Goal: Task Accomplishment & Management: Contribute content

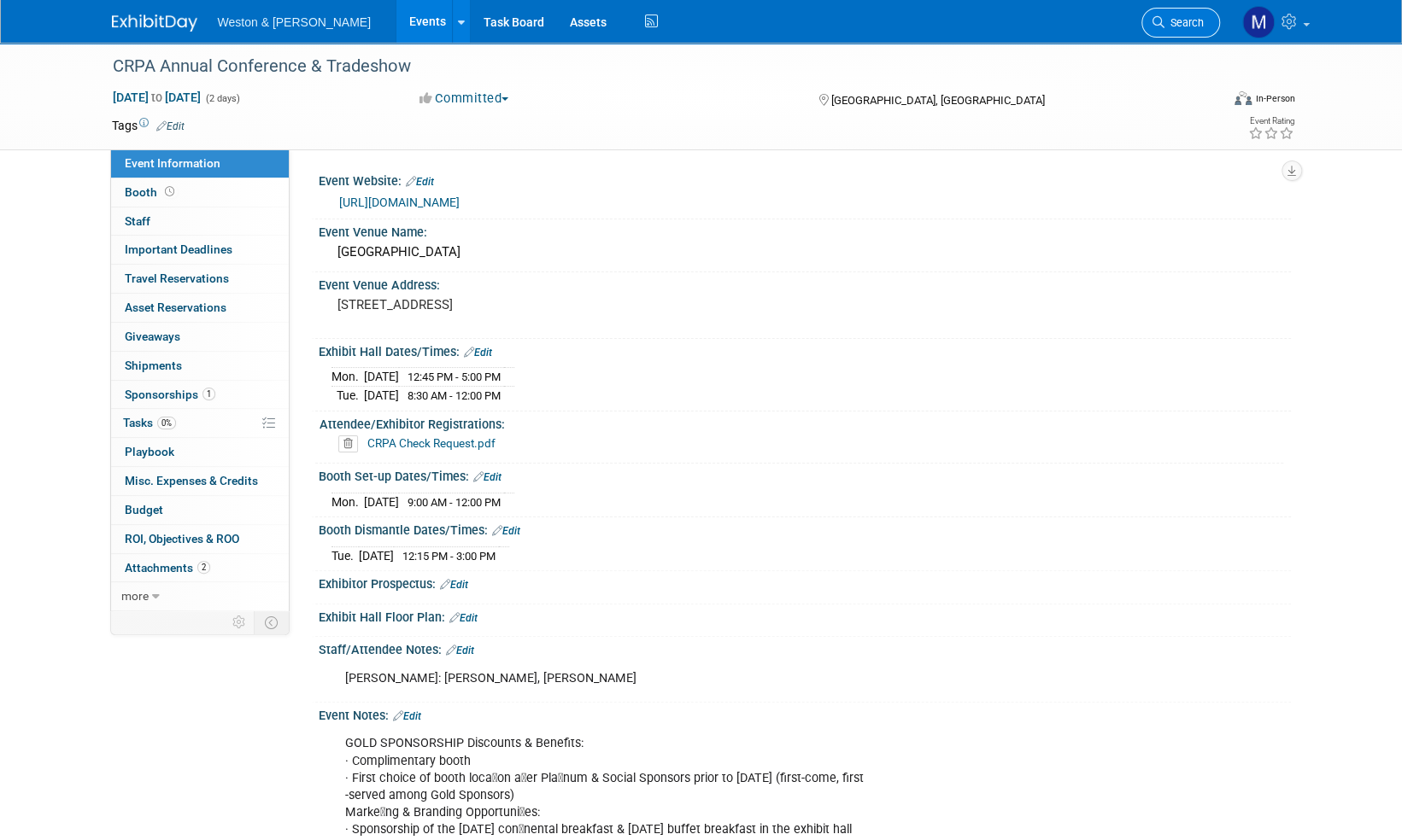
click at [1197, 22] on span "Search" at bounding box center [1184, 22] width 39 height 12
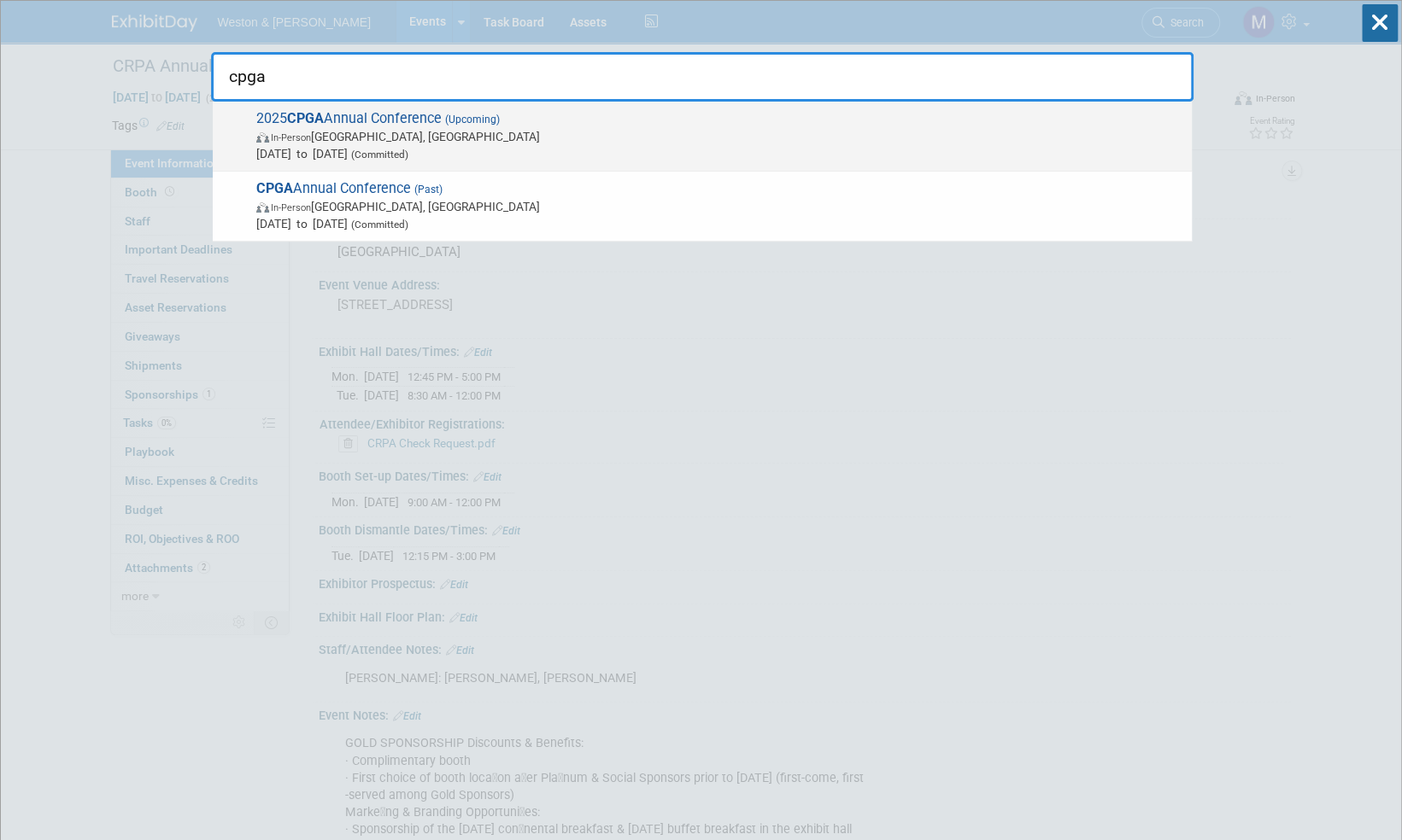
type input "cpga"
click at [386, 121] on span "2025 CPGA Annual Conference (Upcoming) In-Person Wilmington, NC Sep 8, 2025 to …" at bounding box center [717, 136] width 932 height 52
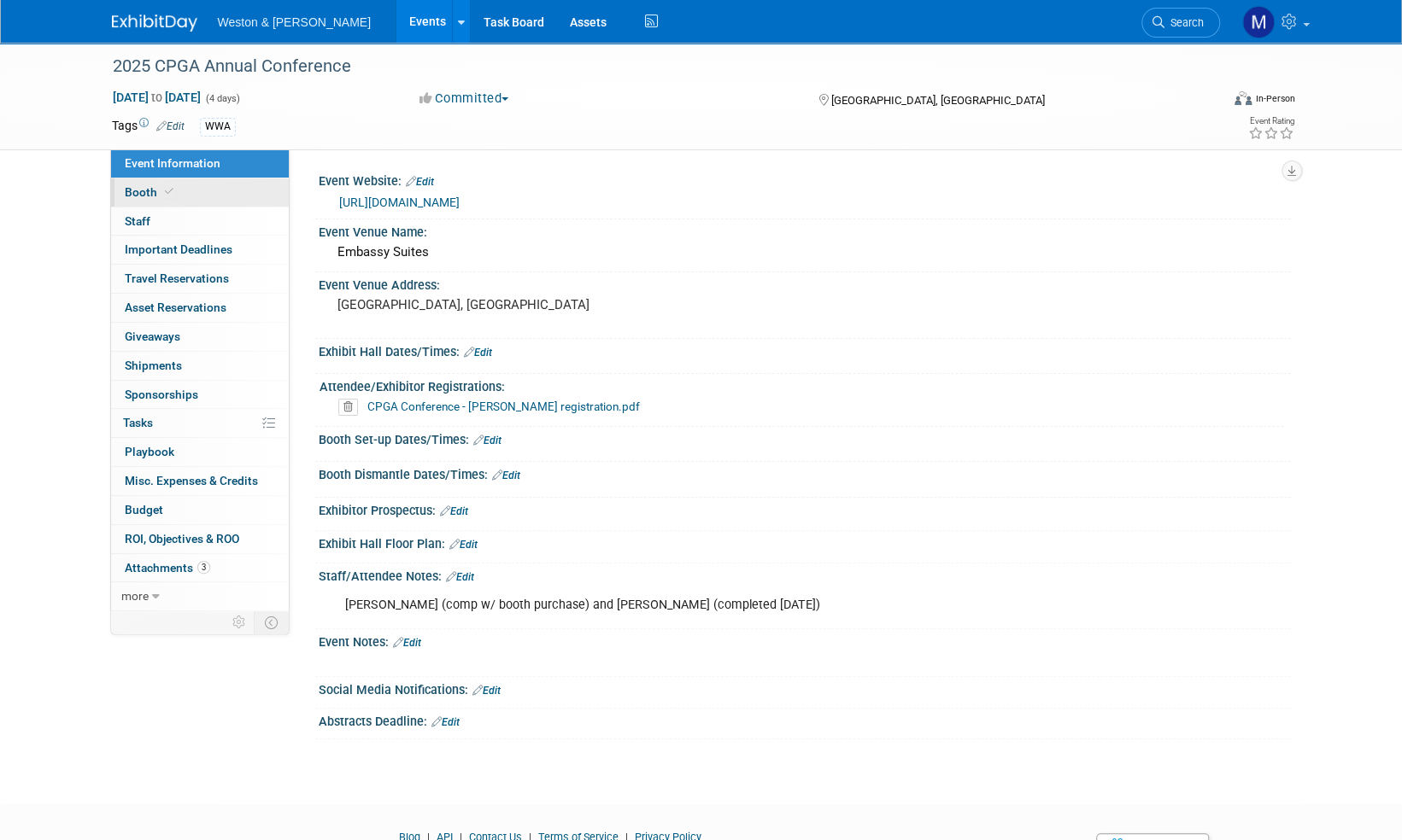
click at [147, 192] on span "Booth" at bounding box center [151, 191] width 52 height 13
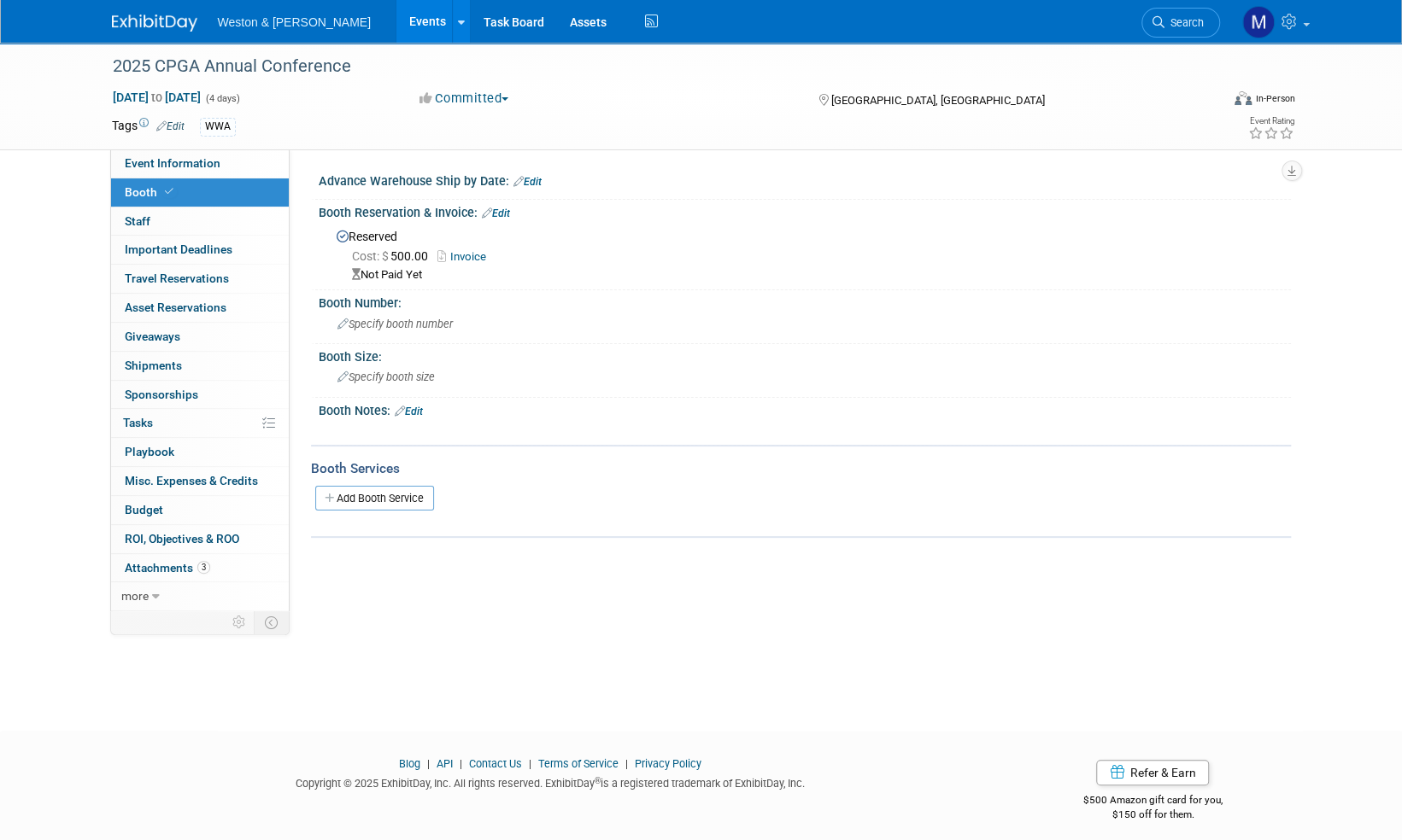
click at [468, 253] on link "Invoice" at bounding box center [466, 256] width 58 height 12
click at [504, 210] on link "Edit" at bounding box center [496, 213] width 28 height 12
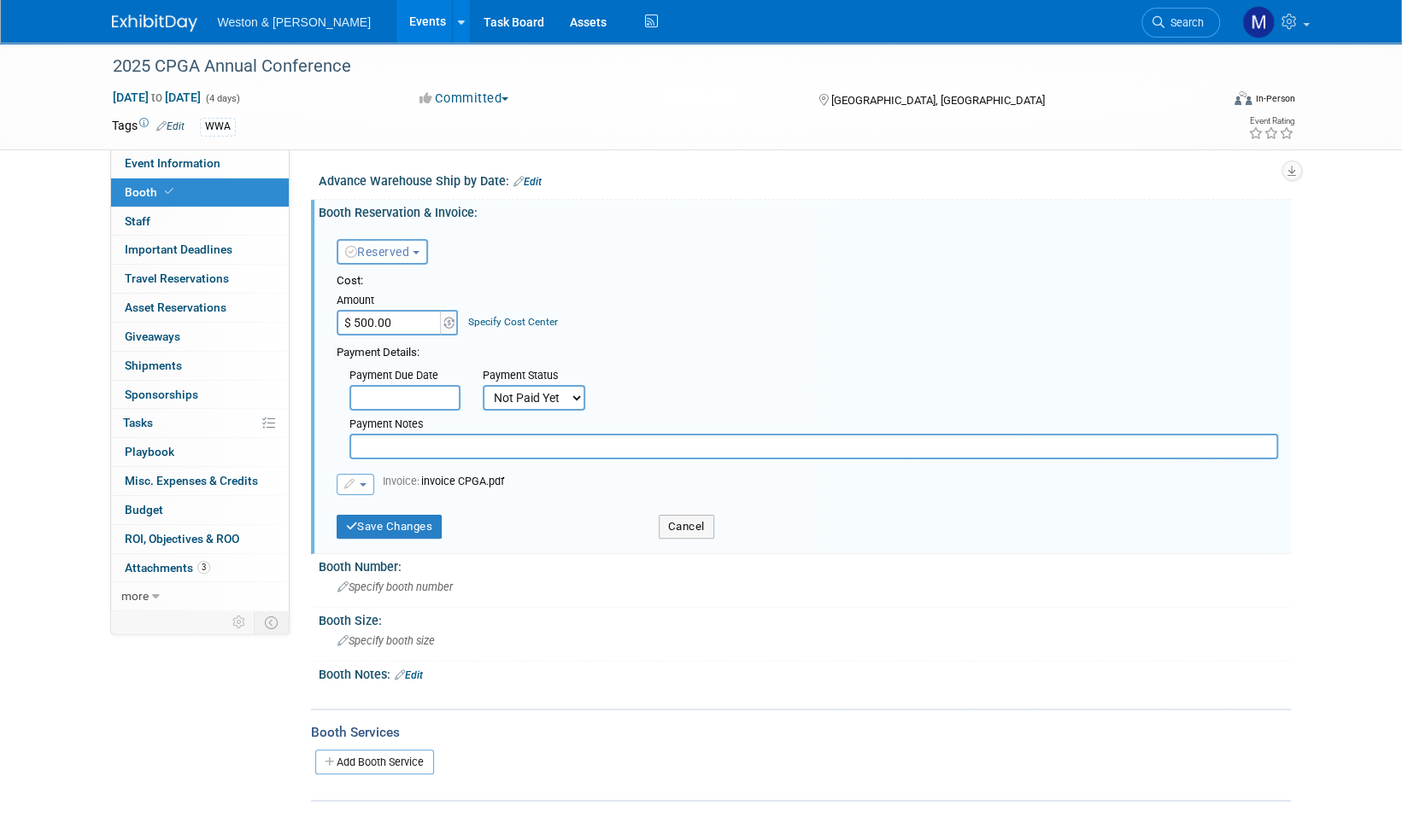
click at [579, 398] on select "Not Paid Yet Partially Paid Paid in Full" at bounding box center [534, 398] width 103 height 26
select select "1"
click at [483, 385] on select "Not Paid Yet Partially Paid Paid in Full" at bounding box center [534, 398] width 103 height 26
click at [398, 524] on button "Save Changes" at bounding box center [390, 526] width 106 height 24
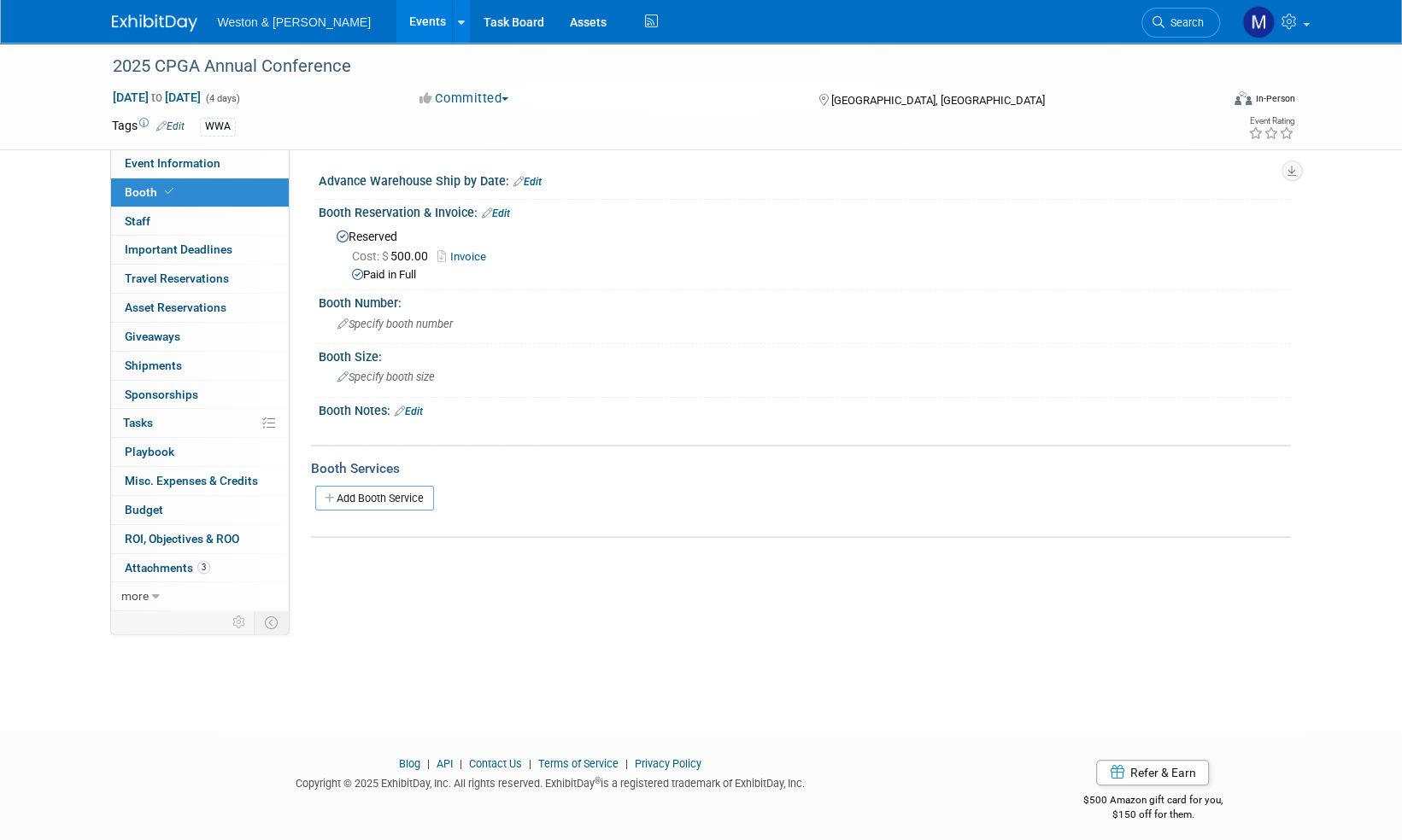
click at [469, 254] on link "Invoice" at bounding box center [466, 256] width 58 height 12
click at [504, 212] on link "Edit" at bounding box center [496, 213] width 28 height 12
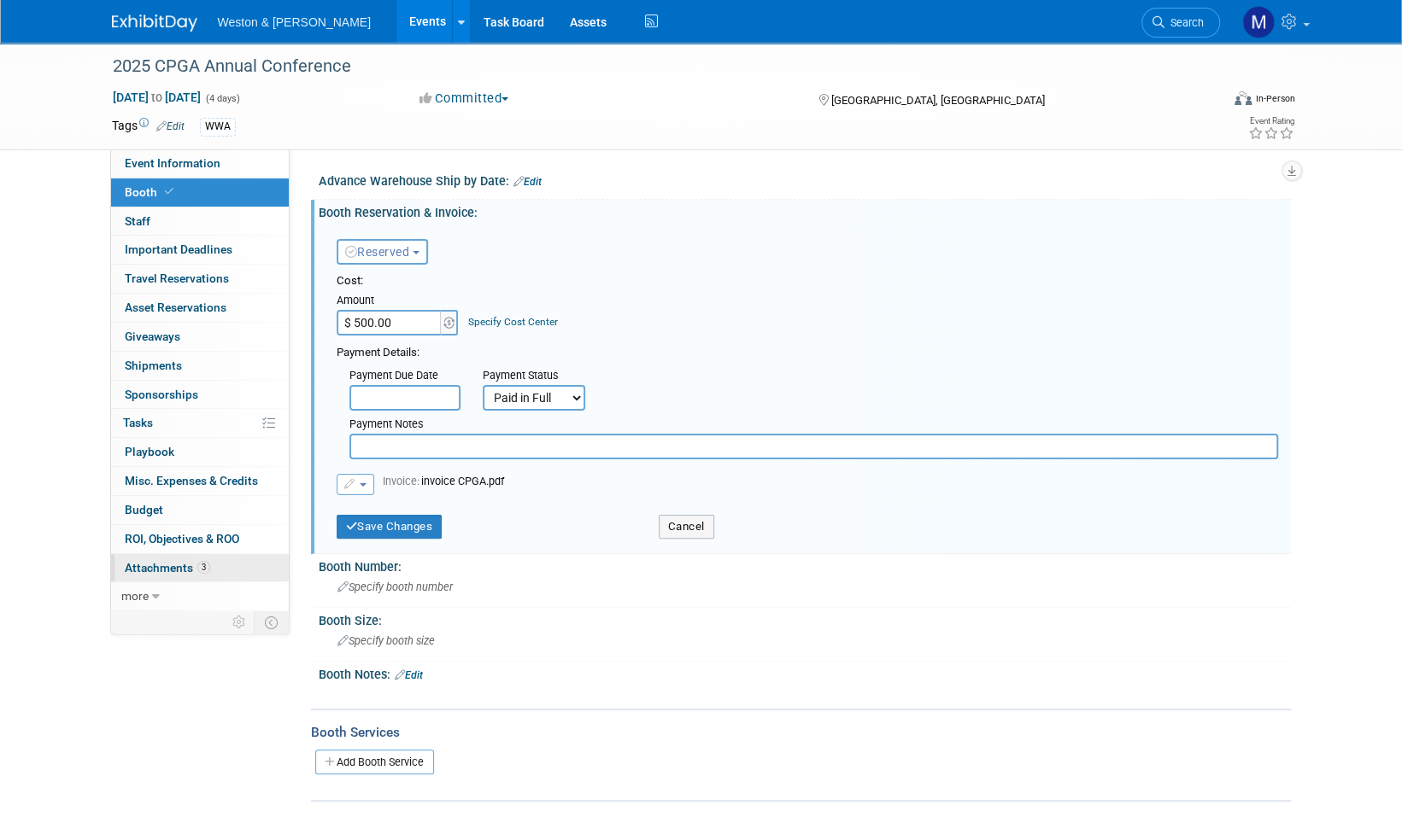
click at [158, 564] on span "Attachments 3" at bounding box center [167, 567] width 85 height 13
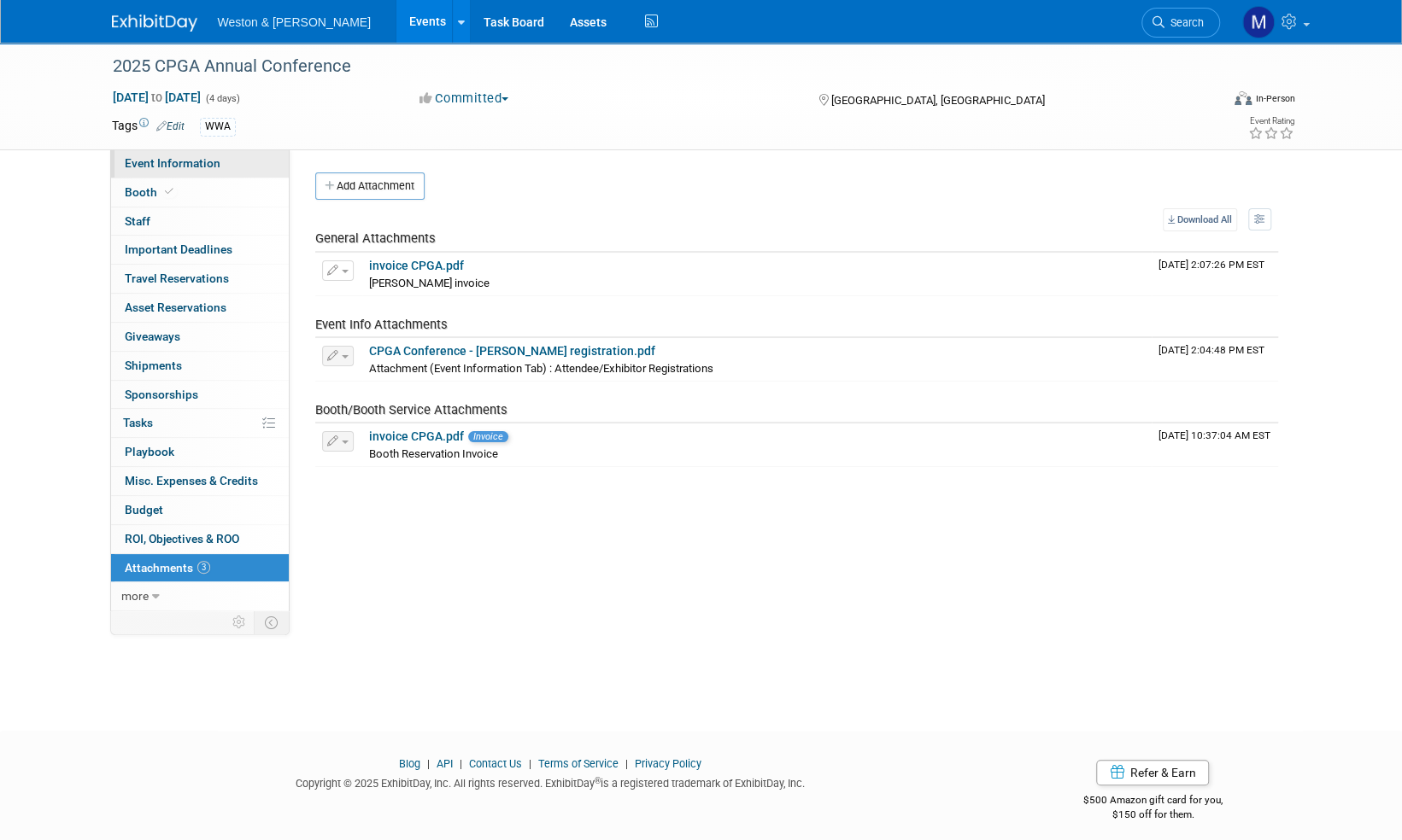
click at [163, 159] on span "Event Information" at bounding box center [173, 162] width 96 height 13
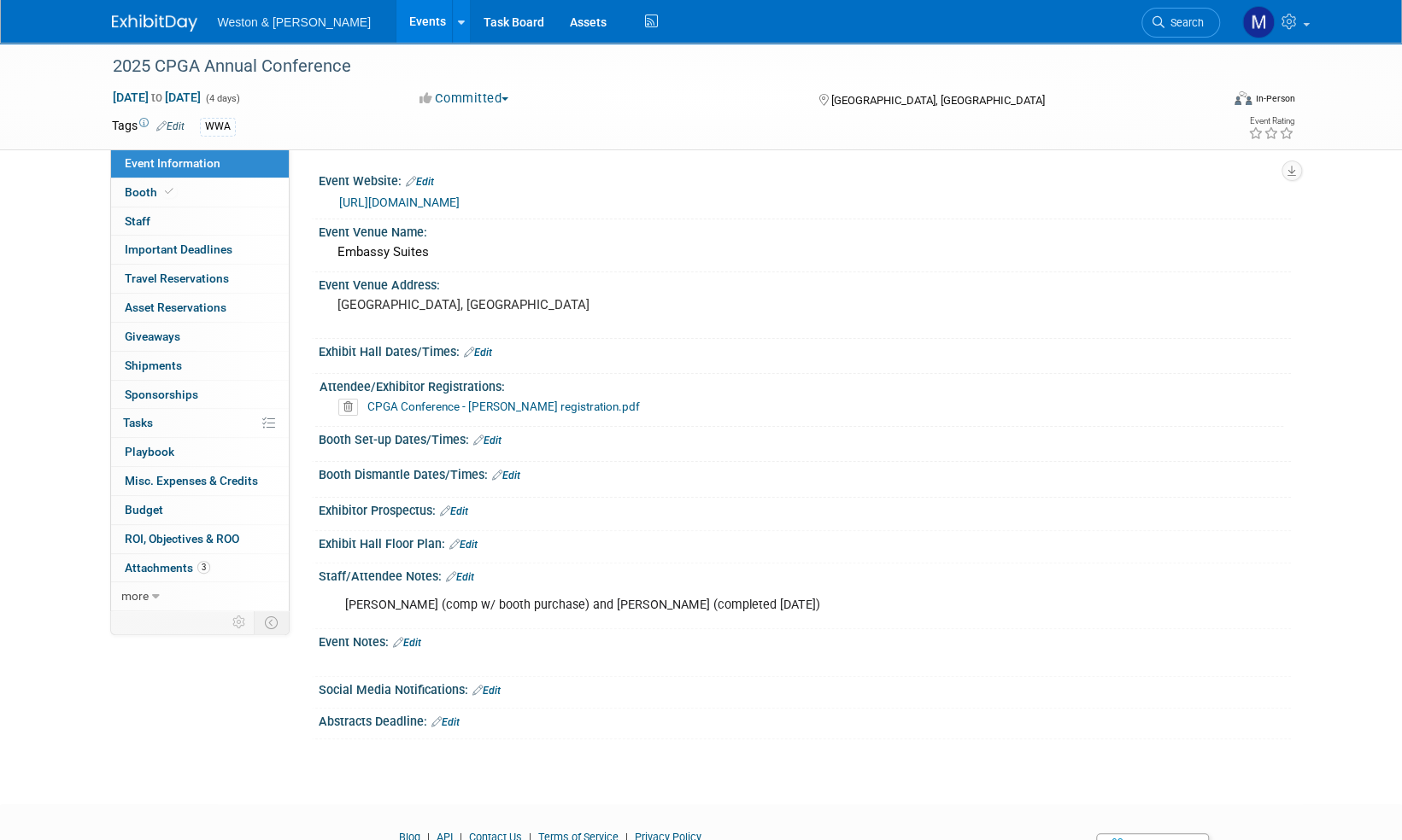
click at [156, 27] on img at bounding box center [154, 22] width 85 height 17
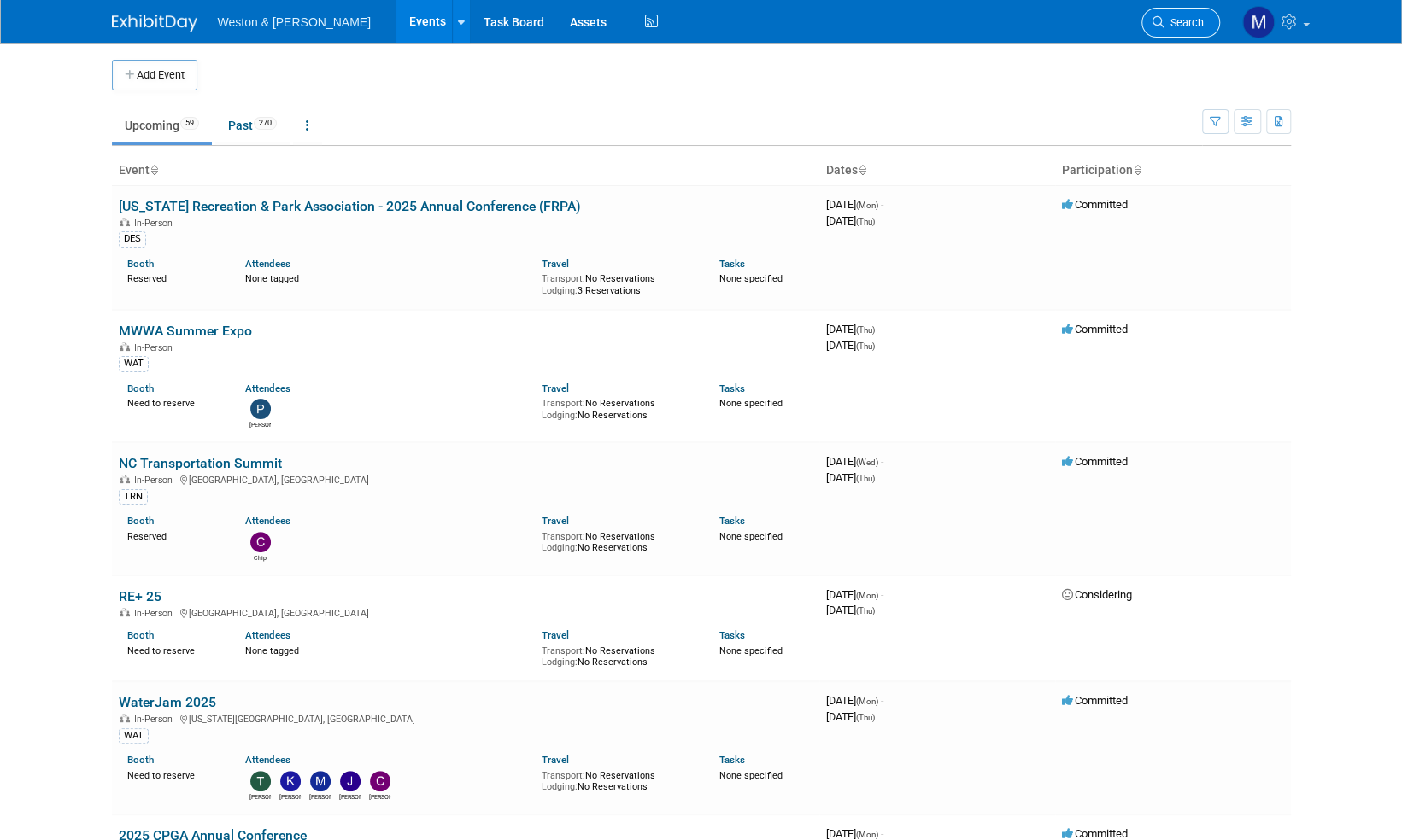
click at [1197, 23] on span "Search" at bounding box center [1184, 22] width 39 height 12
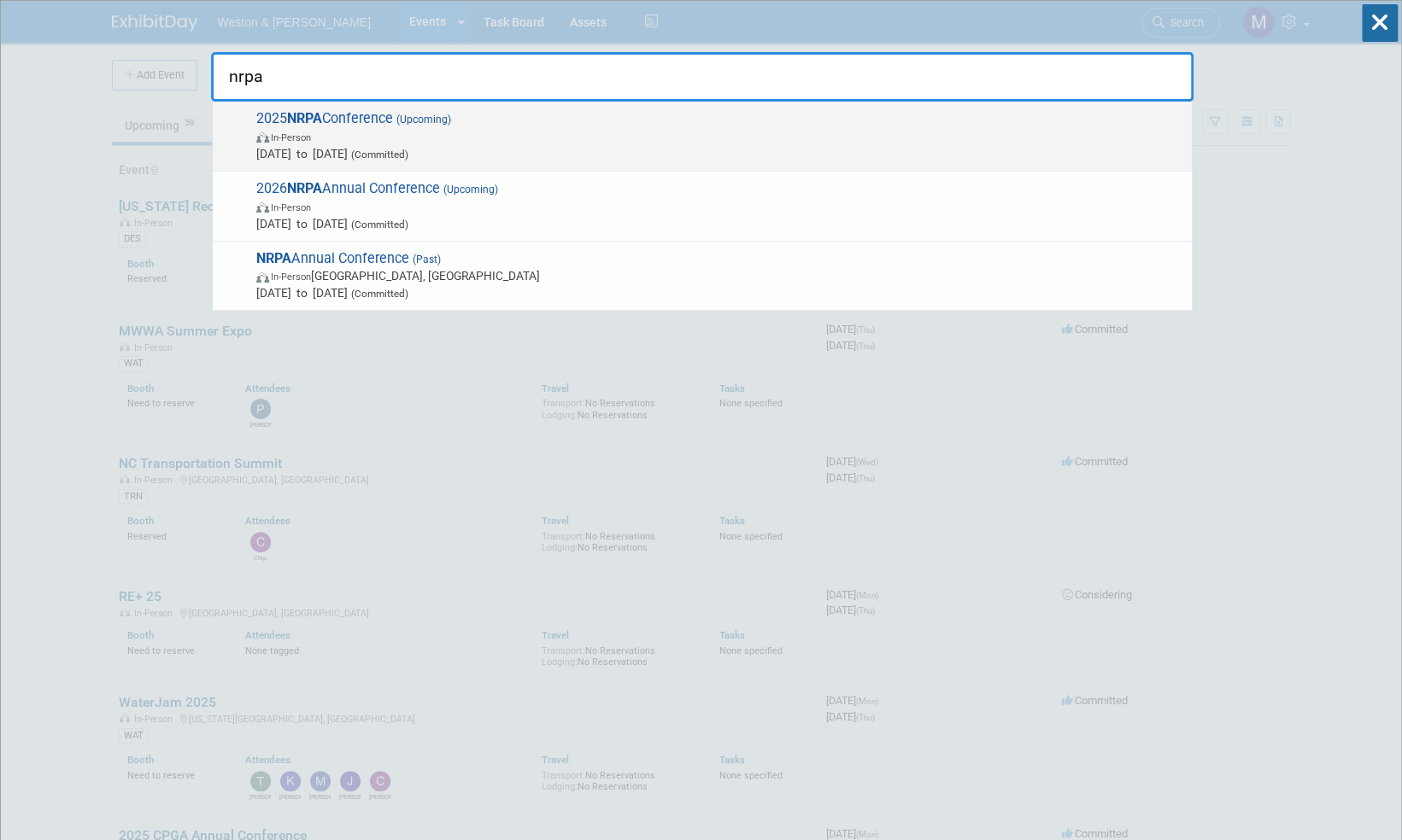
type input "nrpa"
click at [354, 117] on span "2025 NRPA Conference (Upcoming) In-Person Sep 16, 2025 to Sep 18, 2025 (Committ…" at bounding box center [717, 136] width 932 height 52
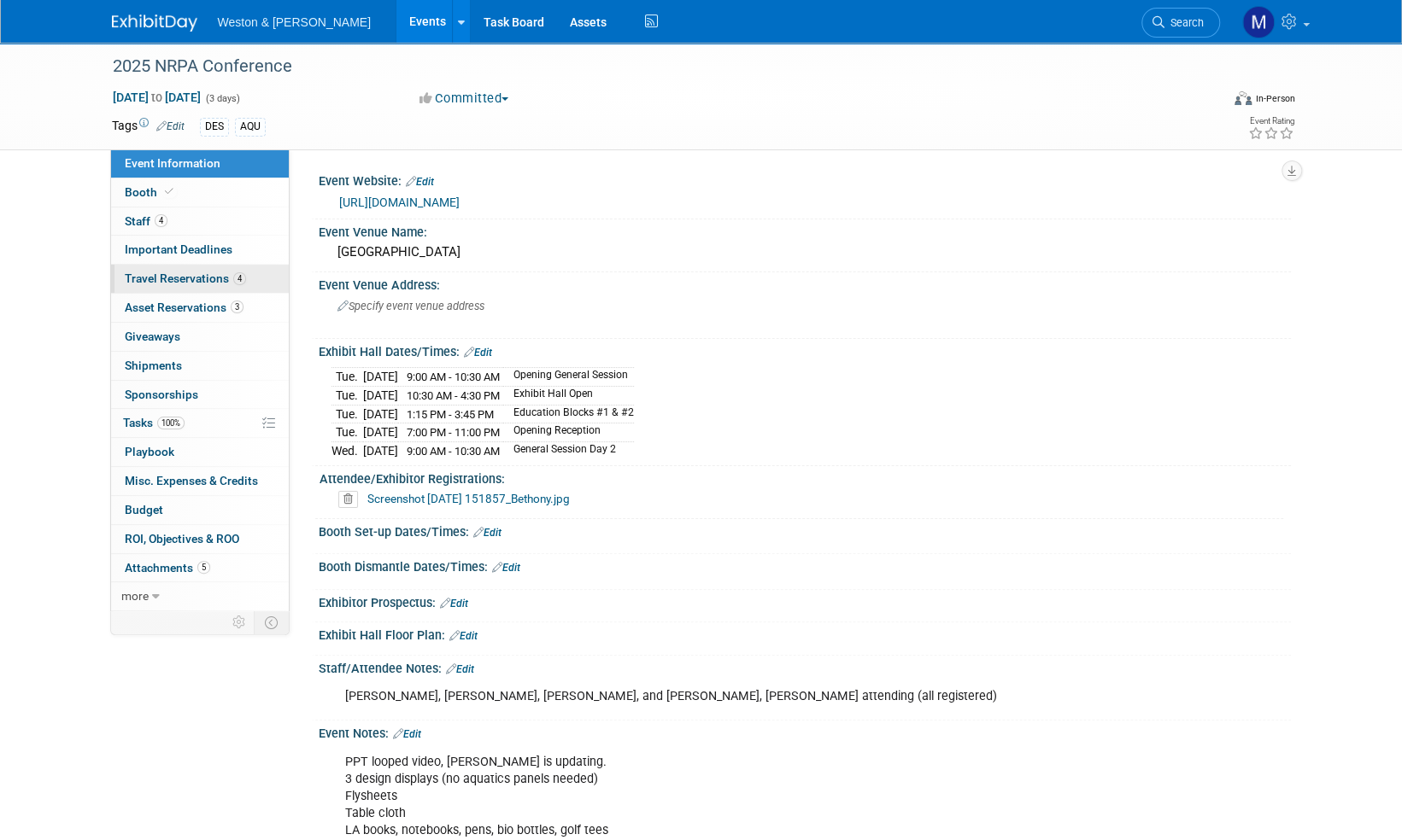
click at [177, 280] on span "Travel Reservations 4" at bounding box center [185, 278] width 121 height 13
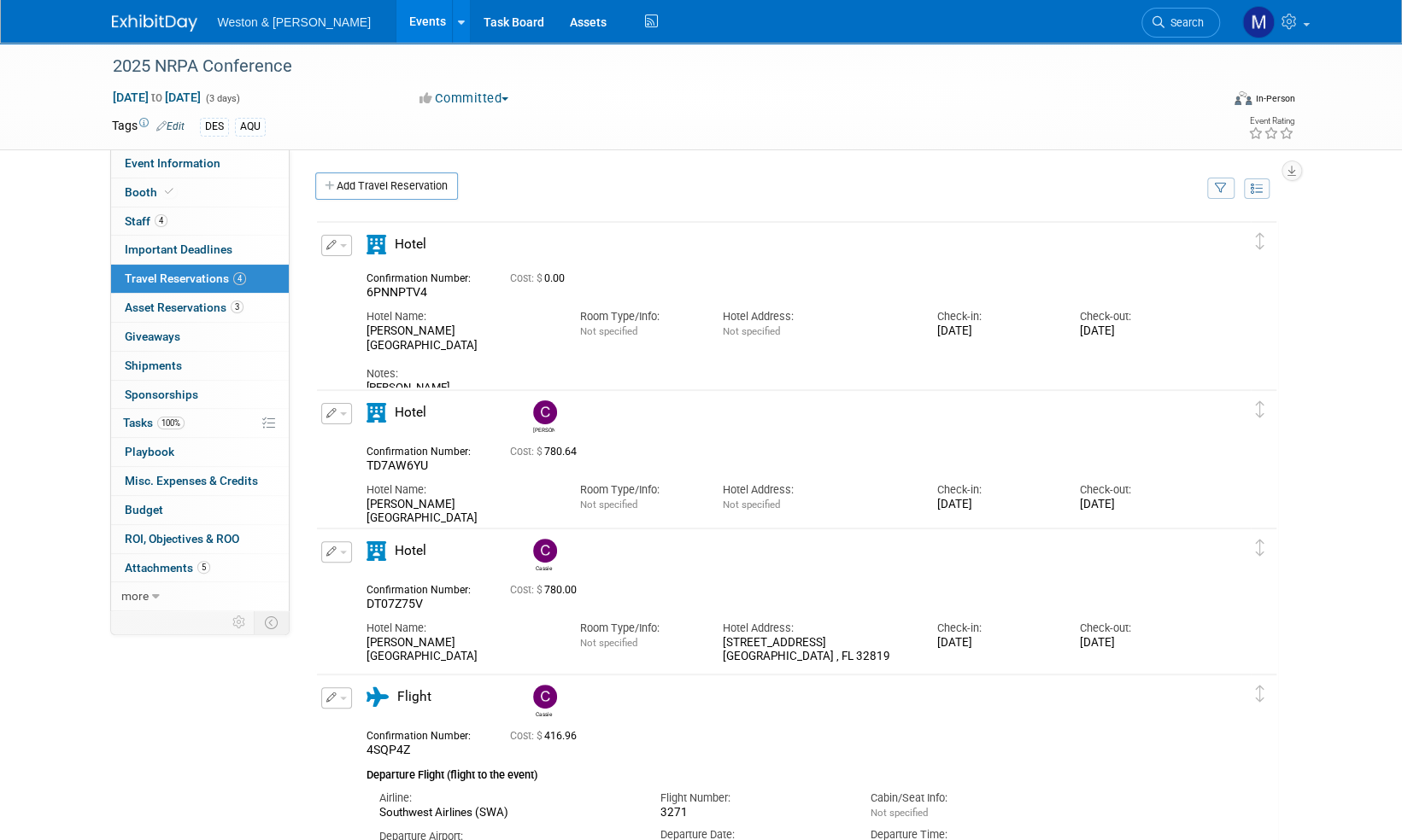
click at [340, 416] on button "button" at bounding box center [336, 414] width 31 height 21
click at [372, 440] on button "Edit Reservation" at bounding box center [393, 444] width 144 height 25
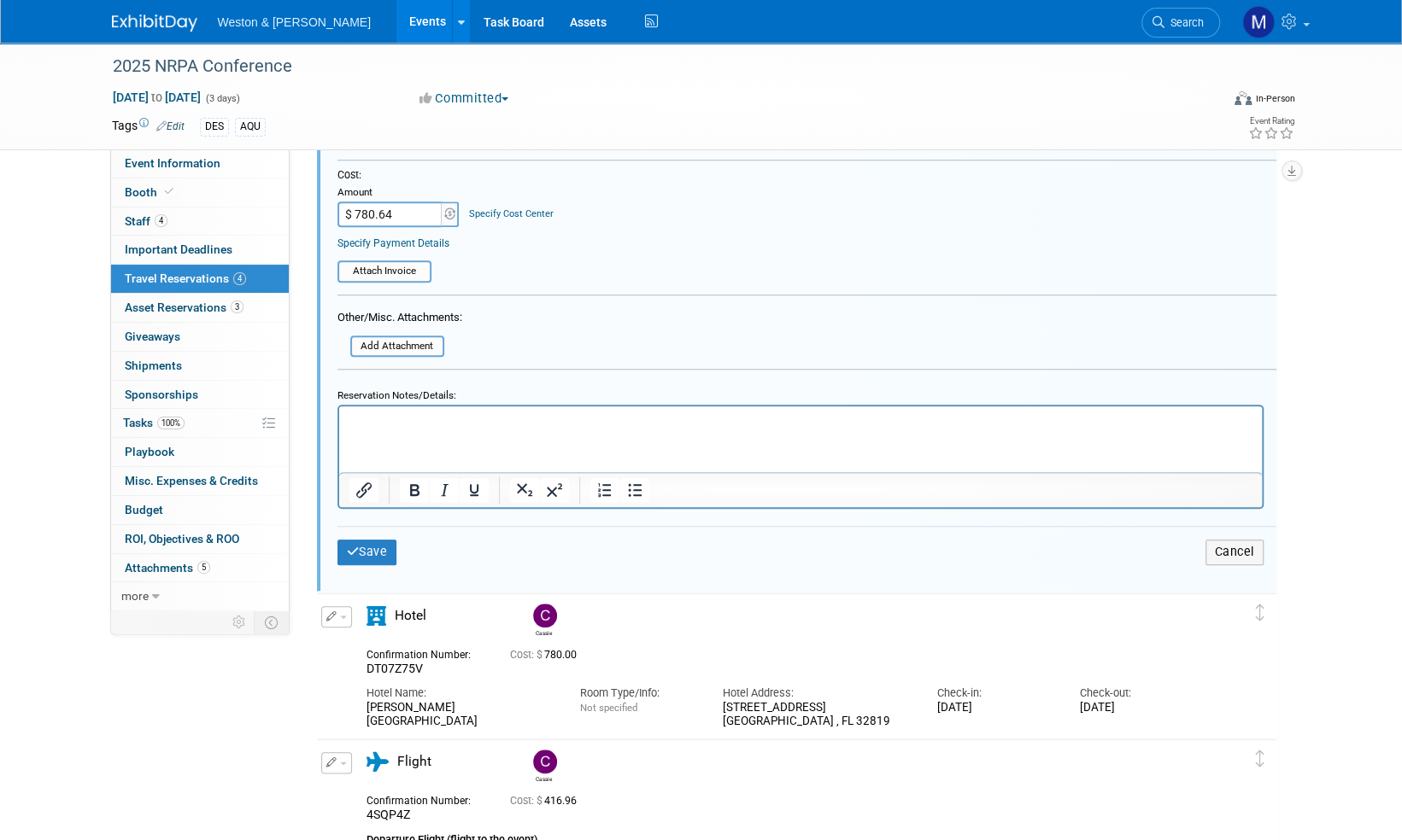
scroll to position [854, 0]
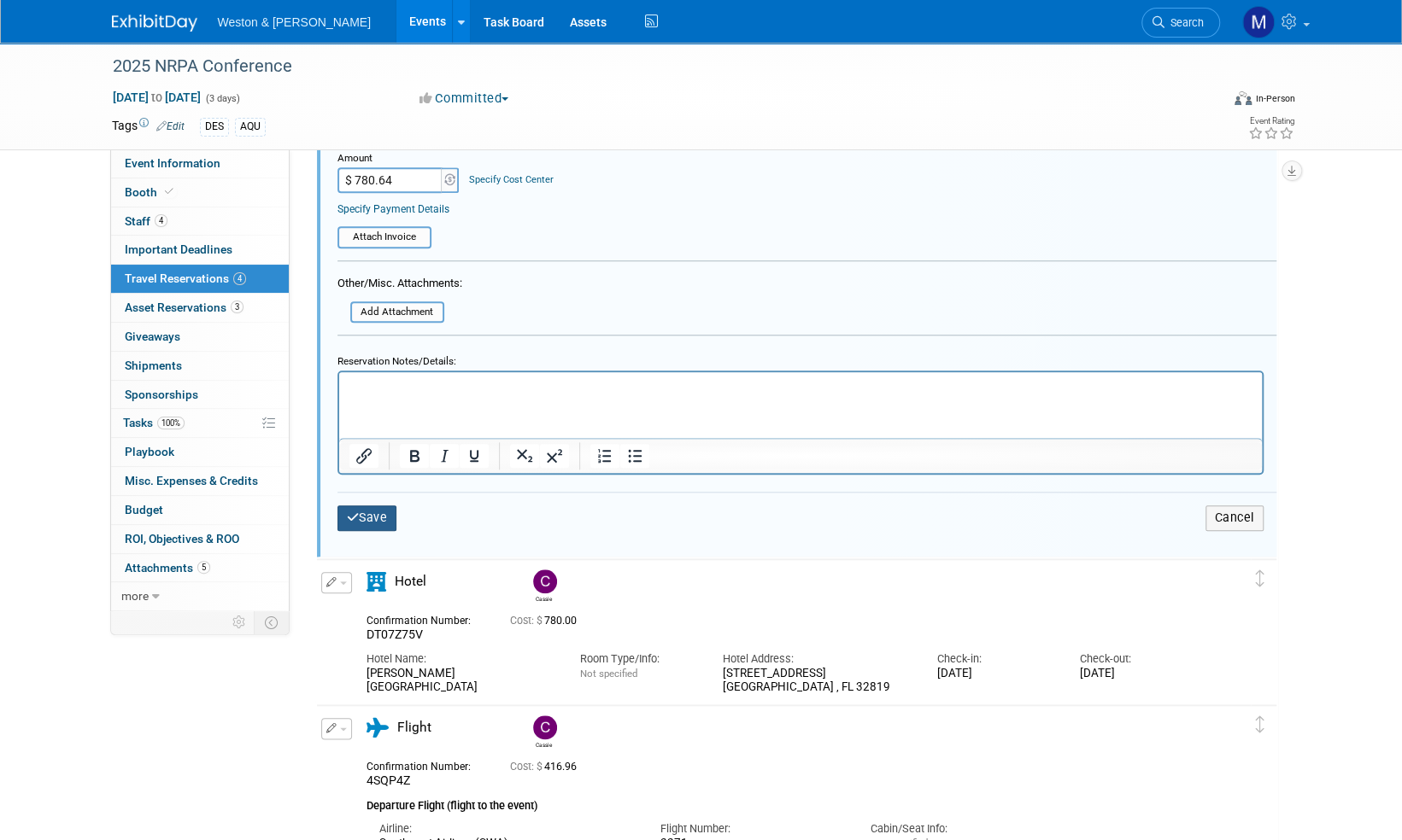
click at [381, 514] on button "Save" at bounding box center [367, 518] width 59 height 25
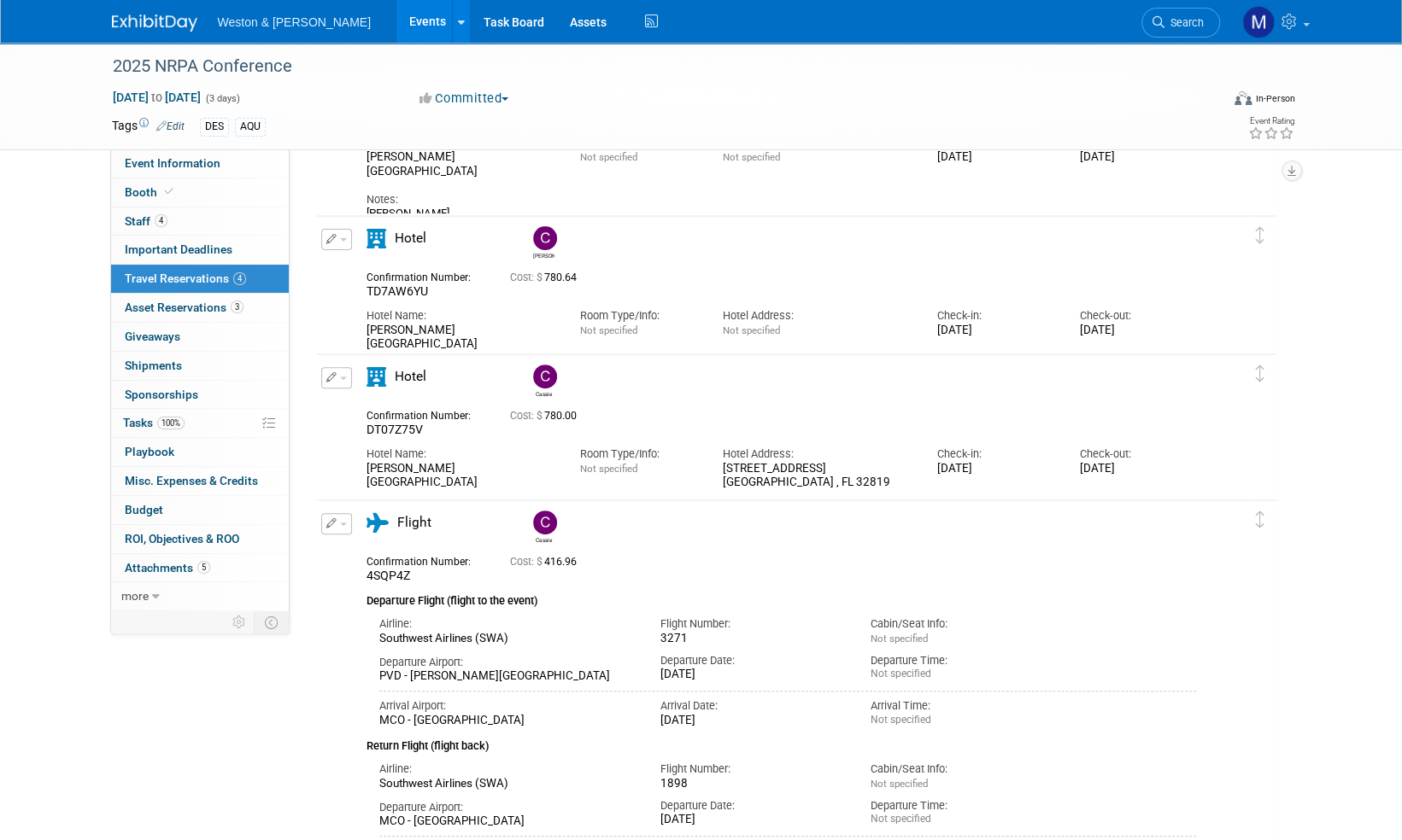
scroll to position [0, 0]
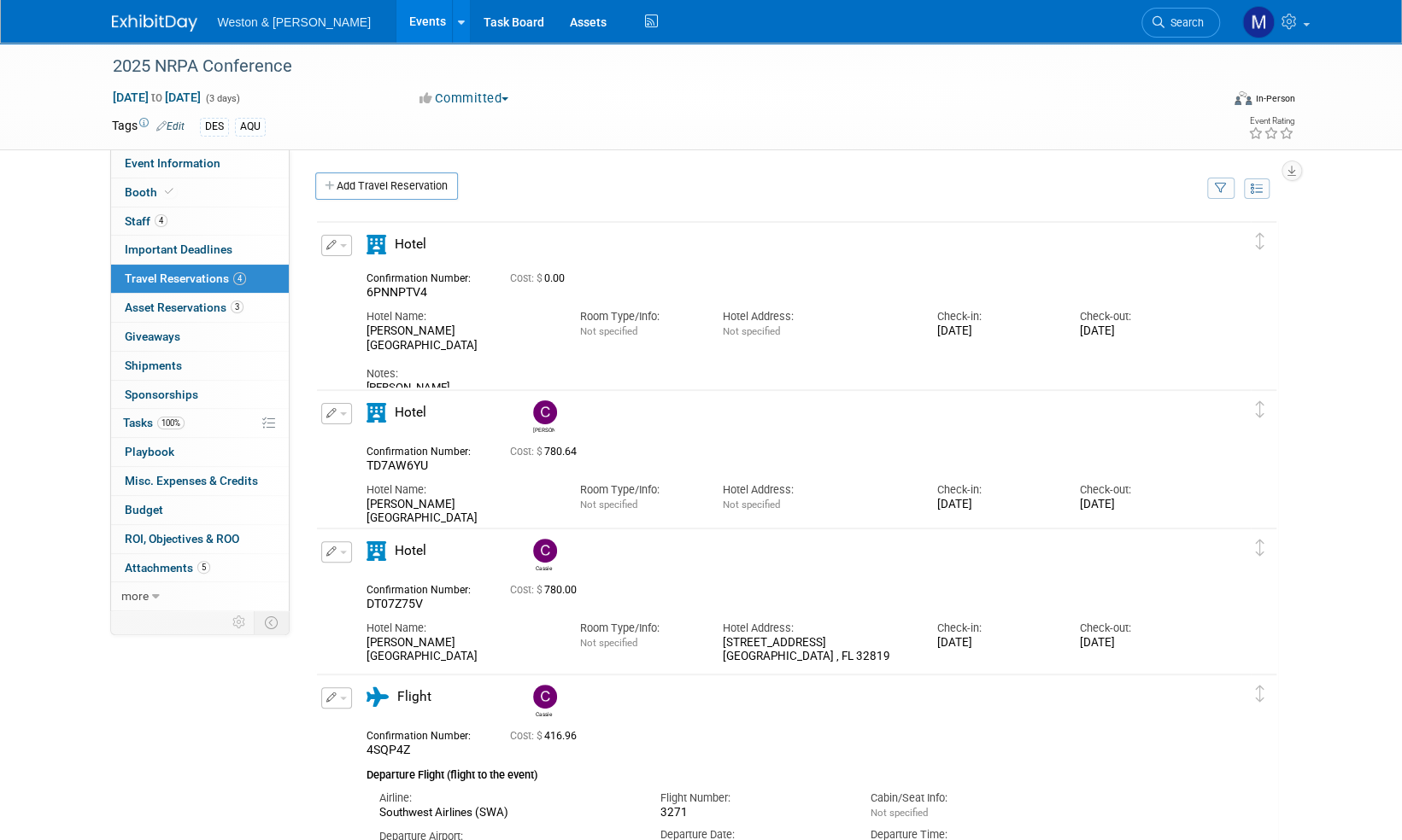
click at [149, 19] on img at bounding box center [154, 22] width 85 height 17
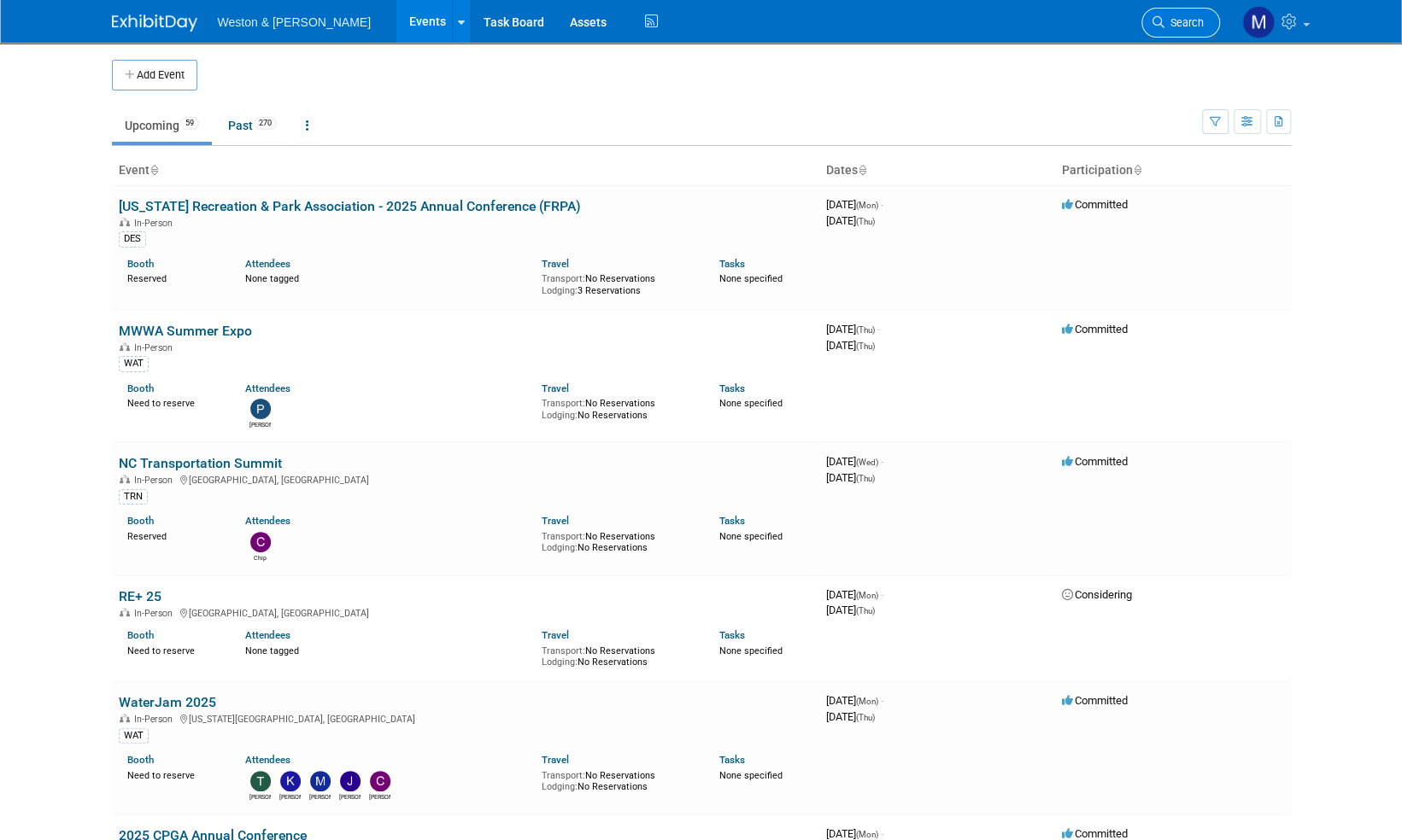
click at [1208, 18] on link "Search" at bounding box center [1180, 23] width 79 height 30
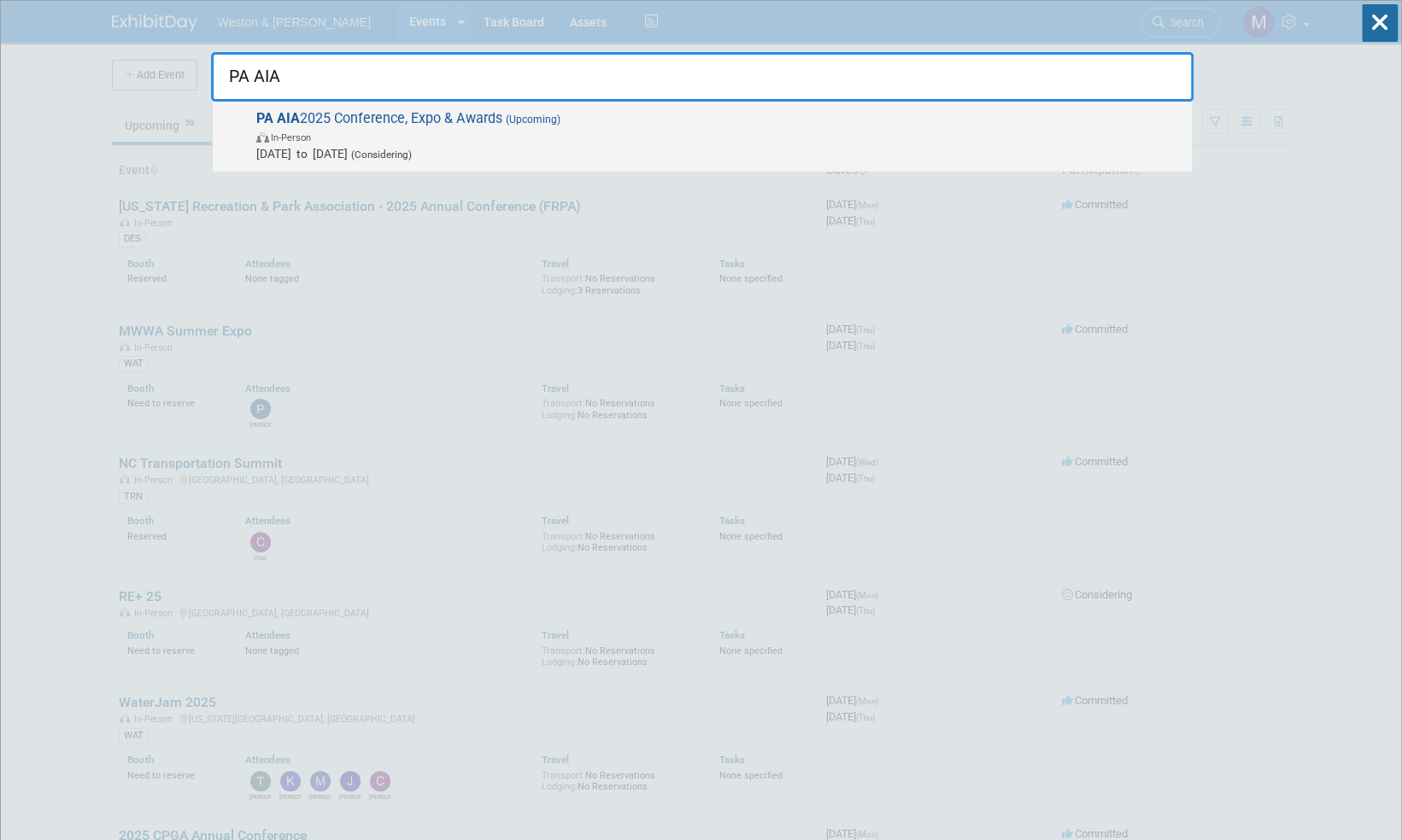
type input "PA AIA"
click at [434, 118] on span "PA AIA 2025 Conference, Expo & Awards (Upcoming) In-Person Sep 18, 2025 to Sep …" at bounding box center [717, 136] width 932 height 52
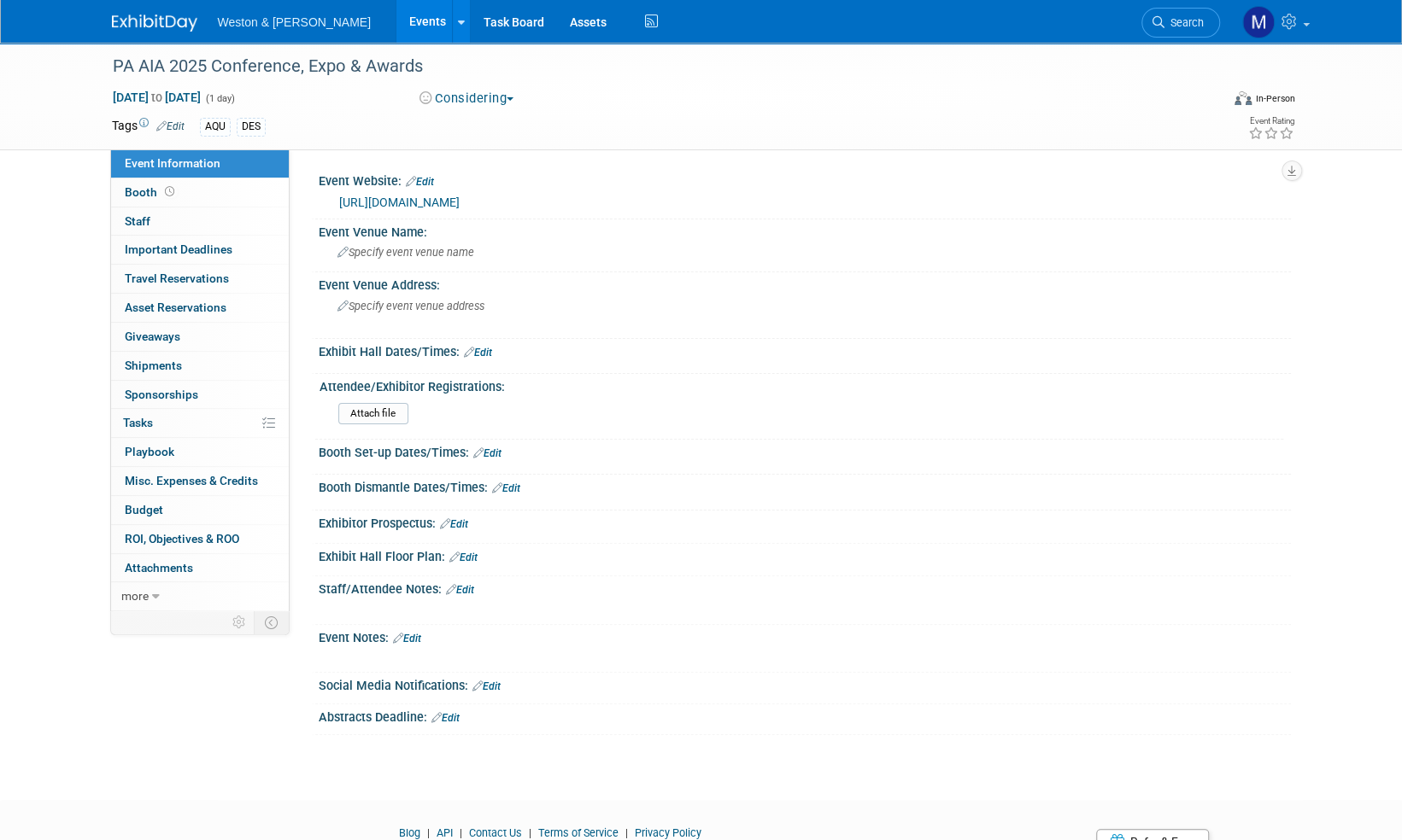
drag, startPoint x: 144, startPoint y: 16, endPoint x: 153, endPoint y: 19, distance: 9.5
click at [144, 15] on img at bounding box center [154, 22] width 85 height 17
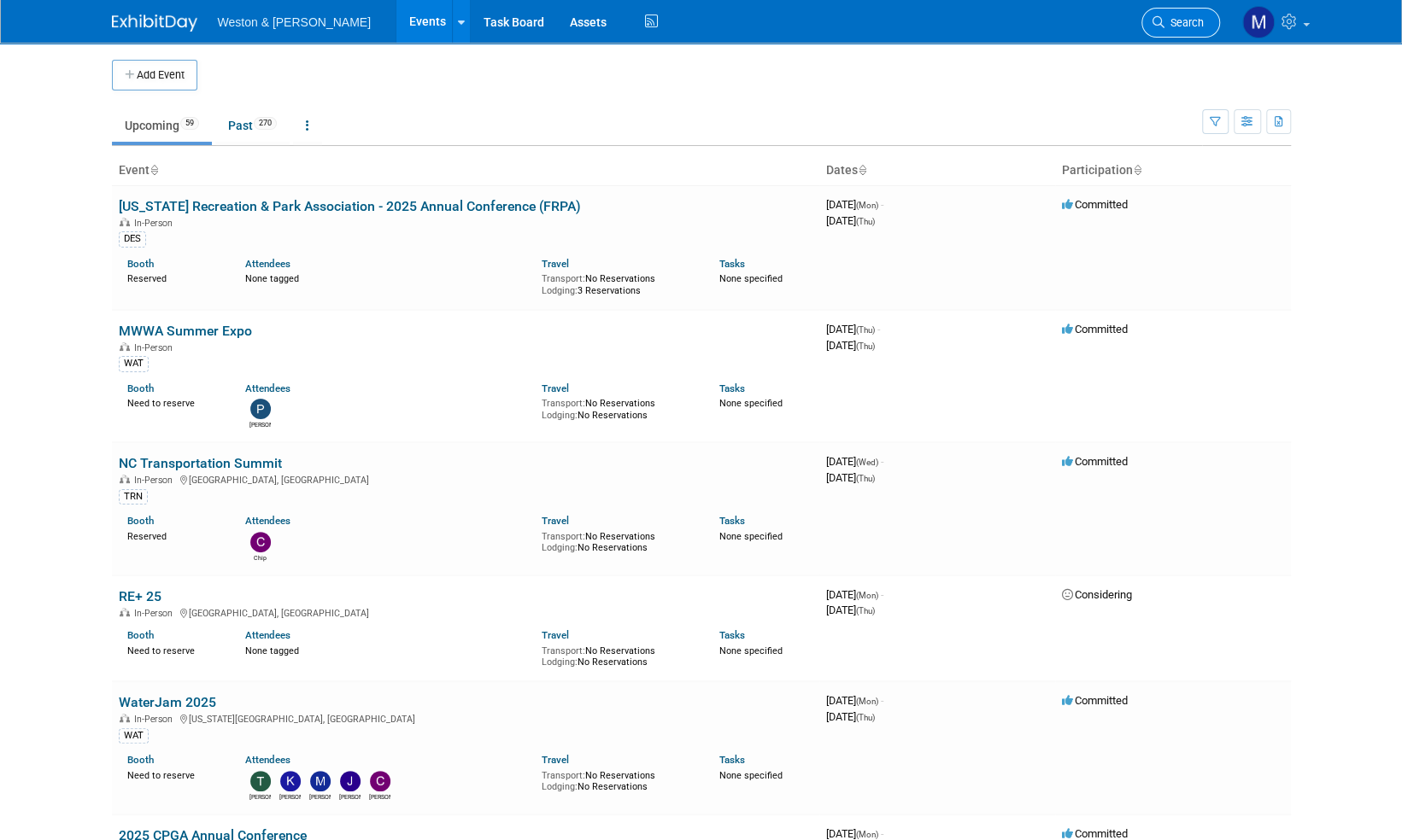
click at [1203, 26] on link "Search" at bounding box center [1180, 23] width 79 height 30
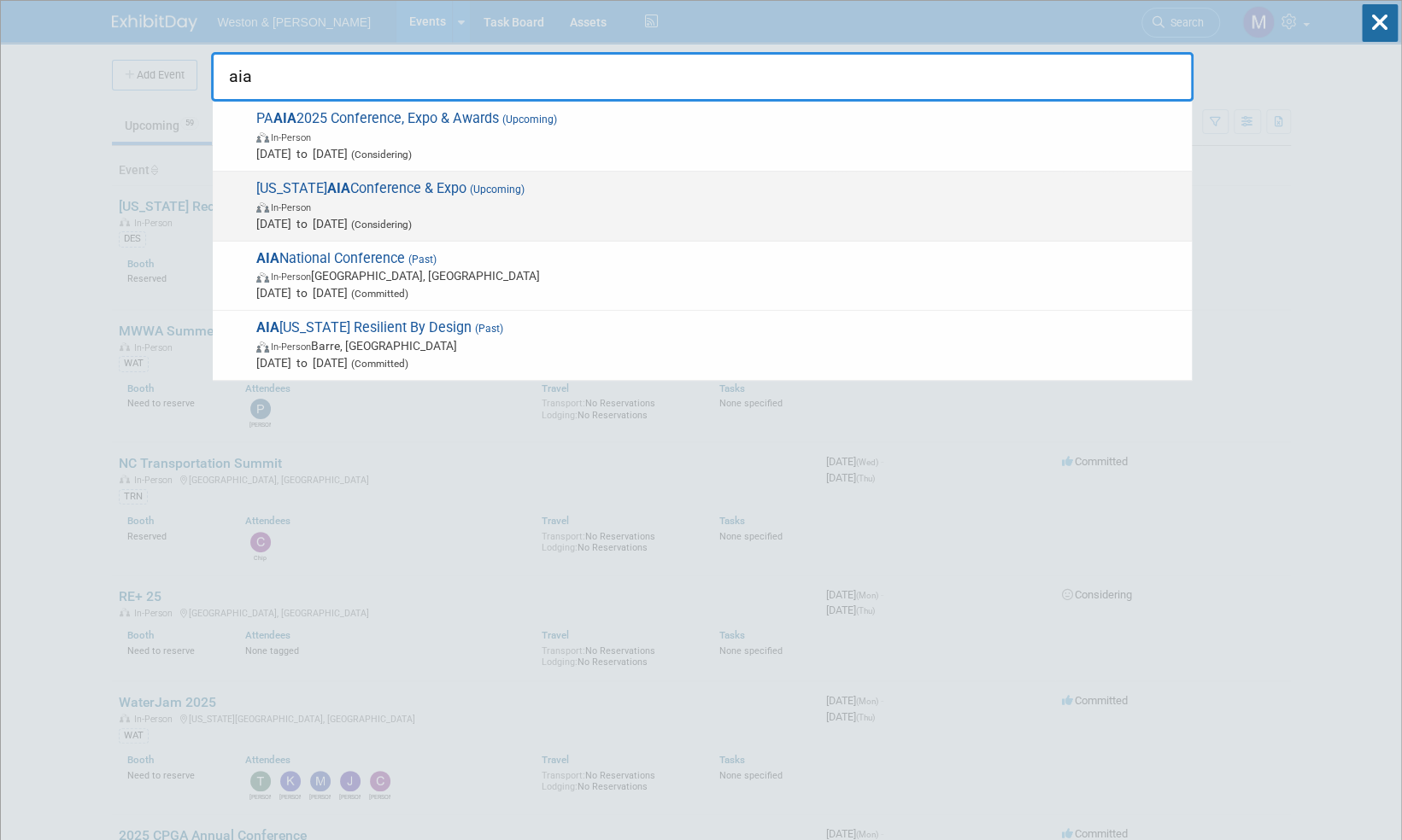
type input "aia"
click at [405, 184] on span "Connecticut AIA Conference & Expo (Upcoming) In-Person Sep 26, 2025 to Sep 26, …" at bounding box center [717, 206] width 932 height 52
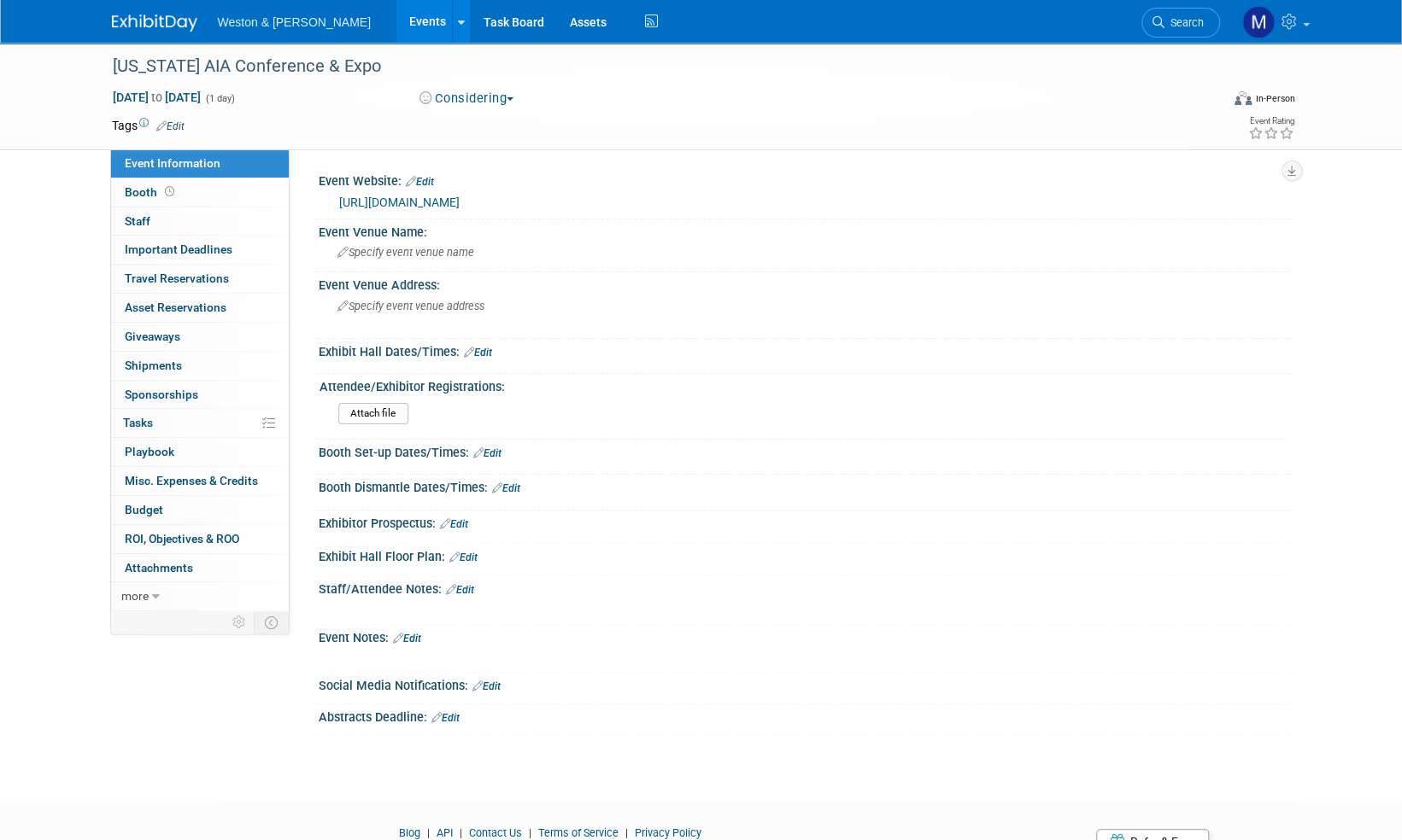
click at [155, 13] on link at bounding box center [165, 14] width 106 height 13
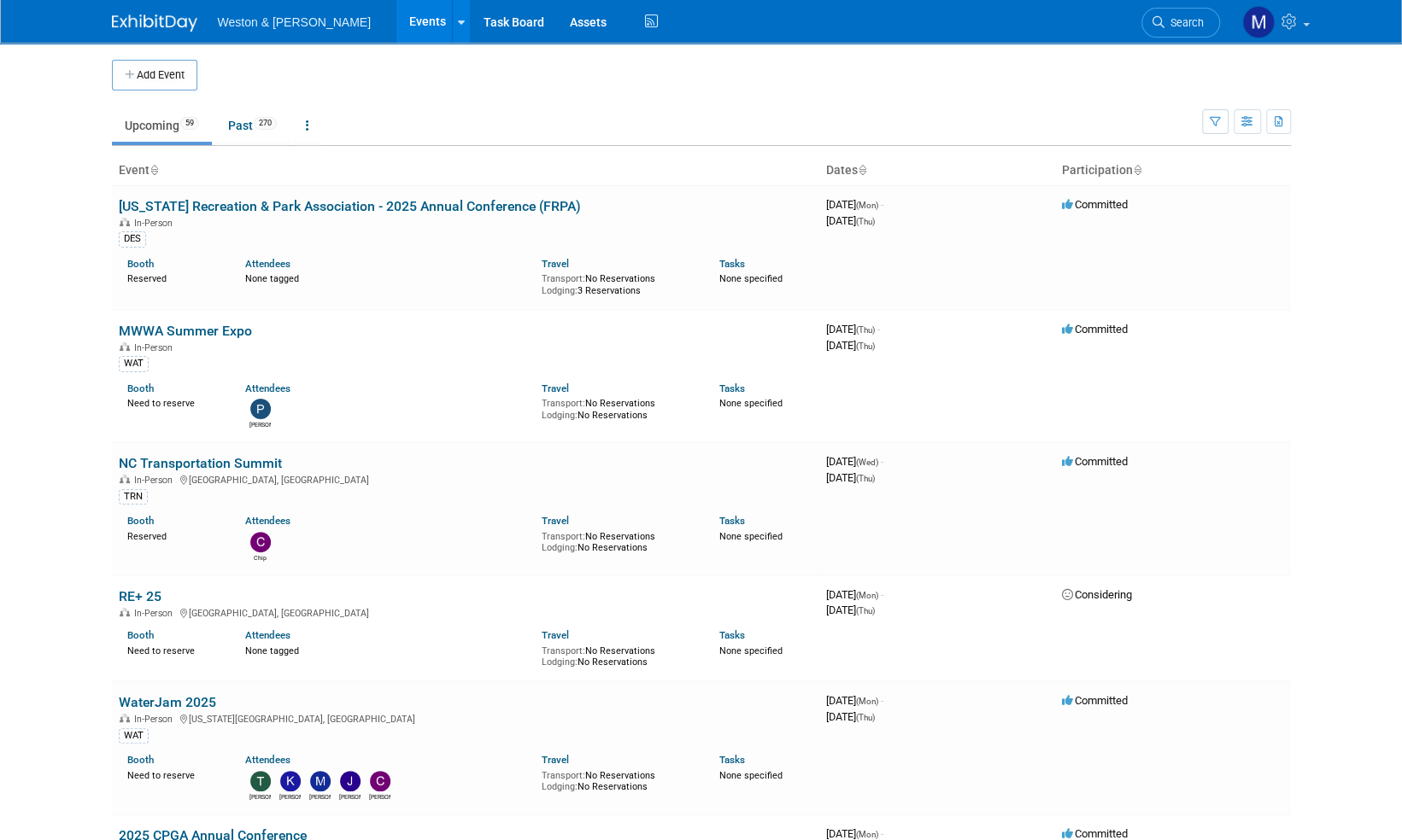
click at [1190, 16] on span "Search" at bounding box center [1184, 22] width 39 height 12
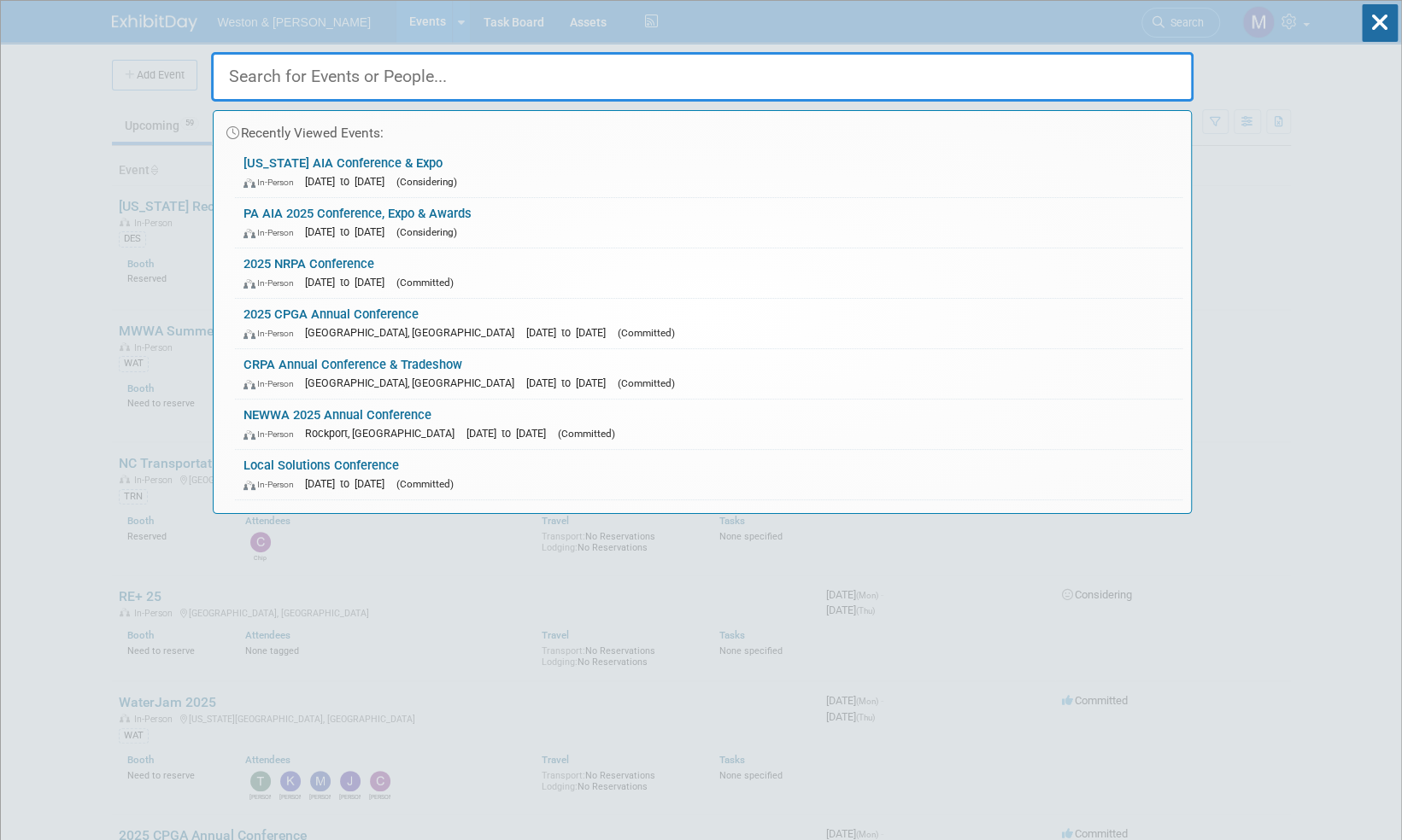
paste input "School Board Officials"
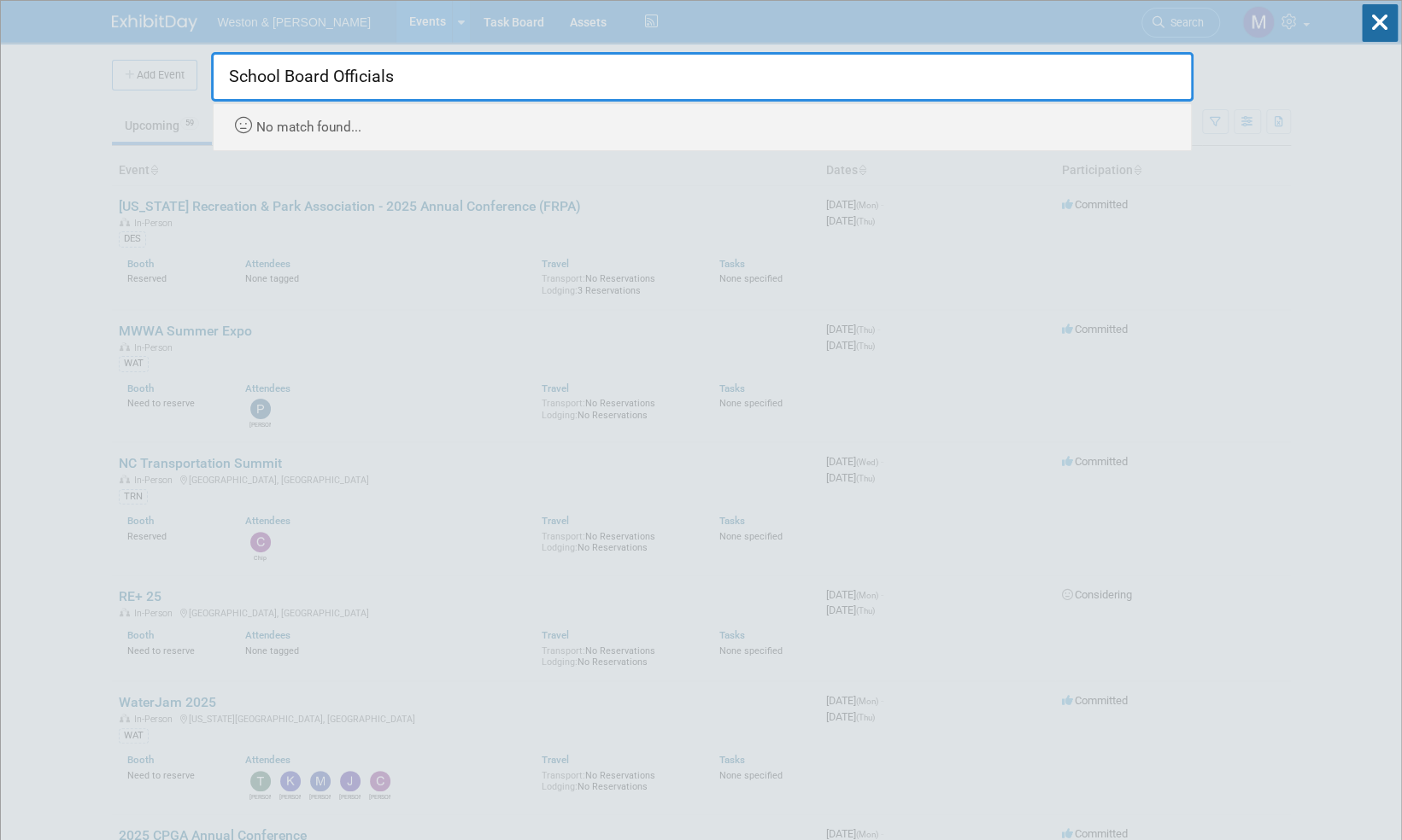
drag, startPoint x: 319, startPoint y: 79, endPoint x: 179, endPoint y: 62, distance: 141.0
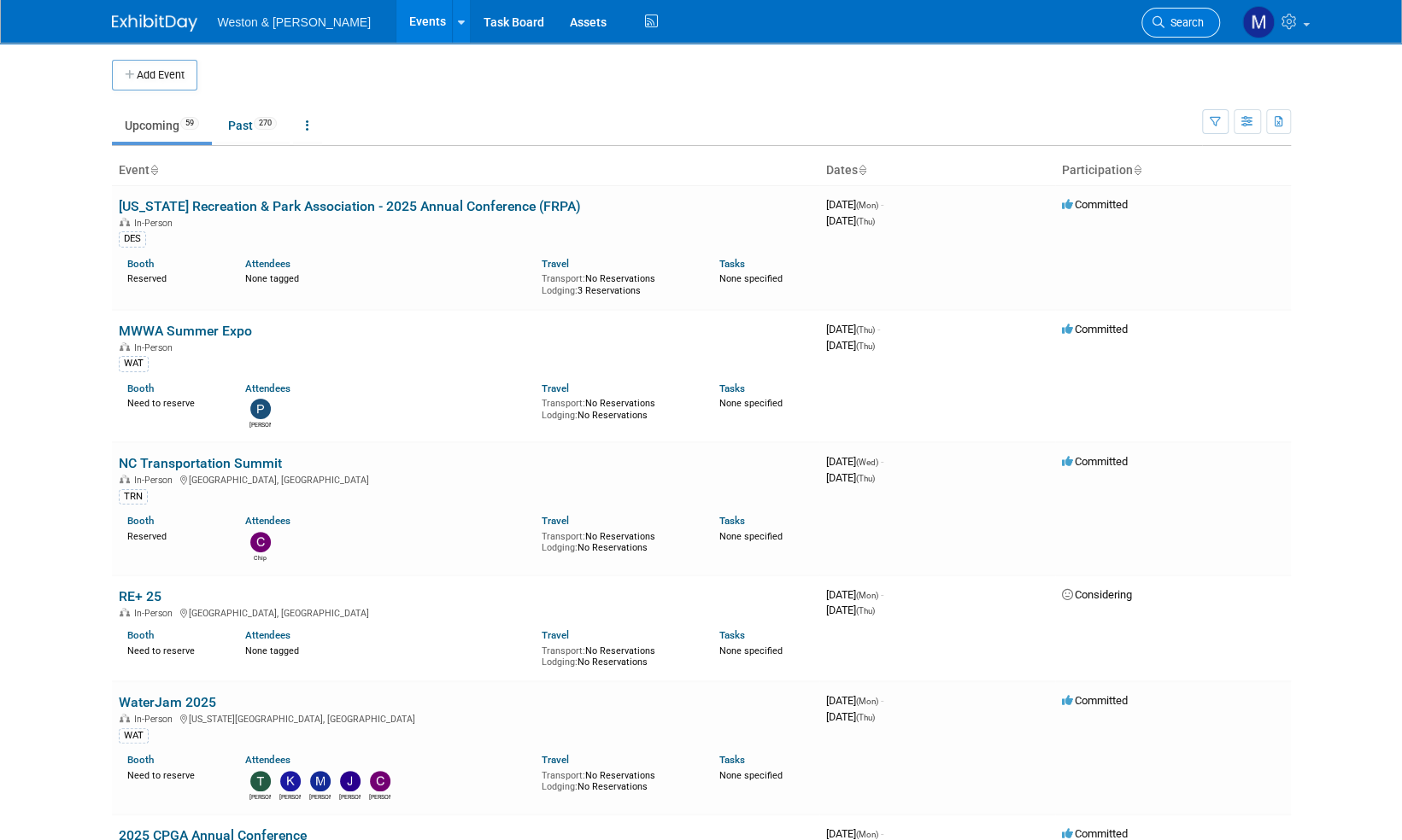
click at [1181, 19] on span "Search" at bounding box center [1184, 22] width 39 height 12
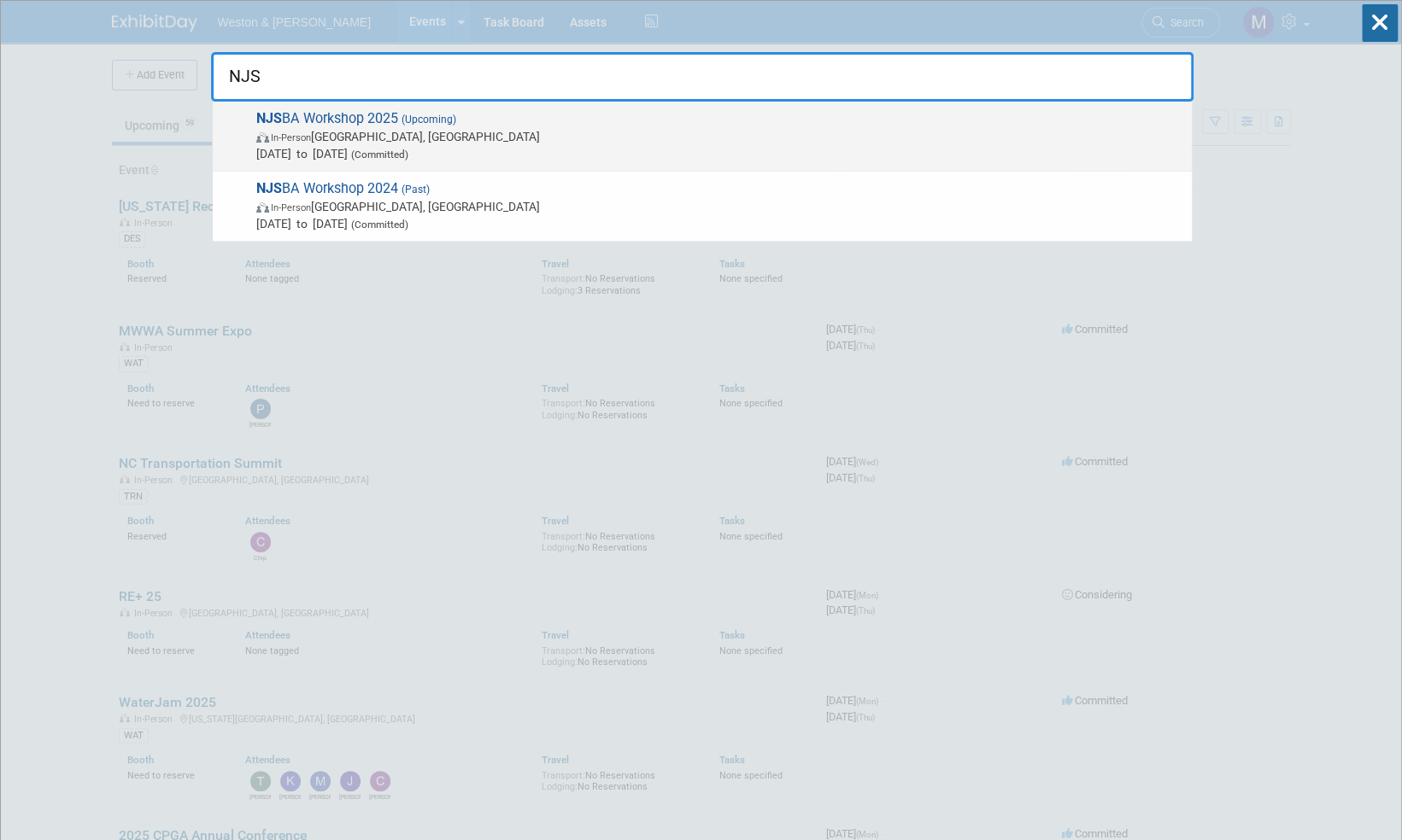
type input "NJS"
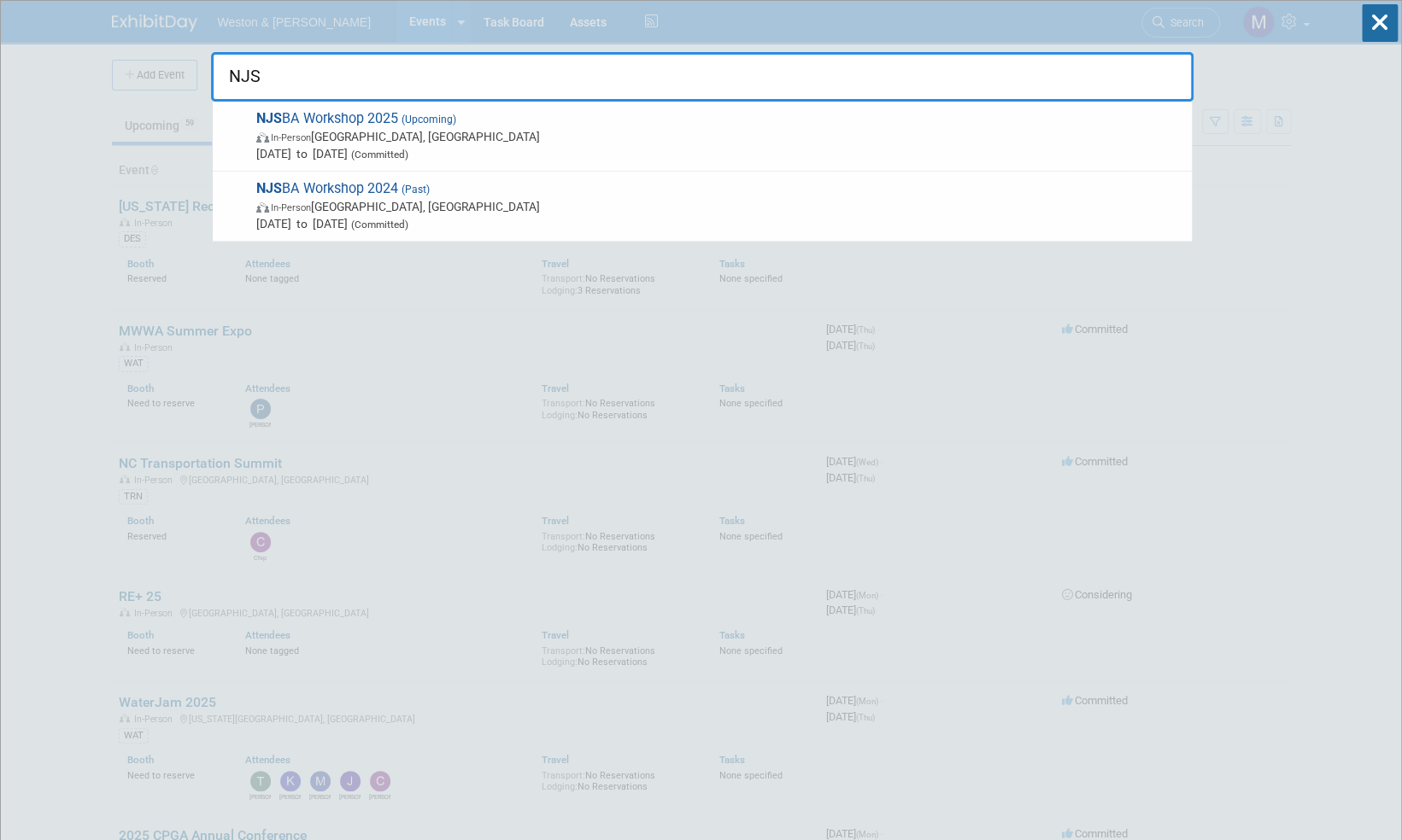
click at [321, 116] on span "NJS BA Workshop 2025 (Upcoming) In-Person Atlantic City, NJ Oct 20, 2025 to Oct…" at bounding box center [717, 136] width 932 height 52
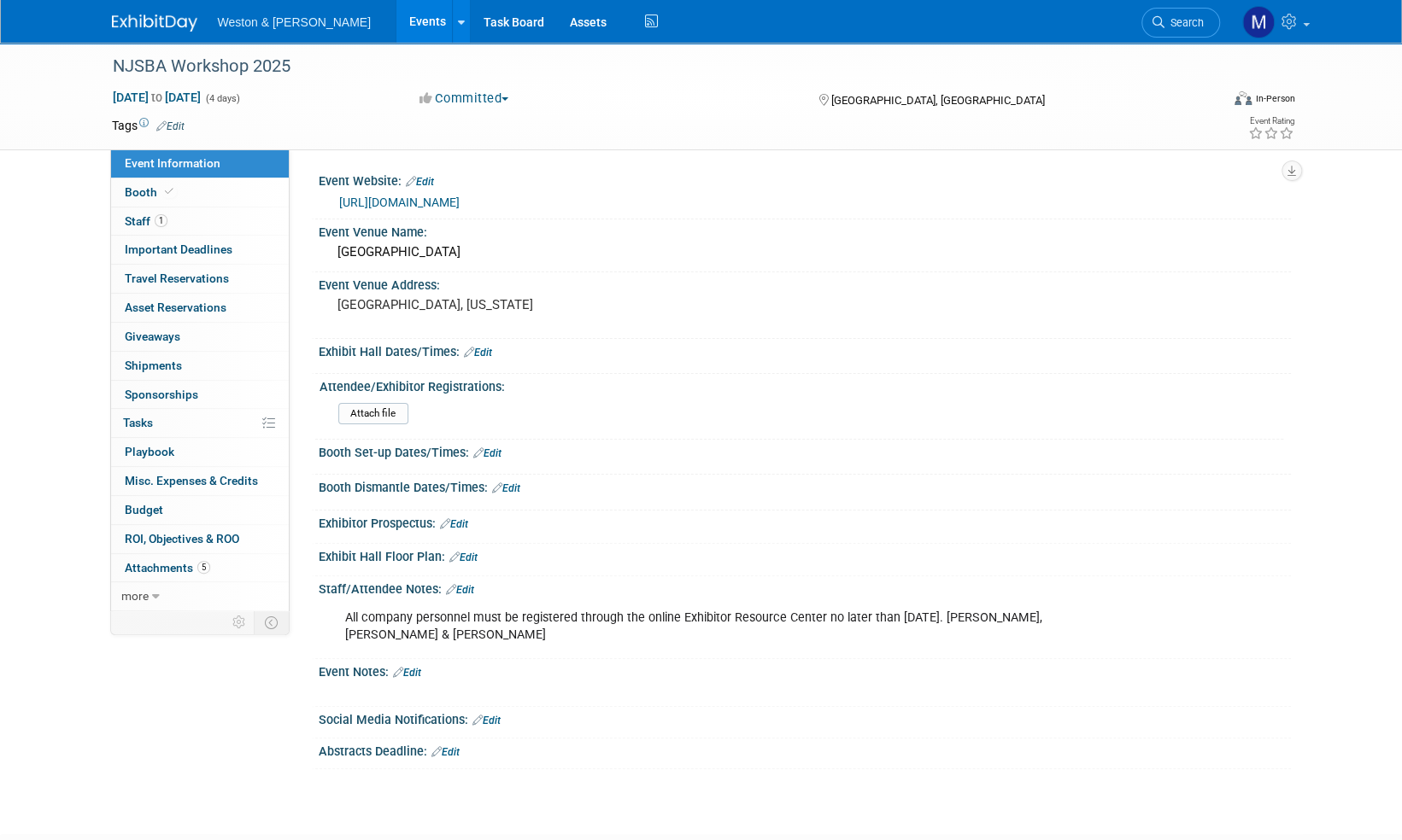
drag, startPoint x: 478, startPoint y: 634, endPoint x: 974, endPoint y: 618, distance: 496.3
click at [974, 618] on div "All company personnel must be registered through the online Exhibitor Resource …" at bounding box center [718, 627] width 769 height 51
drag, startPoint x: 974, startPoint y: 618, endPoint x: 989, endPoint y: 613, distance: 15.8
copy div "[PERSON_NAME], [PERSON_NAME] & [PERSON_NAME]"
click at [149, 190] on span "Booth" at bounding box center [151, 191] width 52 height 13
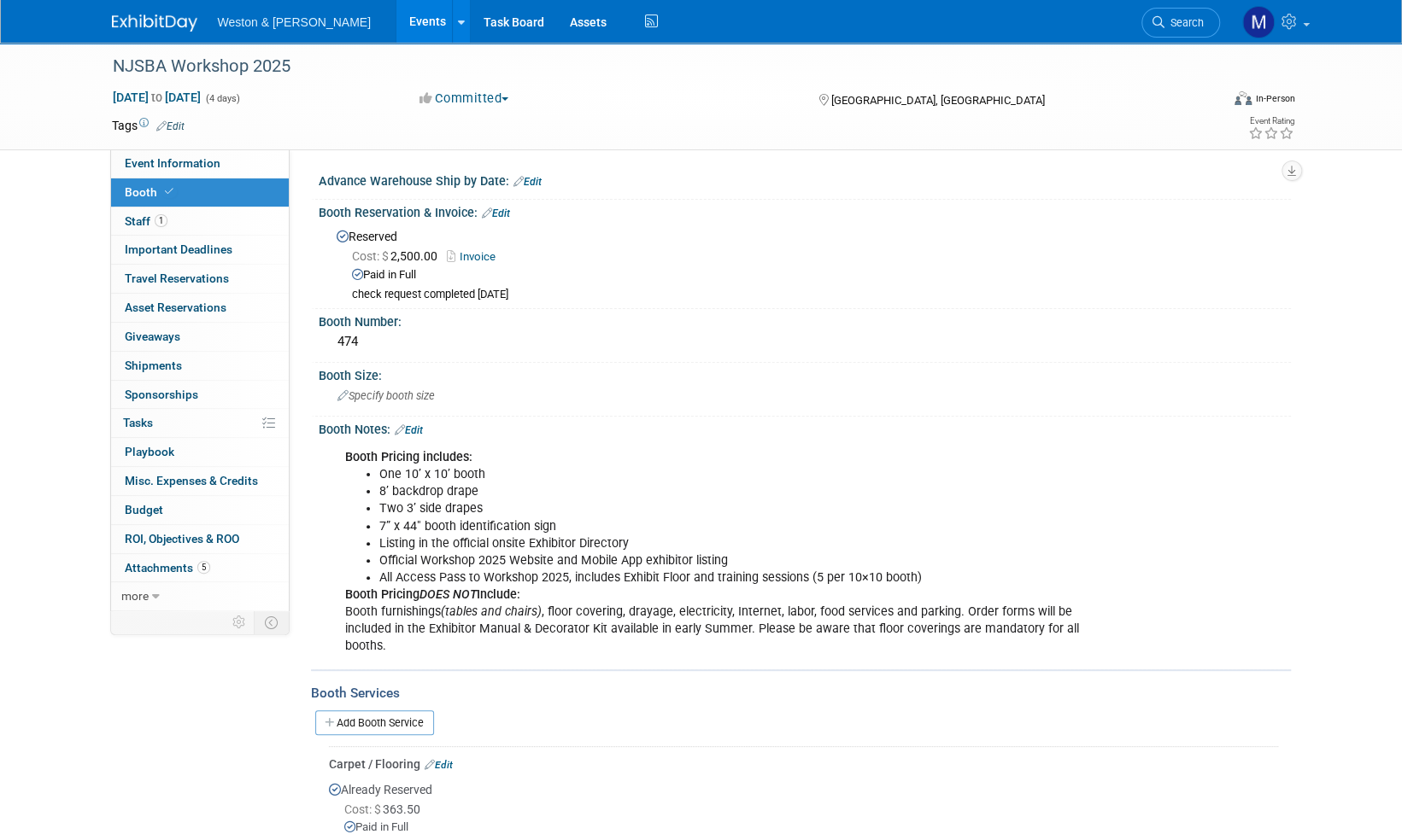
click at [153, 21] on img at bounding box center [154, 22] width 85 height 17
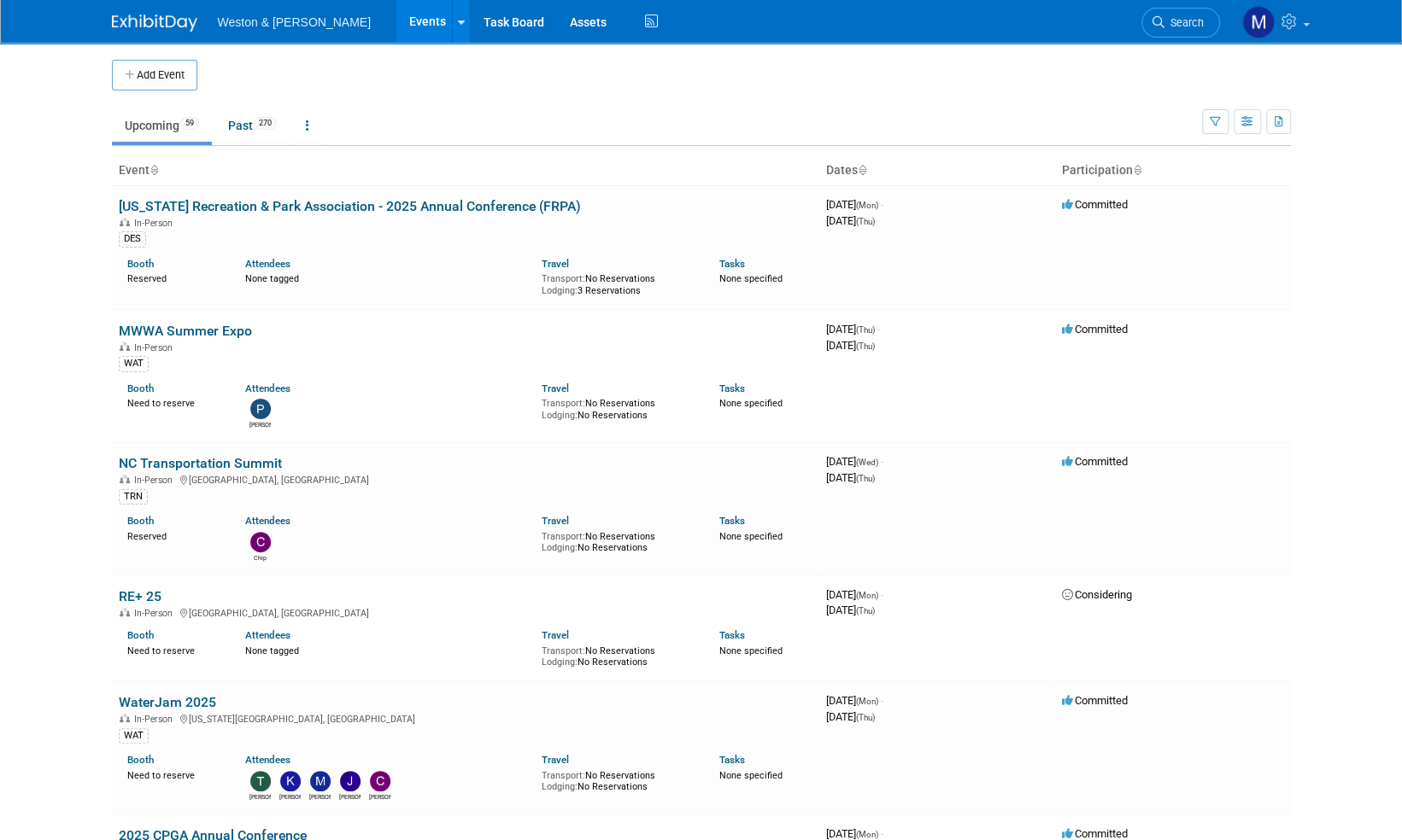
click at [1194, 26] on span "Search" at bounding box center [1184, 22] width 39 height 12
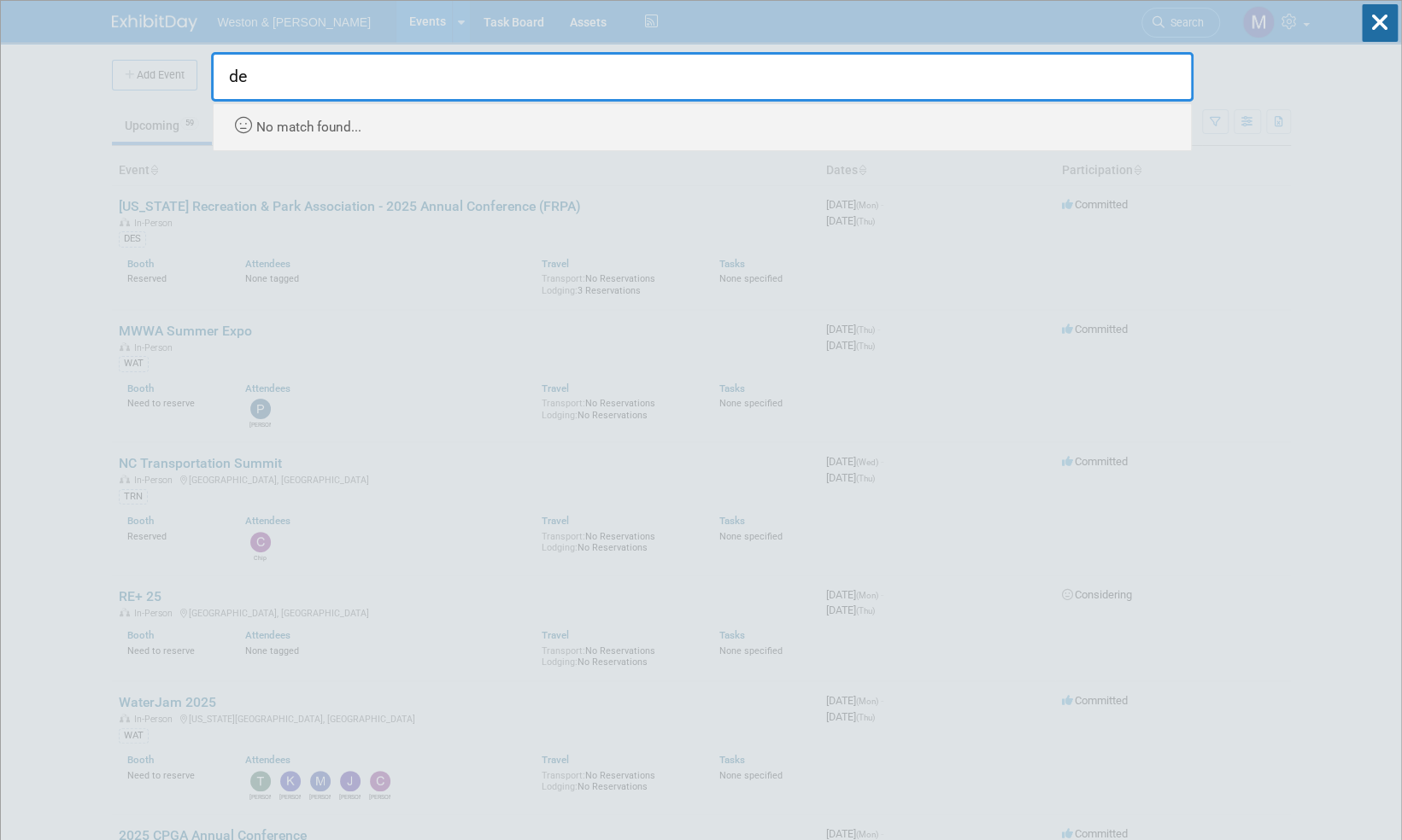
type input "d"
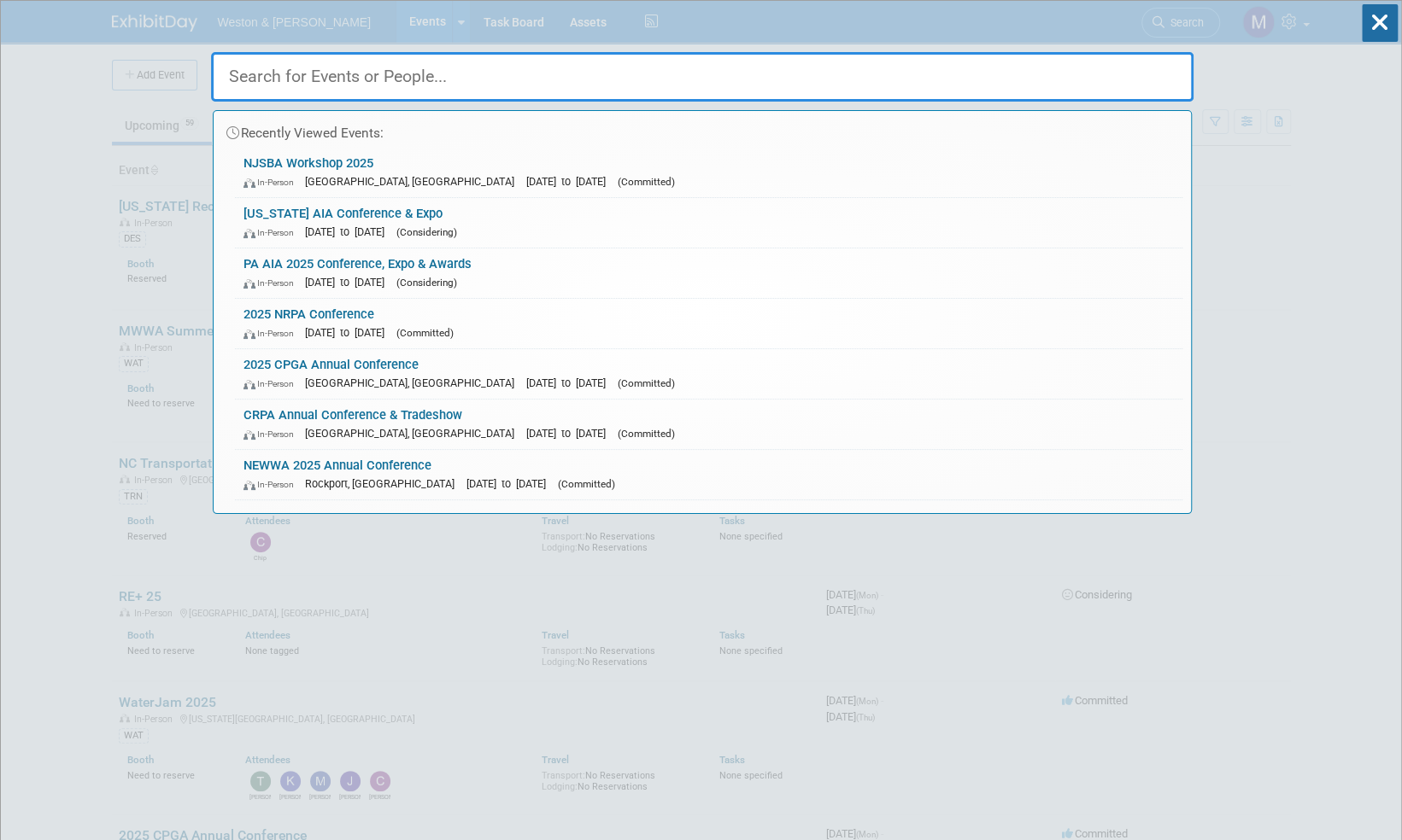
click at [340, 75] on input "text" at bounding box center [702, 77] width 982 height 50
paste input "DVASBO 2025 Trade Show"
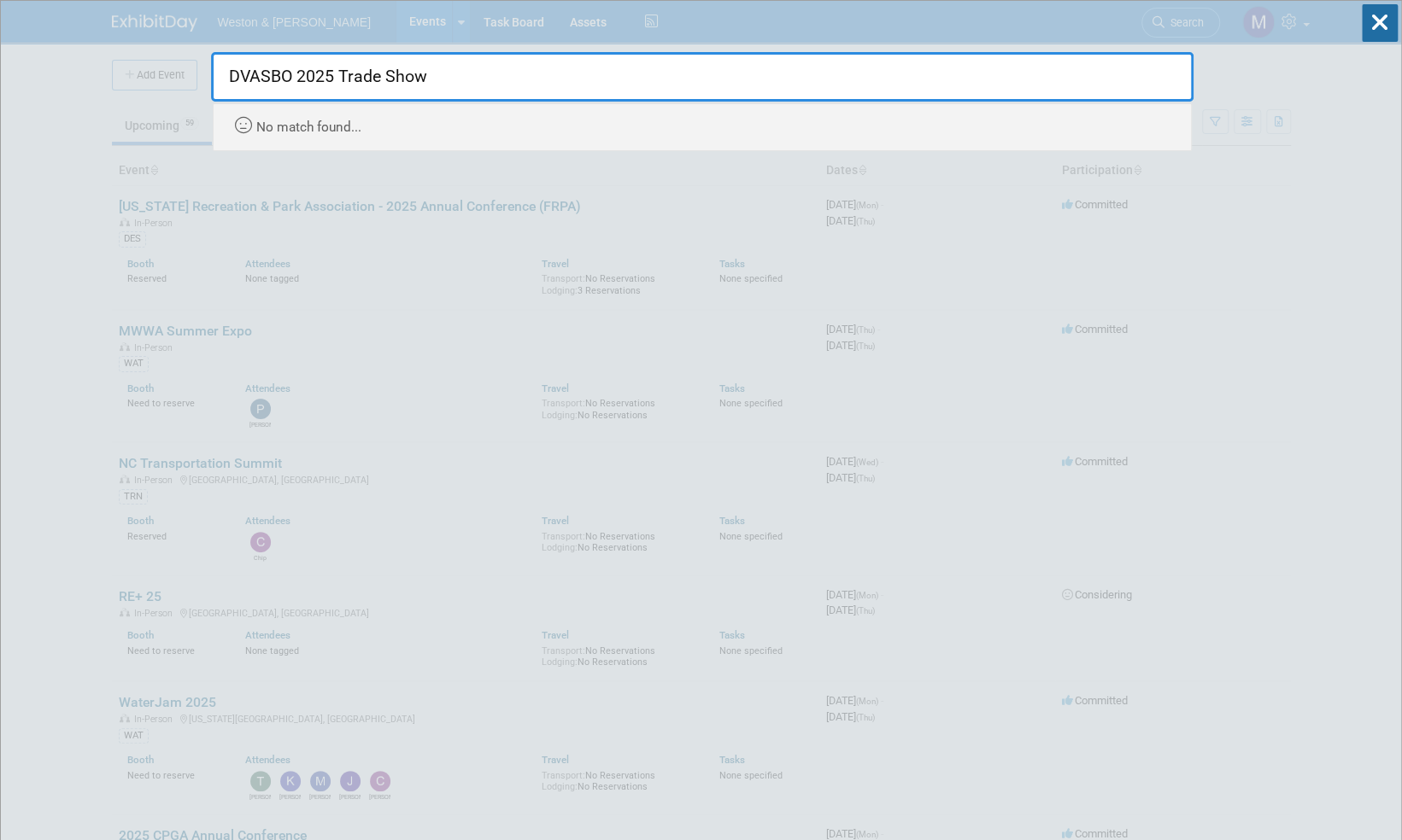
type input "DVASBO 2025 Trade Show"
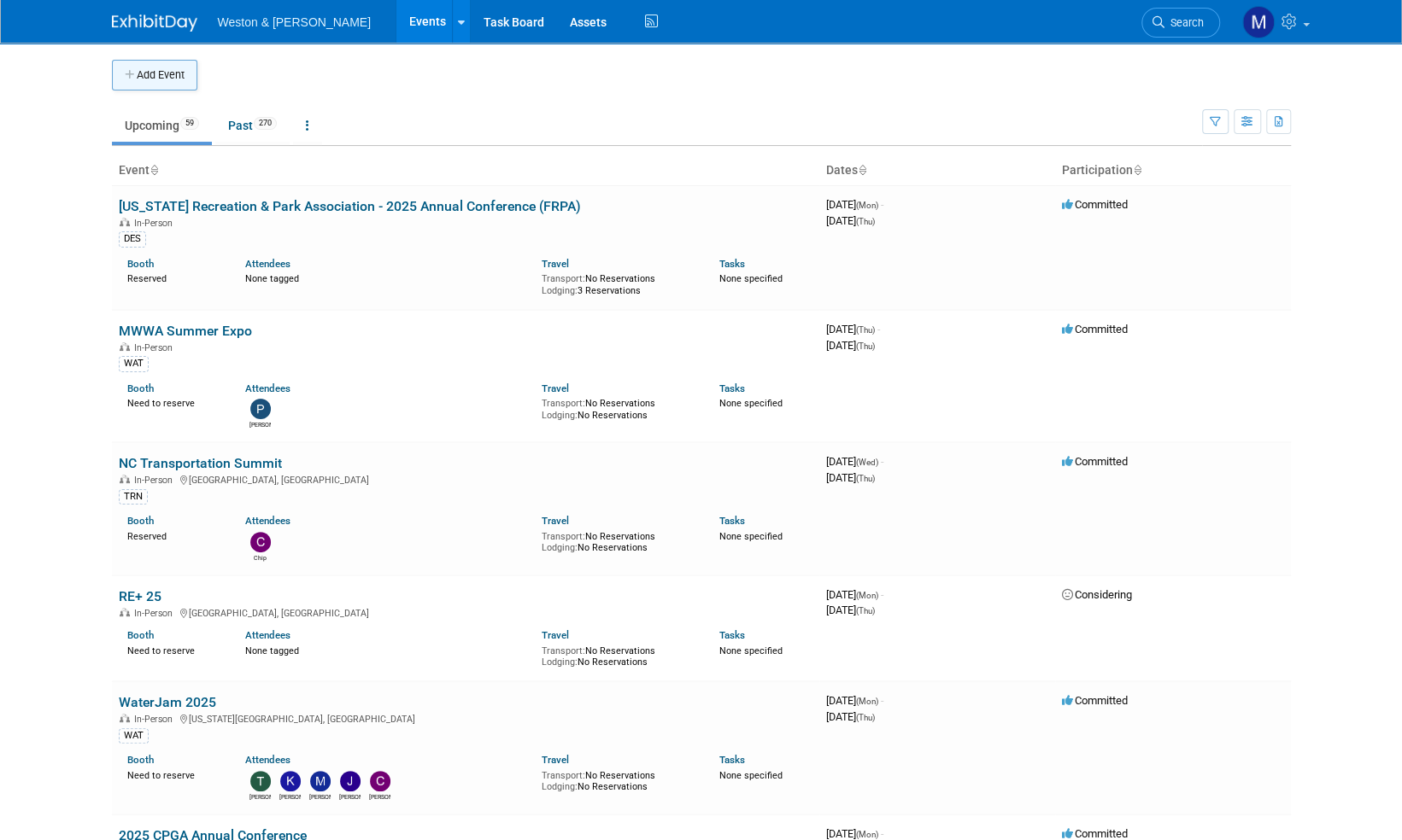
click at [171, 71] on button "Add Event" at bounding box center [154, 74] width 85 height 31
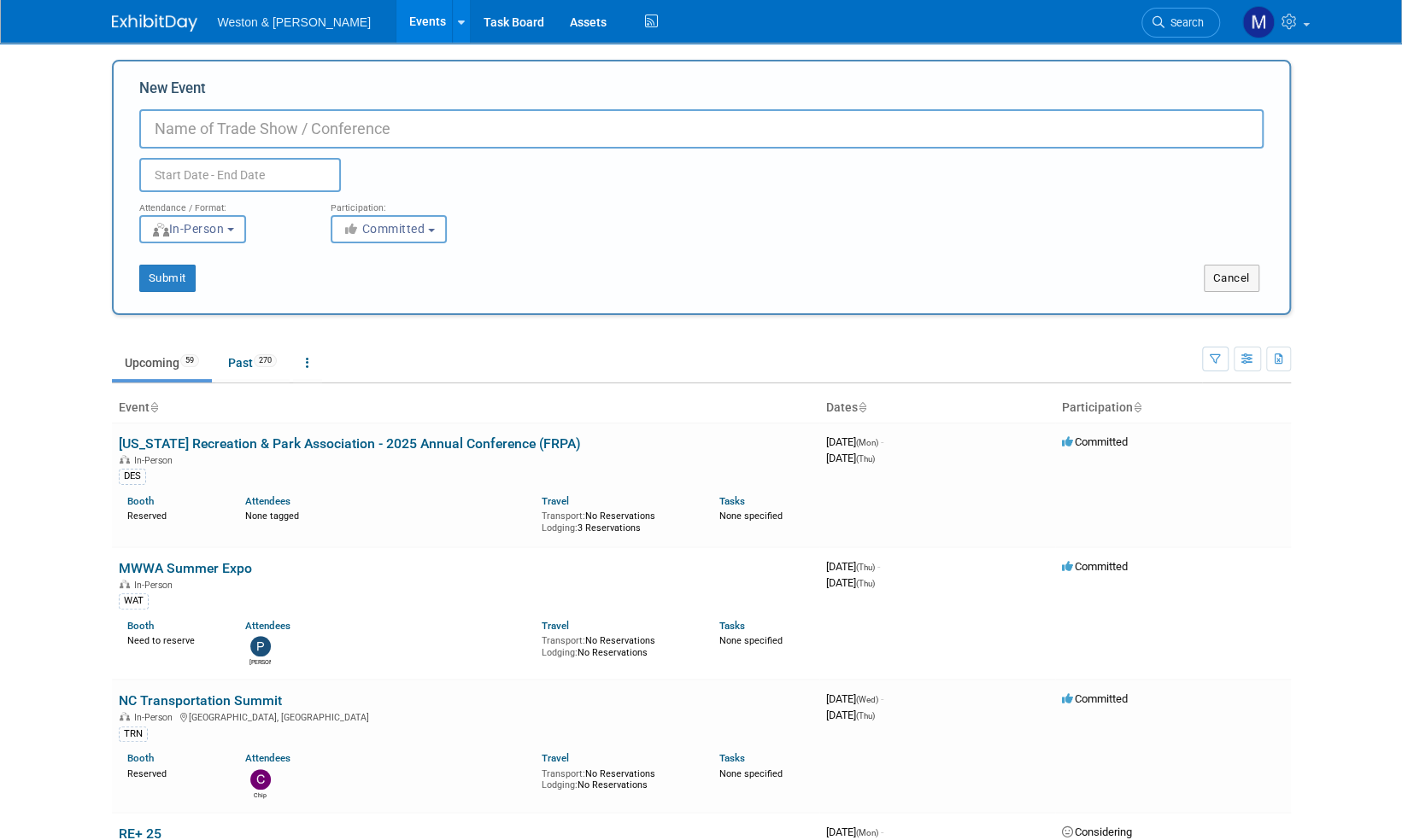
paste input "DVASBO 2025 Trade Show"
type input "DVASBO 2025 Trade Show"
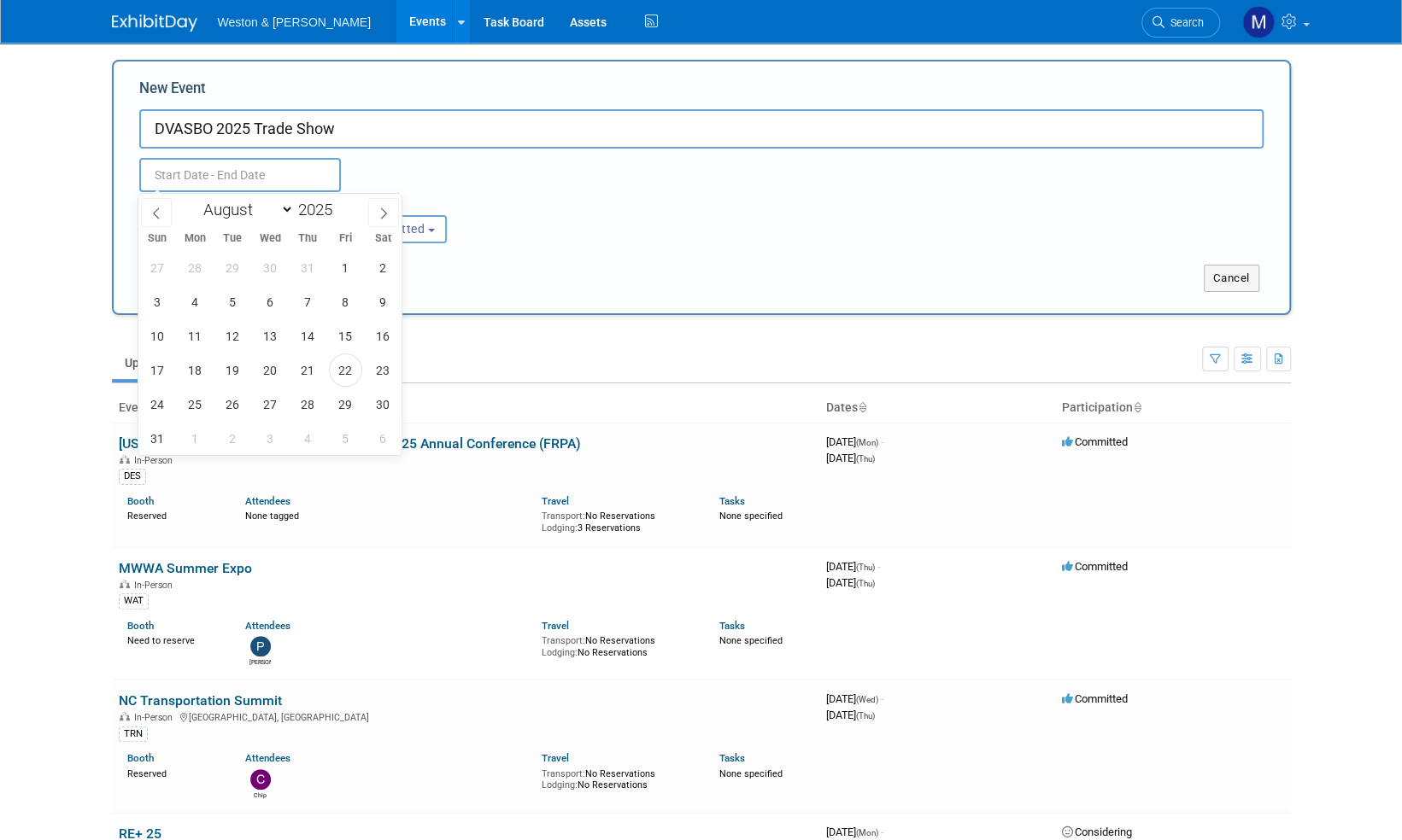
click at [229, 175] on input "text" at bounding box center [239, 175] width 201 height 35
click at [383, 214] on icon at bounding box center [383, 213] width 12 height 12
select select "9"
click at [277, 400] on span "29" at bounding box center [270, 405] width 34 height 34
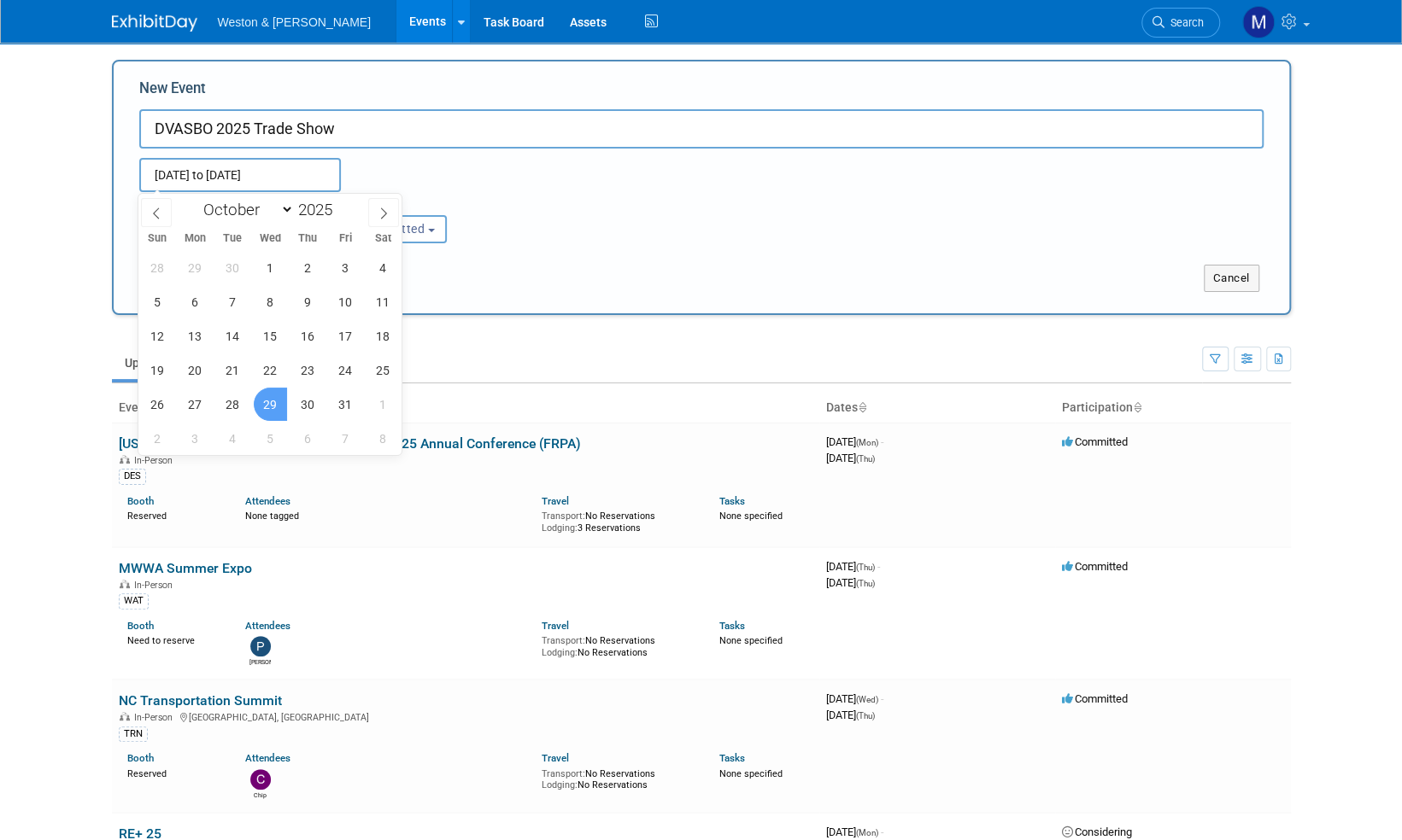
click at [275, 401] on span "29" at bounding box center [270, 405] width 34 height 34
type input "Oct 29, 2025 to Oct 29, 2025"
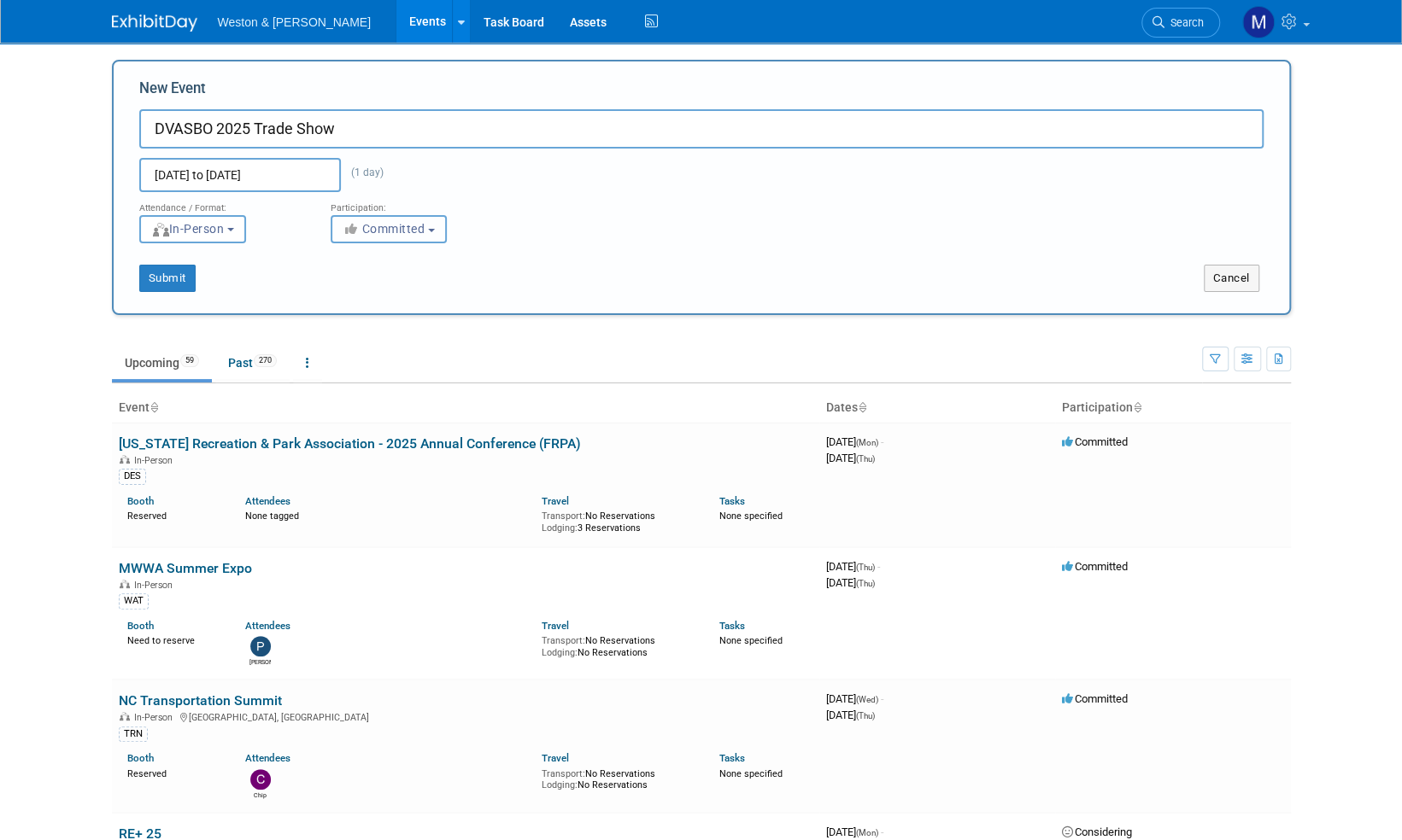
click at [435, 227] on button "Committed" at bounding box center [388, 229] width 116 height 28
click at [398, 292] on label "Considering" at bounding box center [396, 293] width 113 height 22
click at [347, 292] on input "Considering" at bounding box center [341, 294] width 12 height 12
select select "2"
click at [176, 280] on button "Submit" at bounding box center [167, 278] width 57 height 27
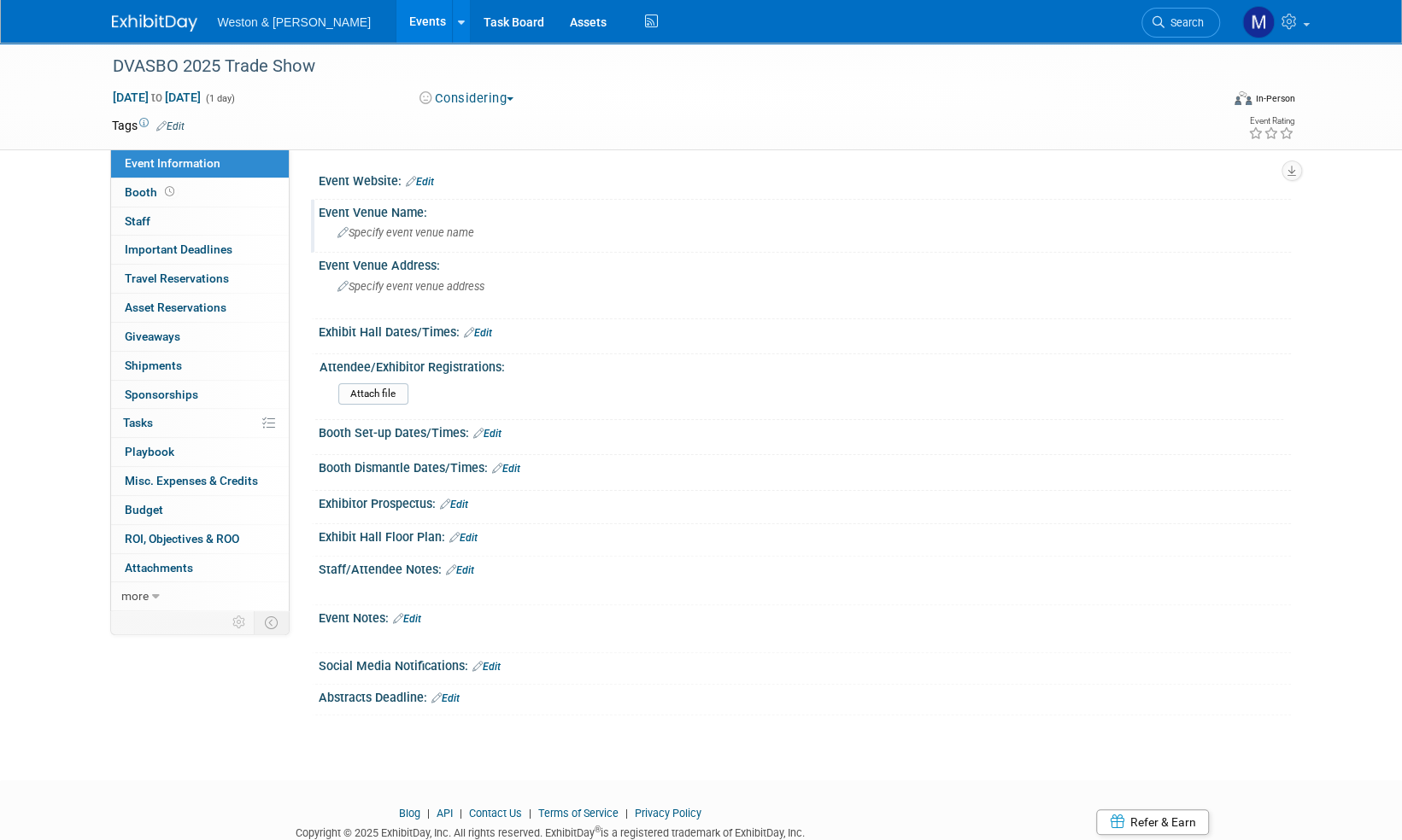
click at [445, 232] on span "Specify event venue name" at bounding box center [406, 232] width 136 height 12
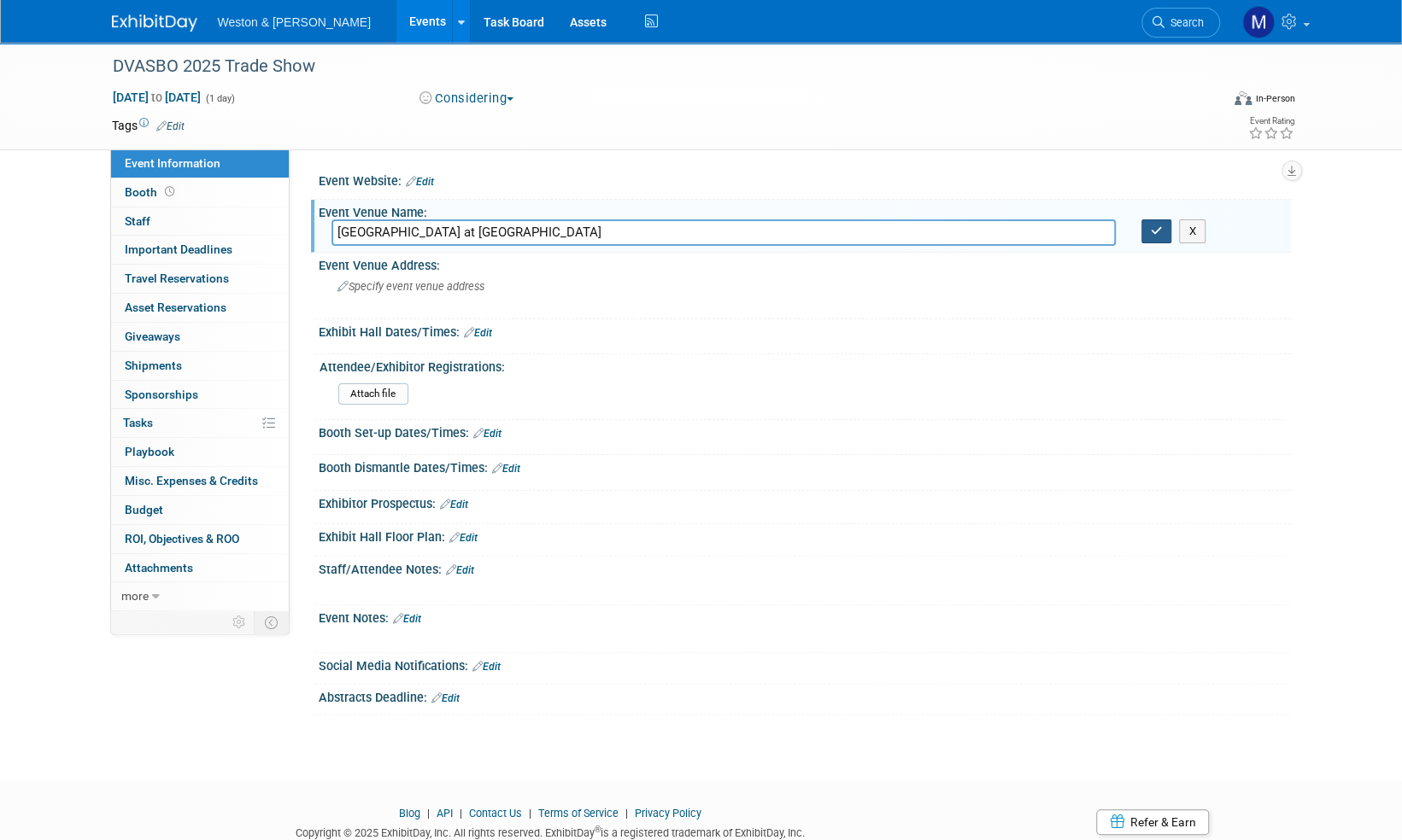
type input "Greater Philadelphia Expo Center at Oaks"
drag, startPoint x: 1163, startPoint y: 234, endPoint x: 1164, endPoint y: 221, distance: 13.0
click at [1163, 234] on button "button" at bounding box center [1157, 231] width 31 height 24
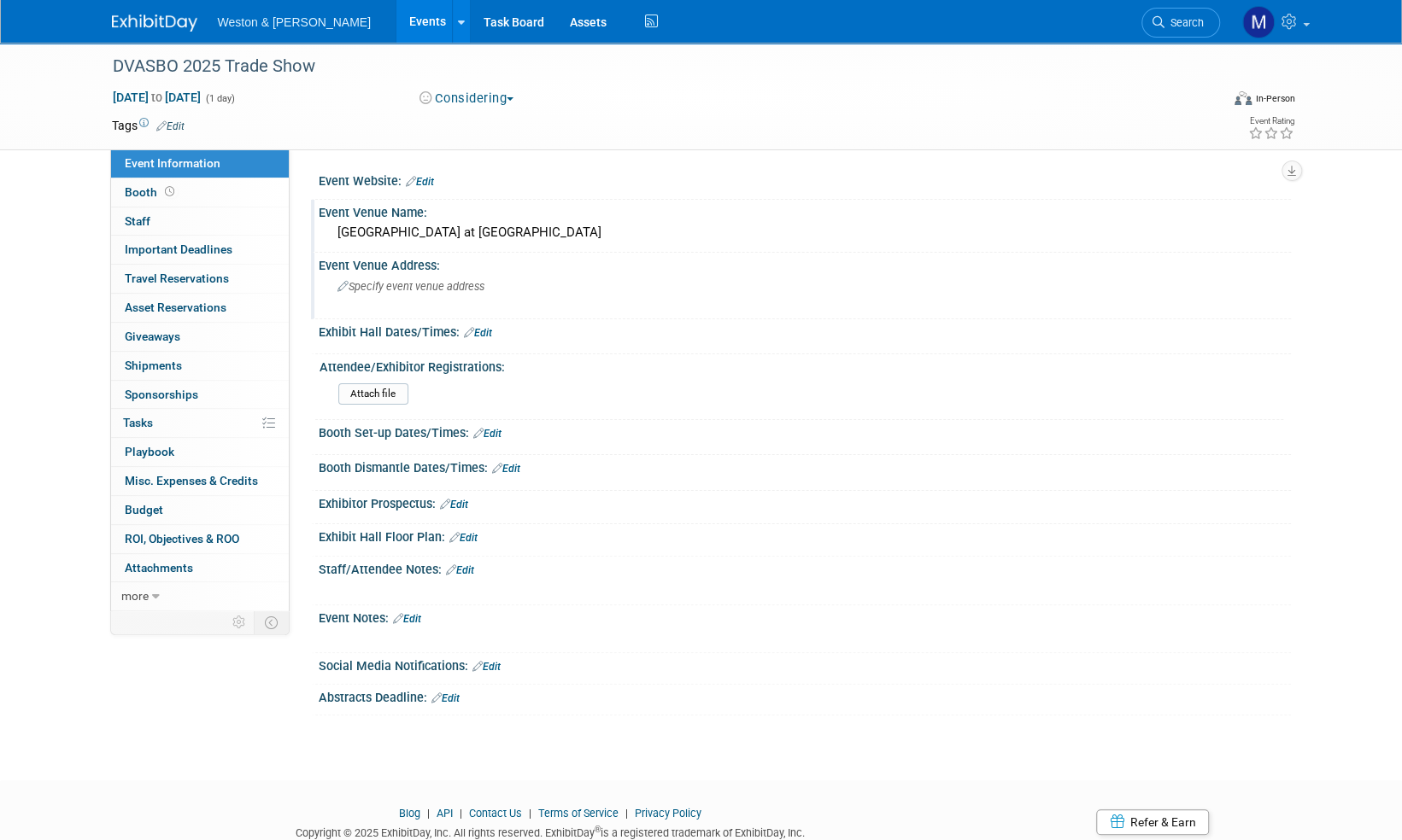
click at [450, 285] on span "Specify event venue address" at bounding box center [411, 286] width 147 height 12
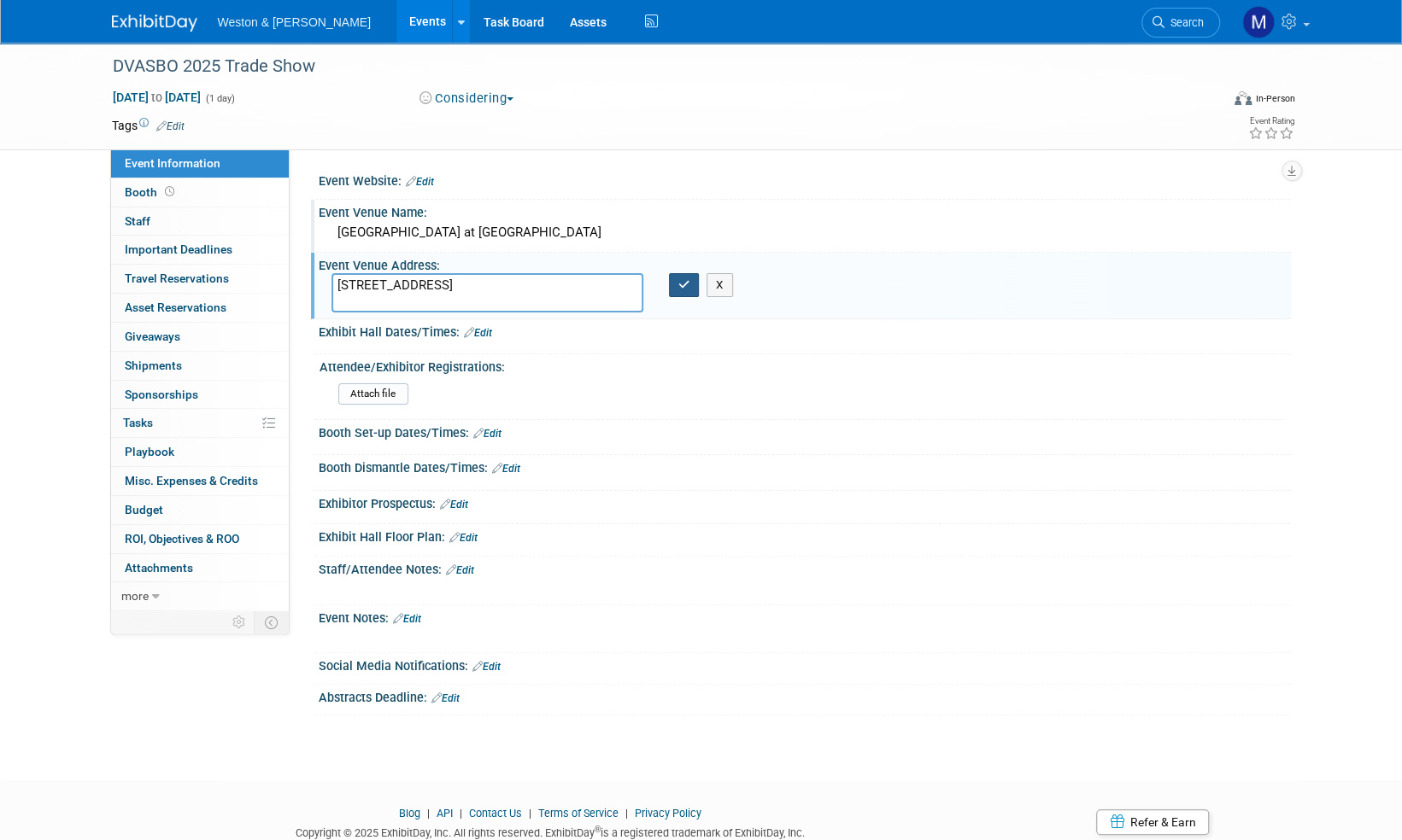
type textarea "100 Station Avenue Oaks, PA 18456"
click at [692, 285] on button "button" at bounding box center [684, 284] width 31 height 24
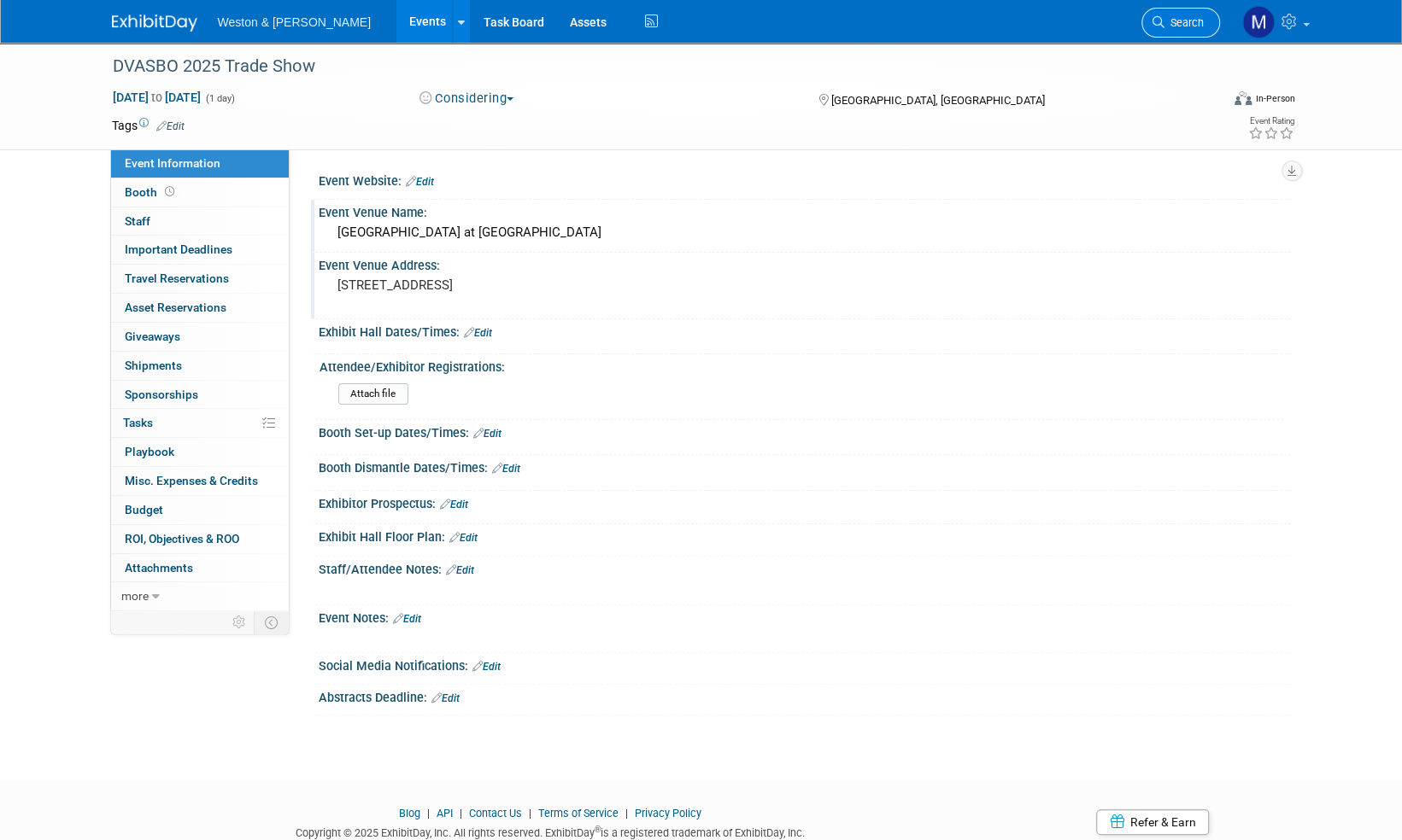
click at [1187, 25] on span "Search" at bounding box center [1184, 22] width 39 height 12
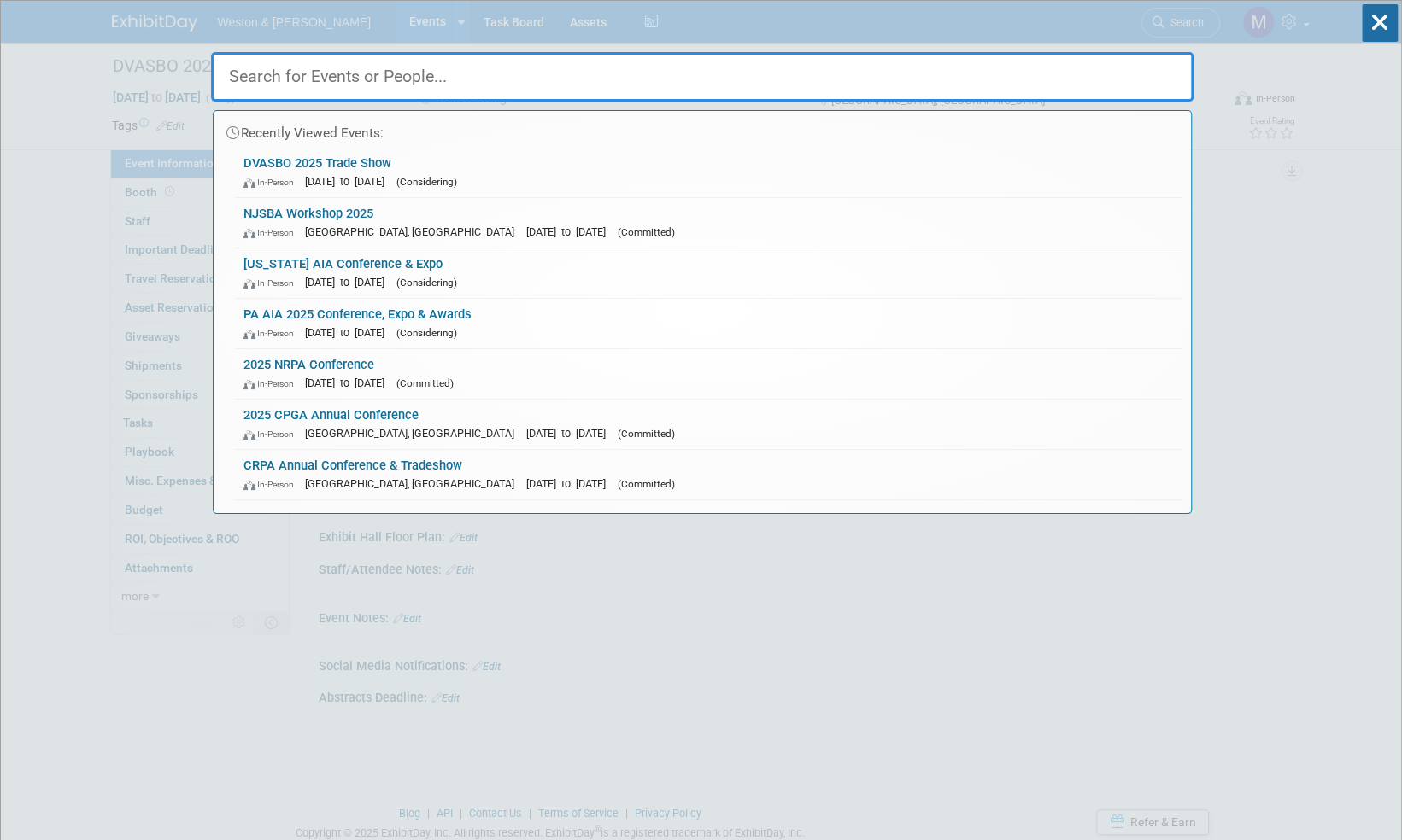
click at [272, 78] on input "text" at bounding box center [702, 77] width 982 height 50
paste input "NYSSBA"
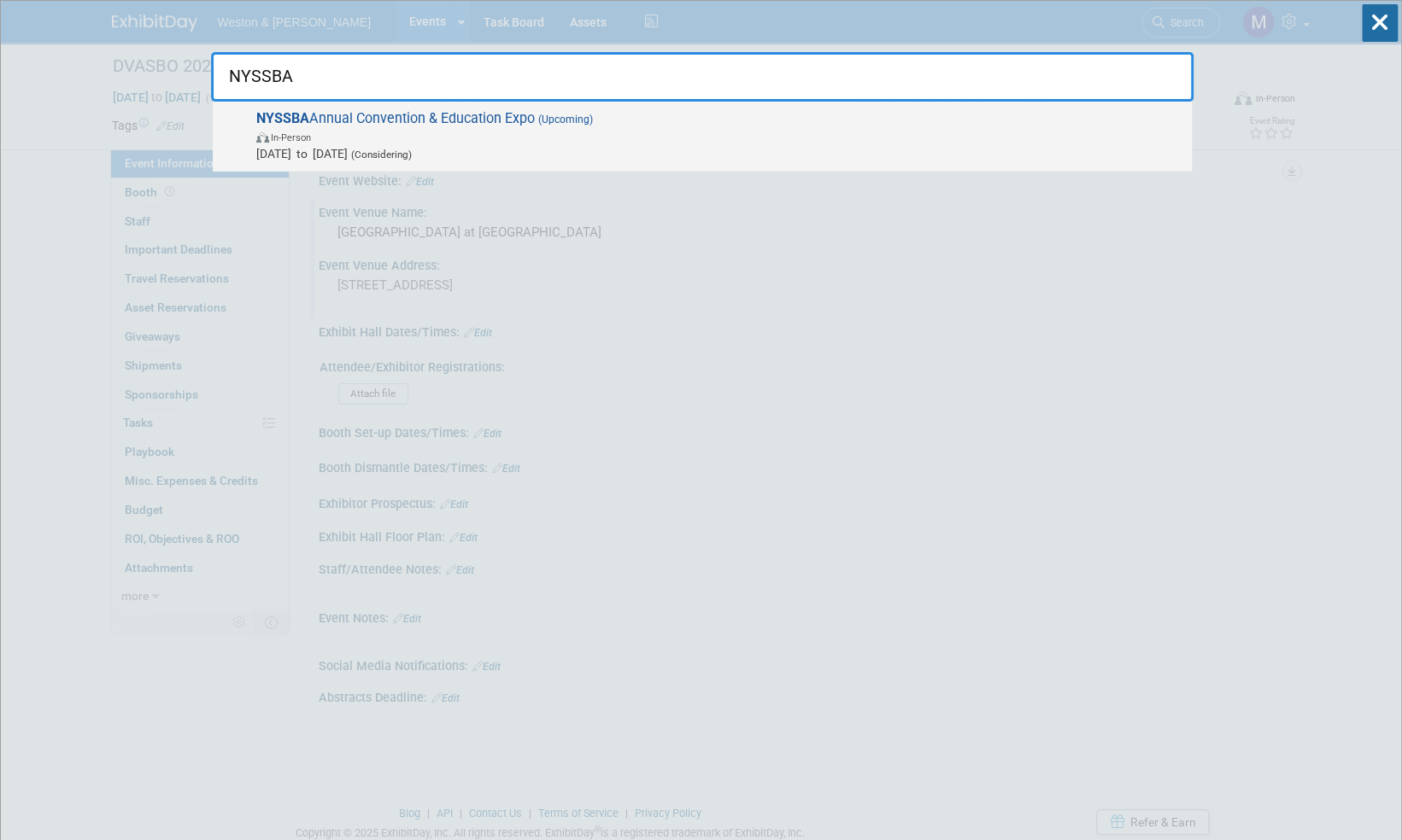
type input "NYSSBA"
click at [456, 118] on span "NYSSBA Annual Convention & Education Expo (Upcoming) In-Person Oct 23, 2025 to …" at bounding box center [717, 136] width 932 height 52
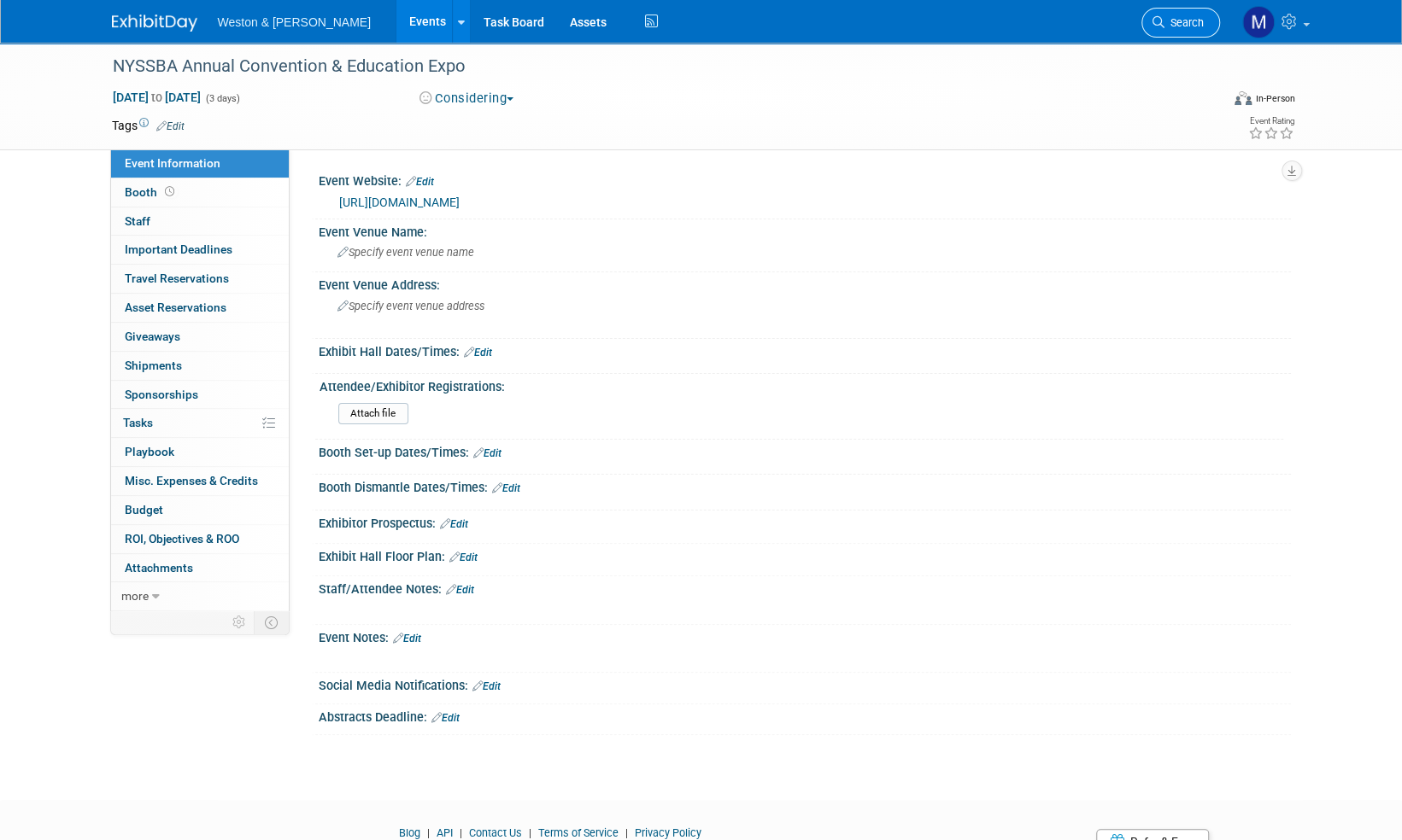
click at [1188, 13] on link "Search" at bounding box center [1180, 23] width 79 height 30
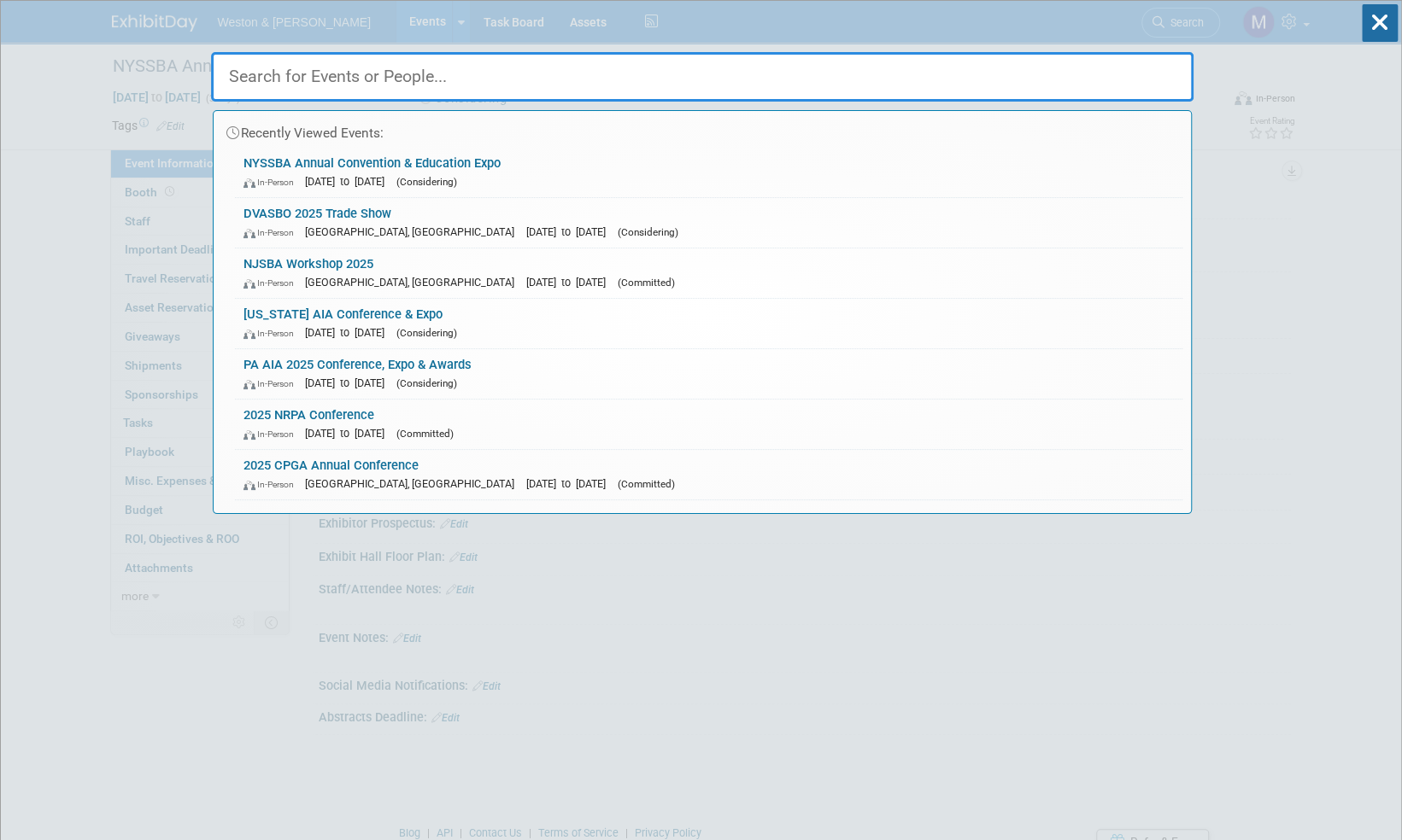
paste input "[US_STATE] School Board Association Annual"
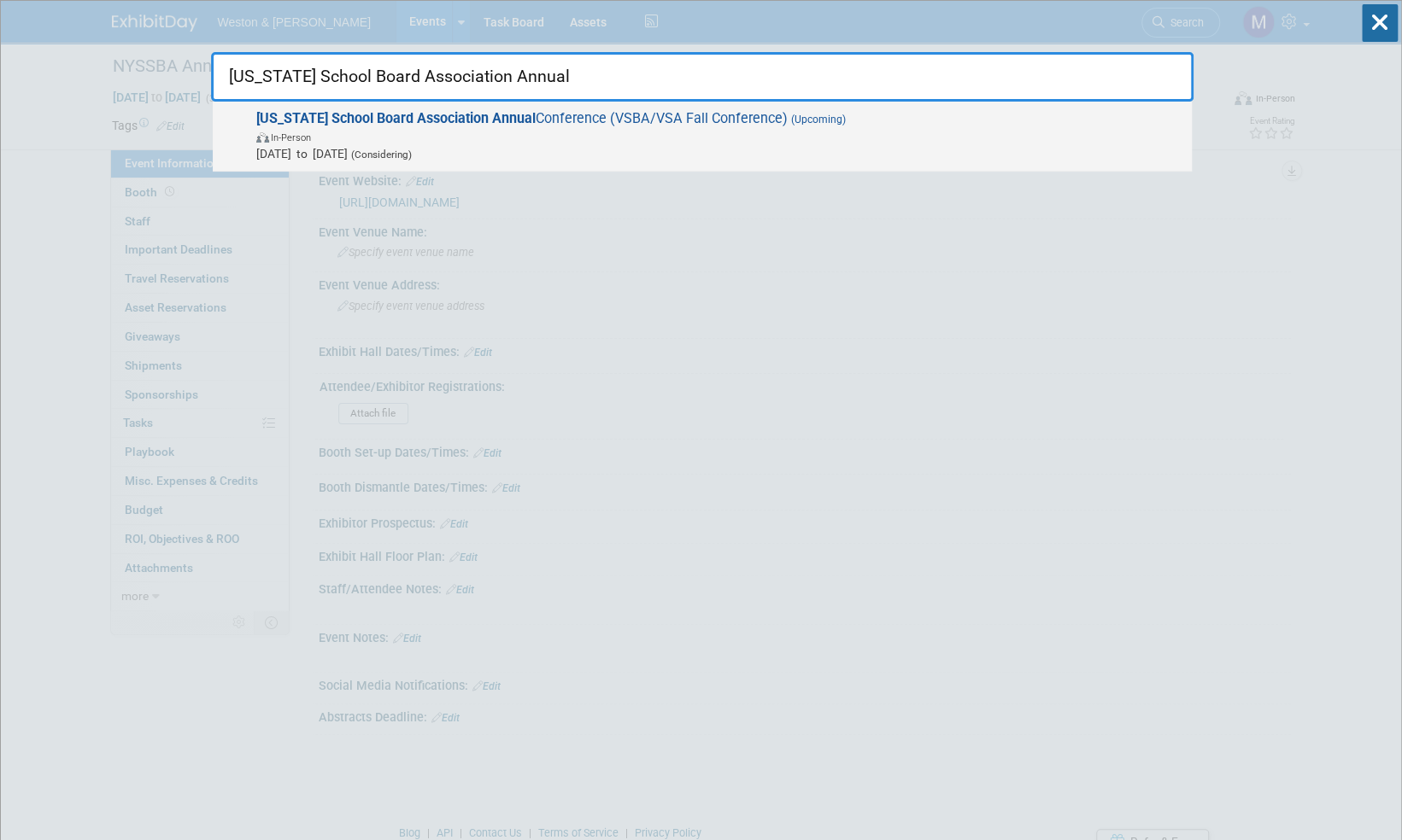
type input "[US_STATE] School Board Association Annual"
click at [462, 117] on strong "[US_STATE] School Board Association Annual" at bounding box center [395, 118] width 279 height 16
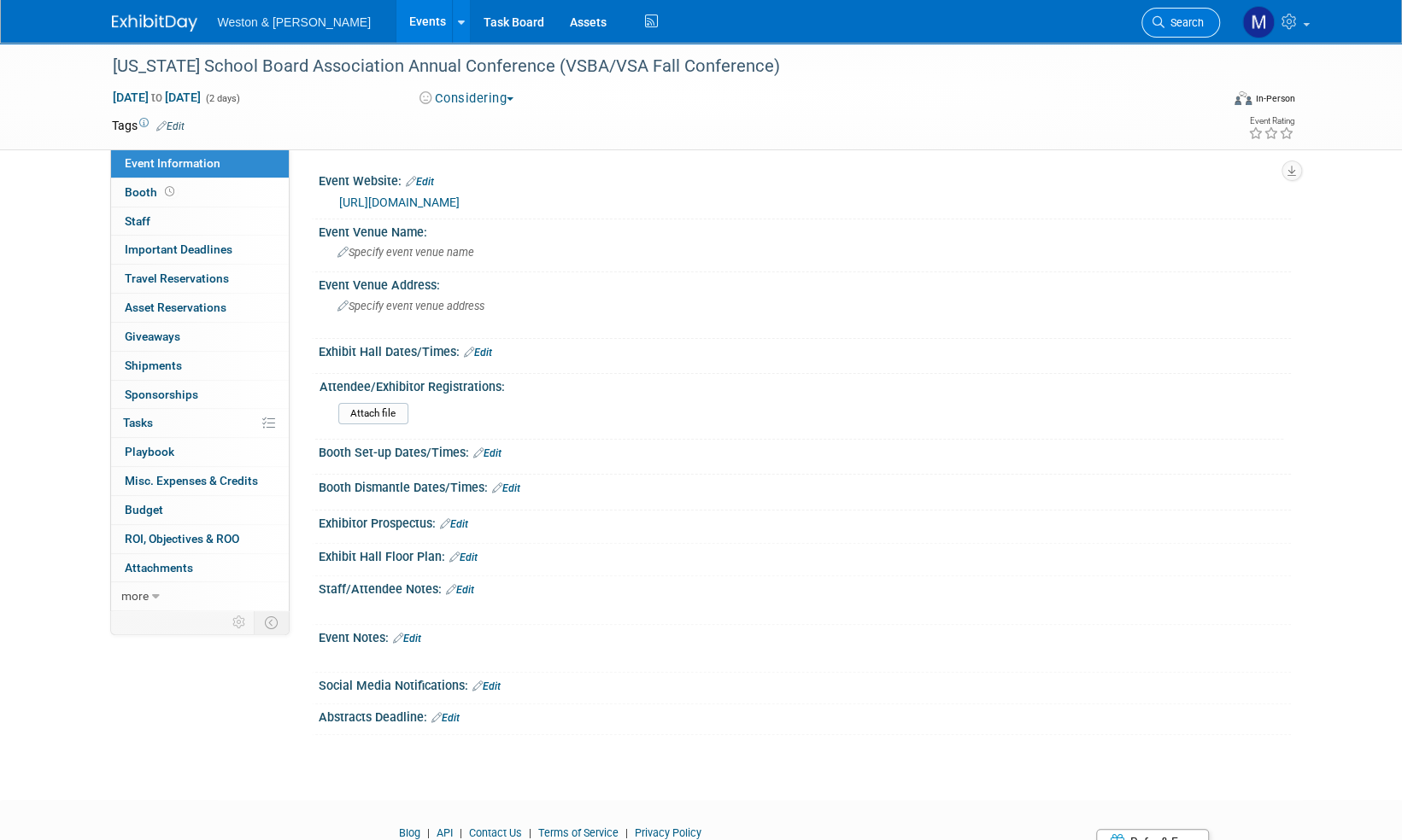
click at [1188, 24] on span "Search" at bounding box center [1184, 22] width 39 height 12
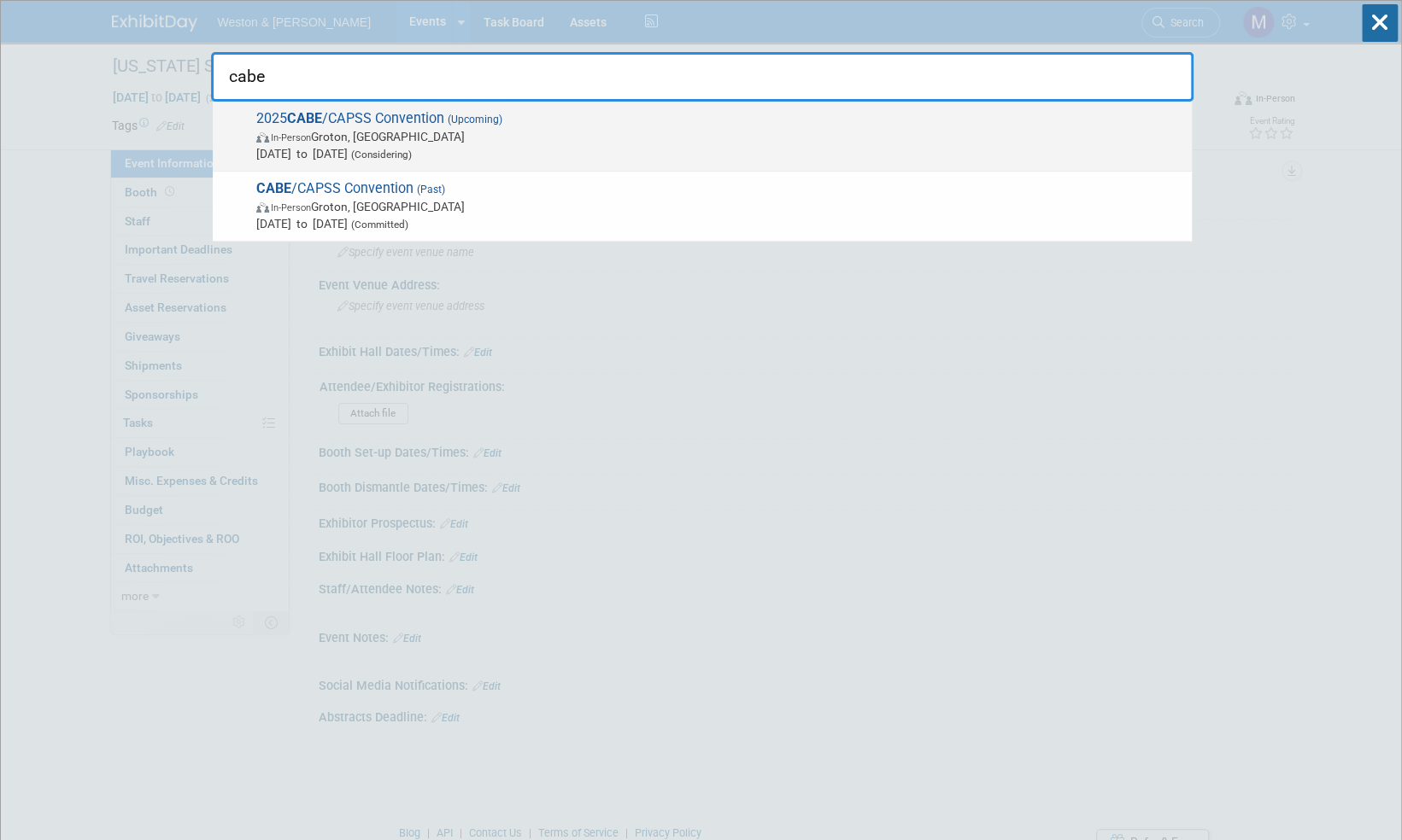
type input "cabe"
click at [393, 118] on span "2025 CABE /CAPSS Convention (Upcoming) In-Person Groton, [GEOGRAPHIC_DATA] [DAT…" at bounding box center [717, 136] width 932 height 52
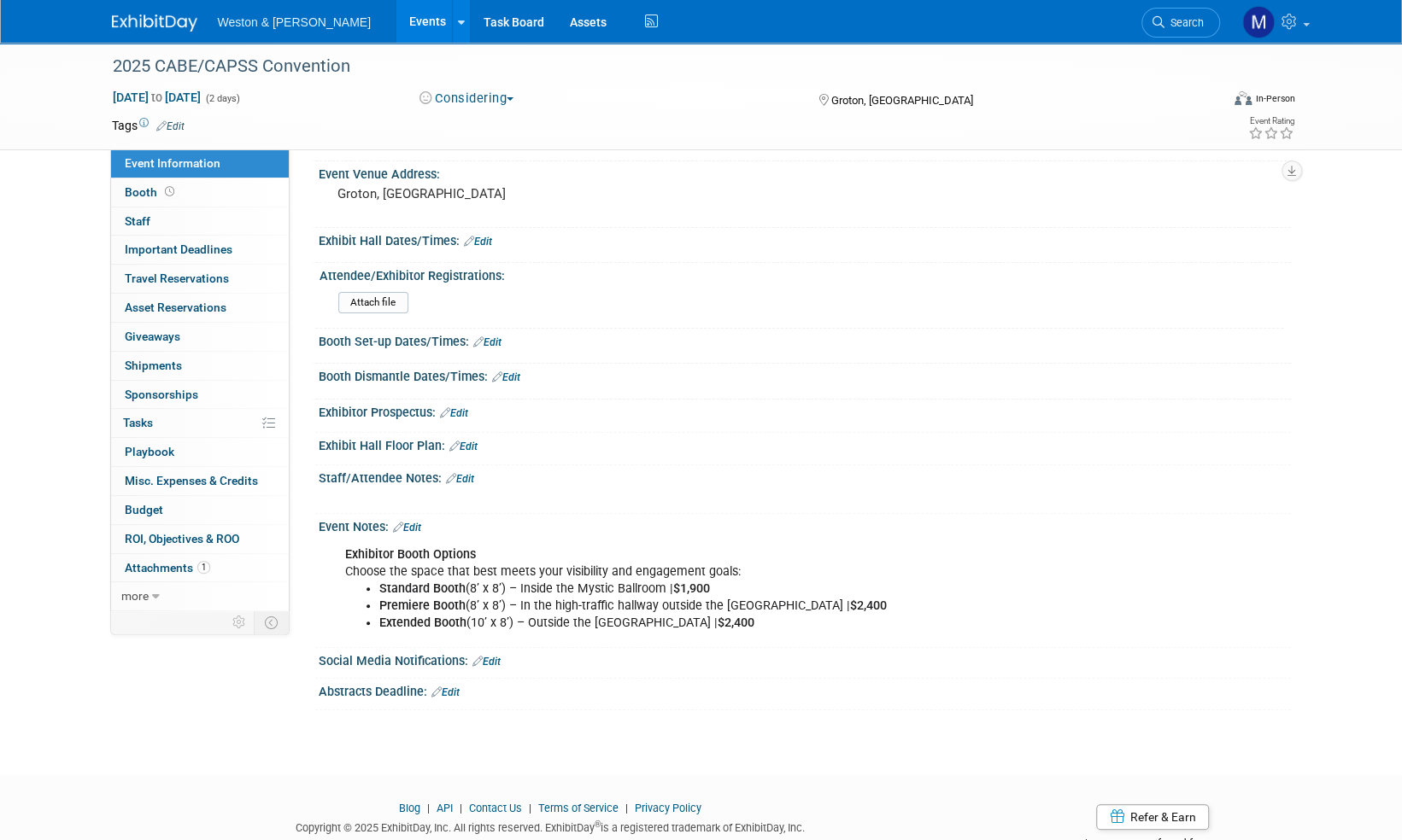
scroll to position [75, 0]
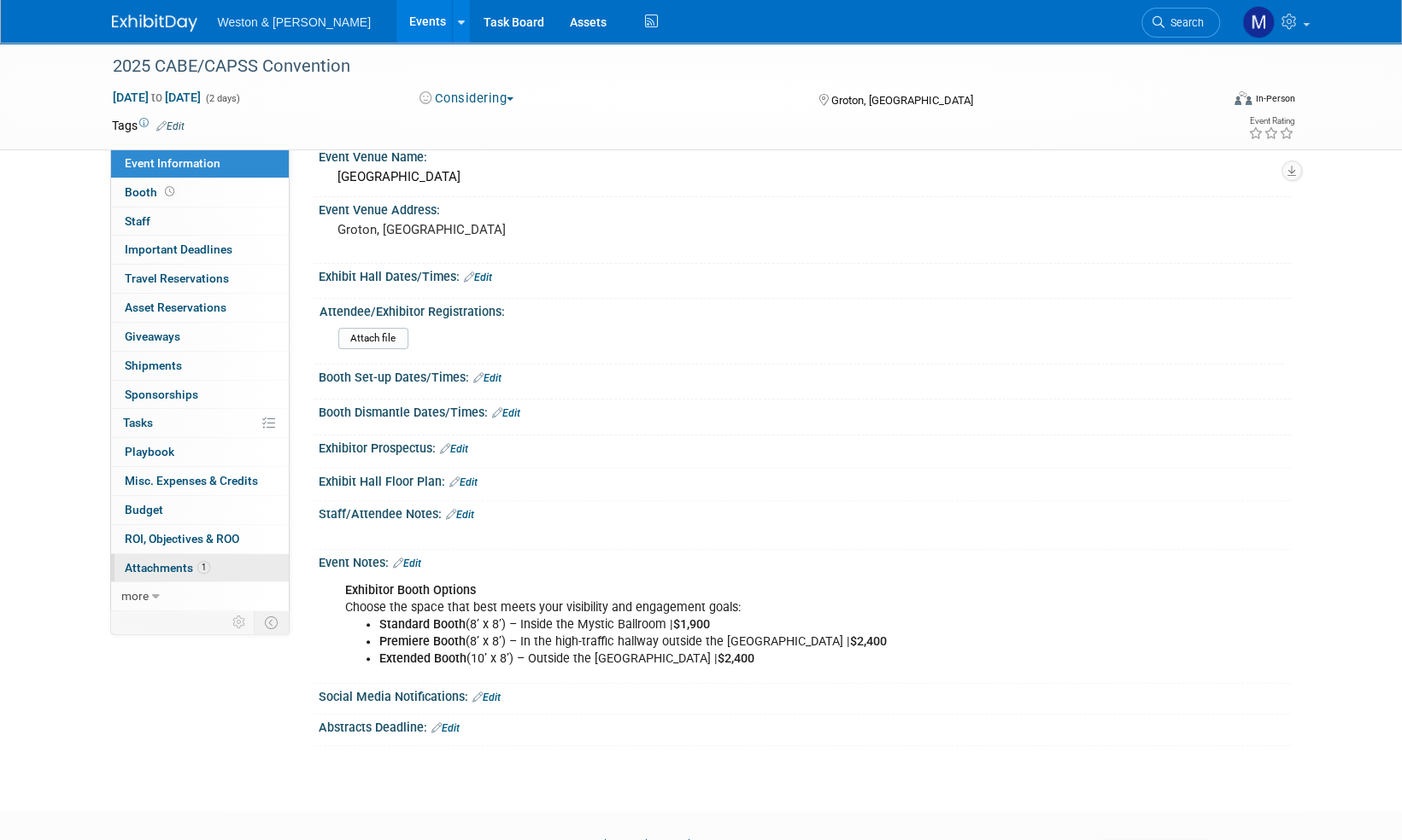
click at [158, 567] on span "Attachments 1" at bounding box center [167, 567] width 85 height 13
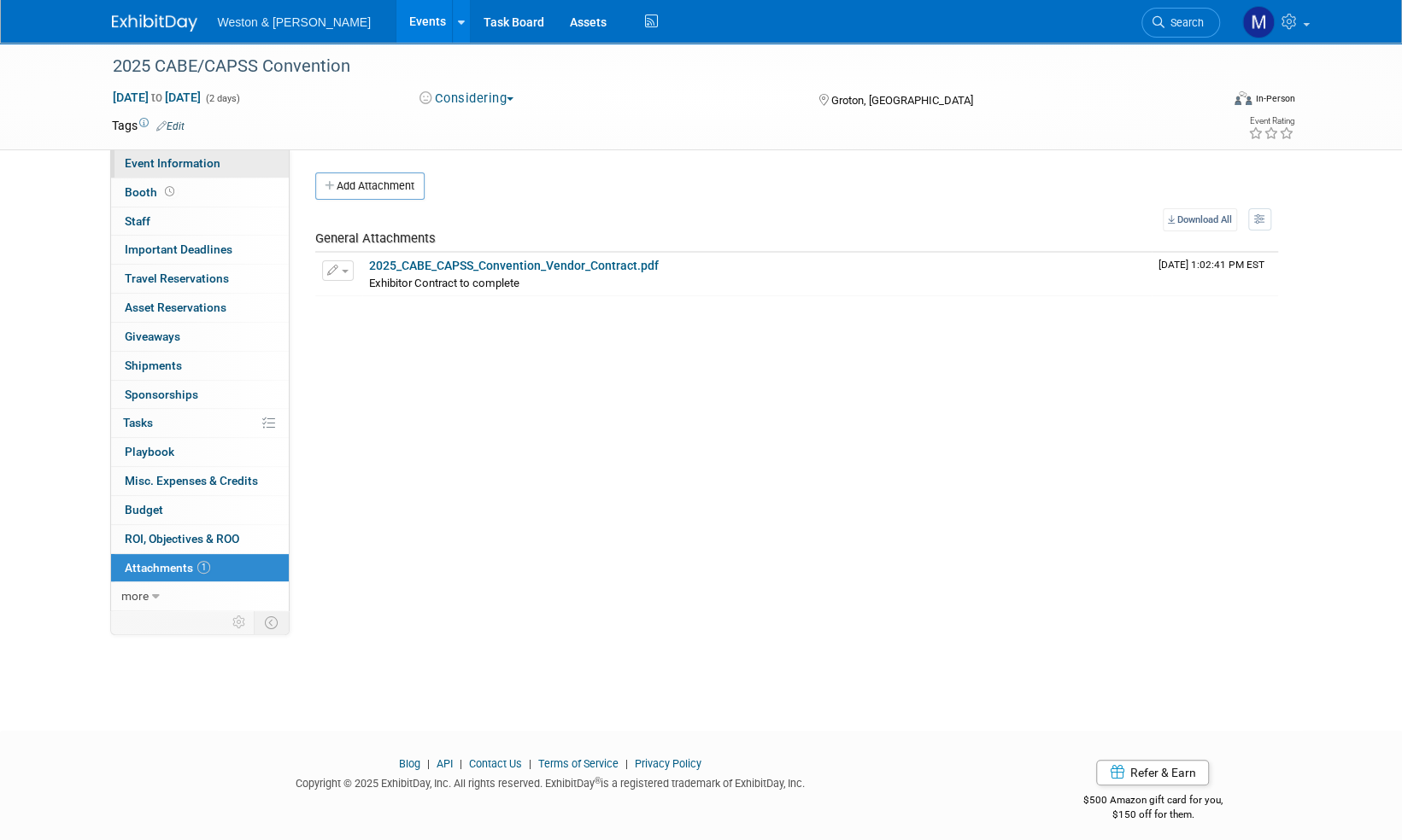
click at [164, 165] on span "Event Information" at bounding box center [173, 162] width 96 height 13
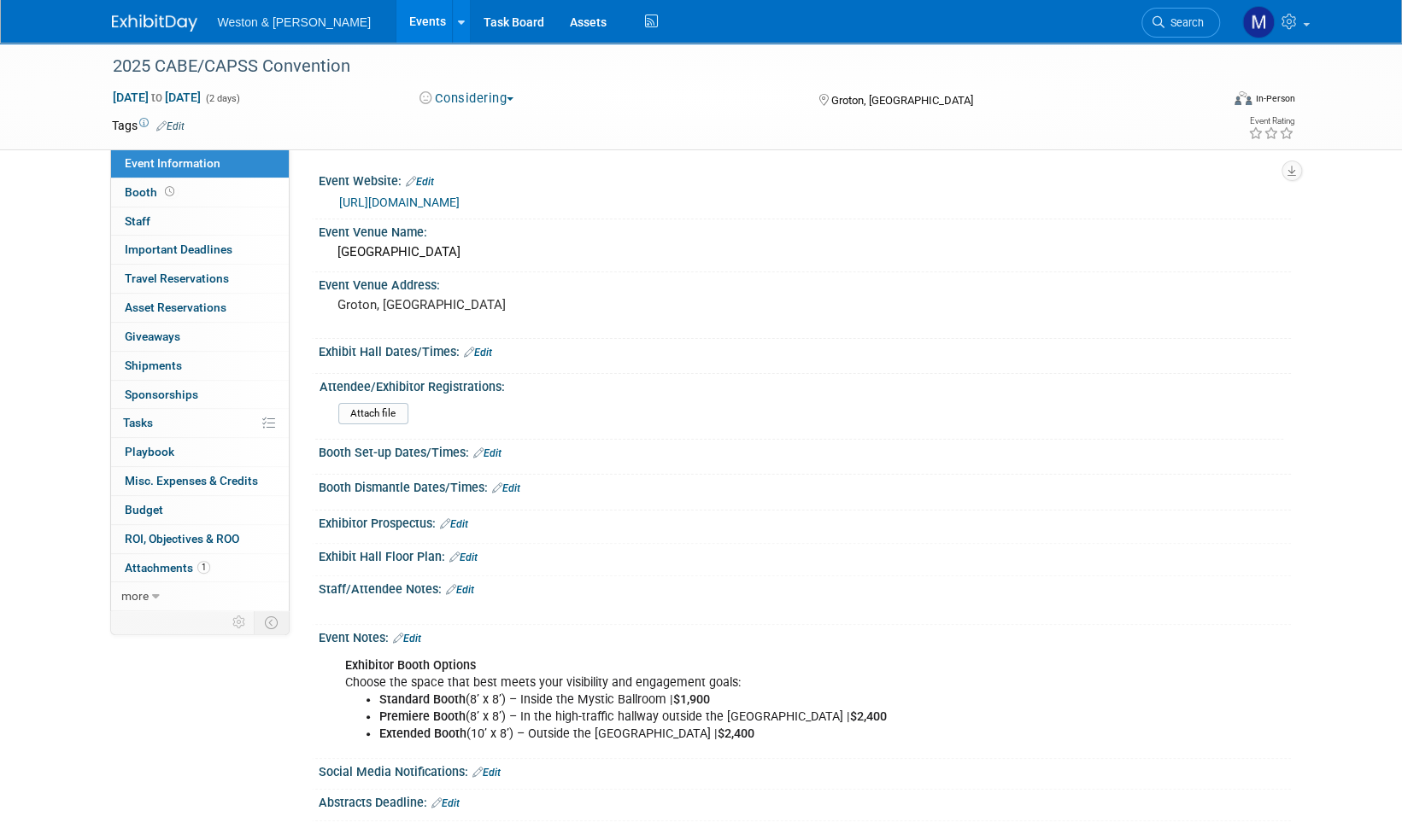
click at [151, 15] on img at bounding box center [154, 22] width 85 height 17
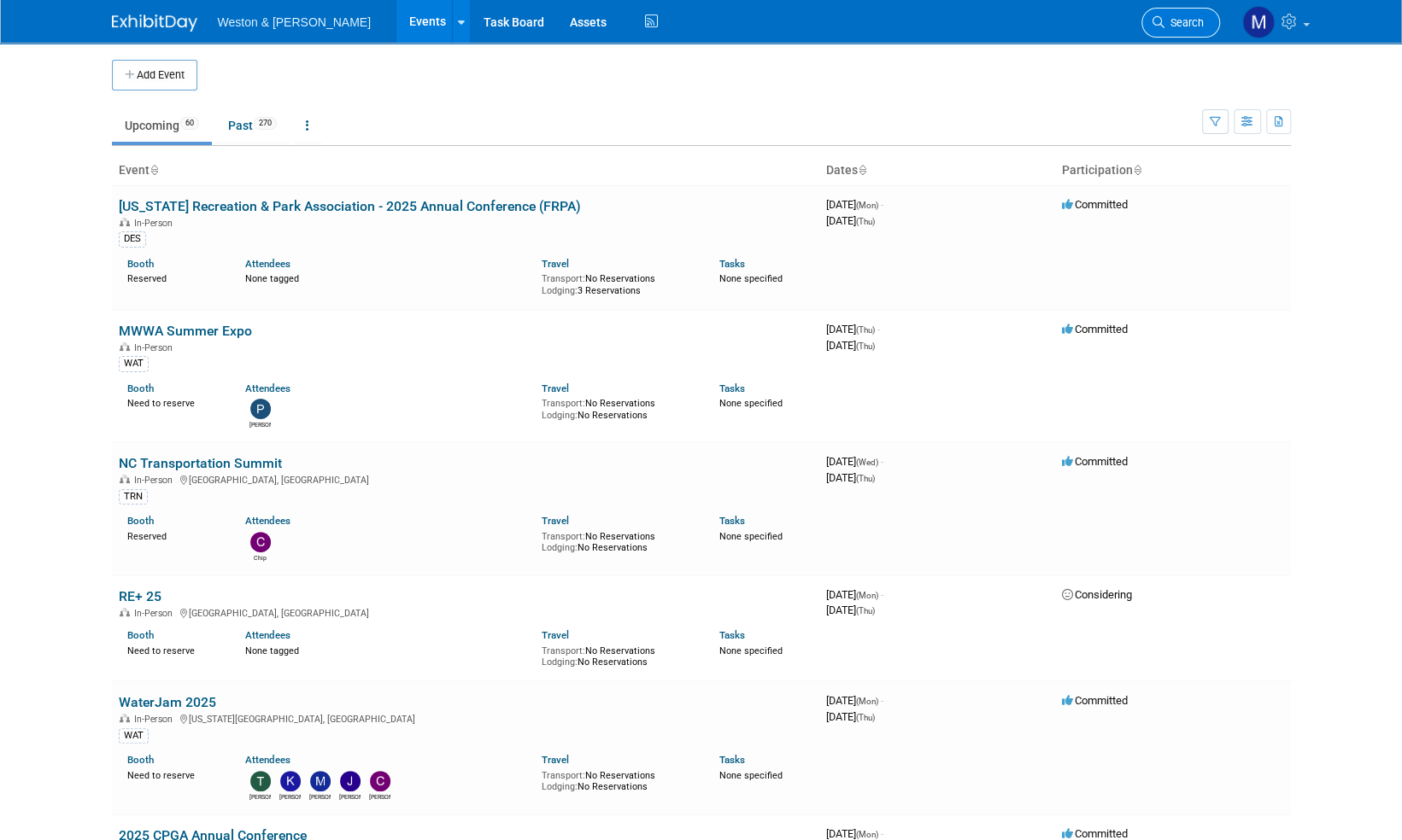
click at [1182, 26] on span "Search" at bounding box center [1184, 22] width 39 height 12
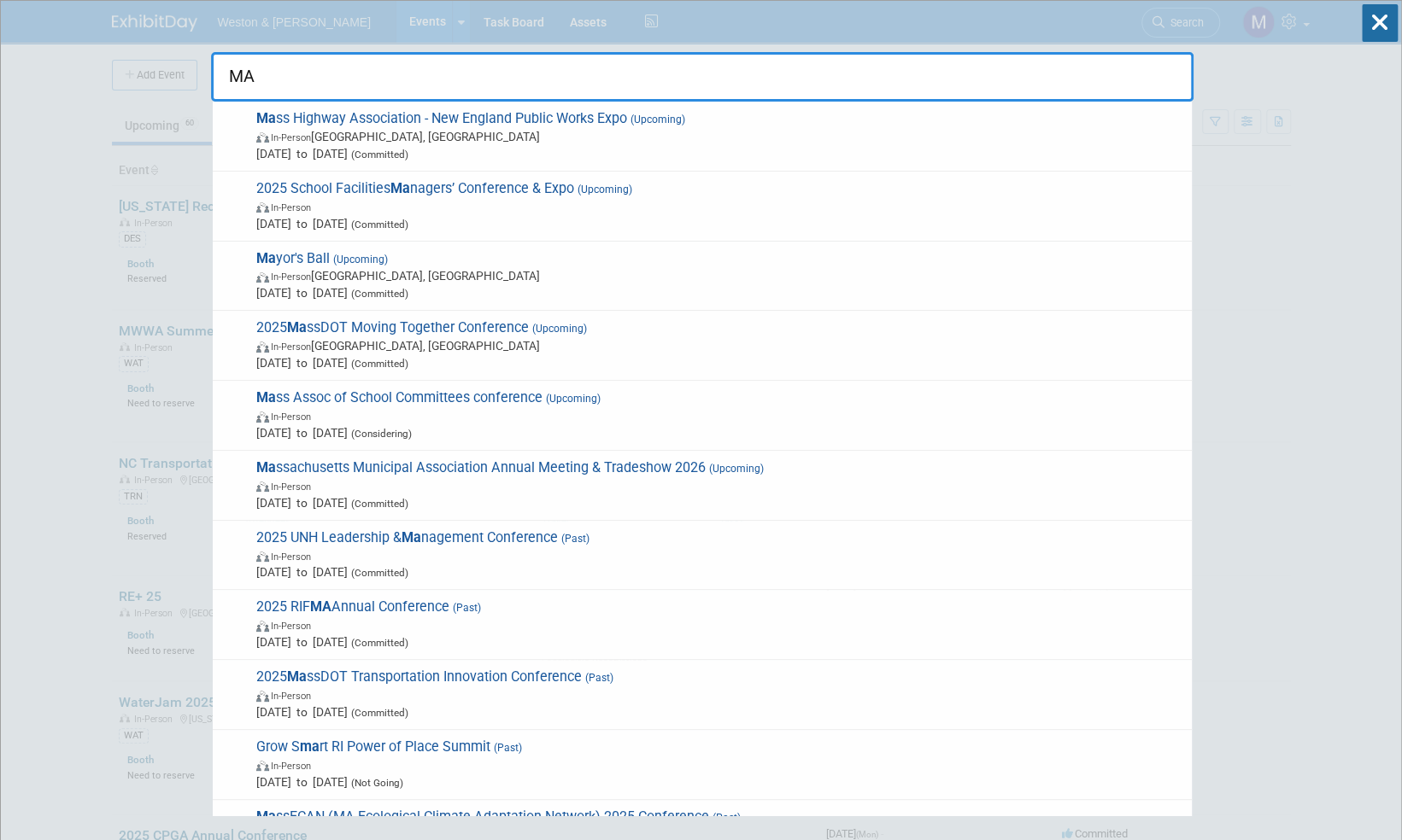
type input "M"
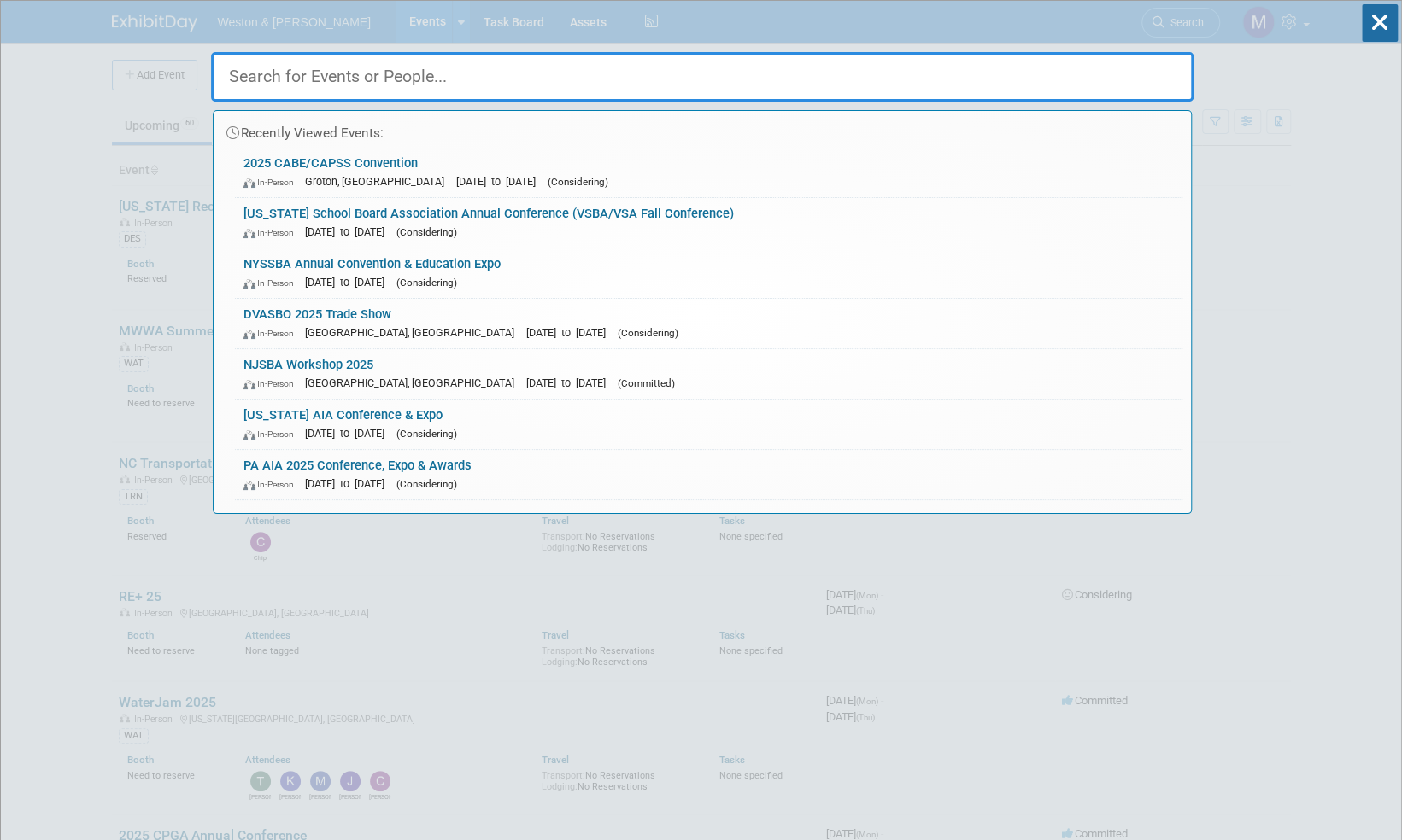
paste input "[US_STATE] Association of School Committees"
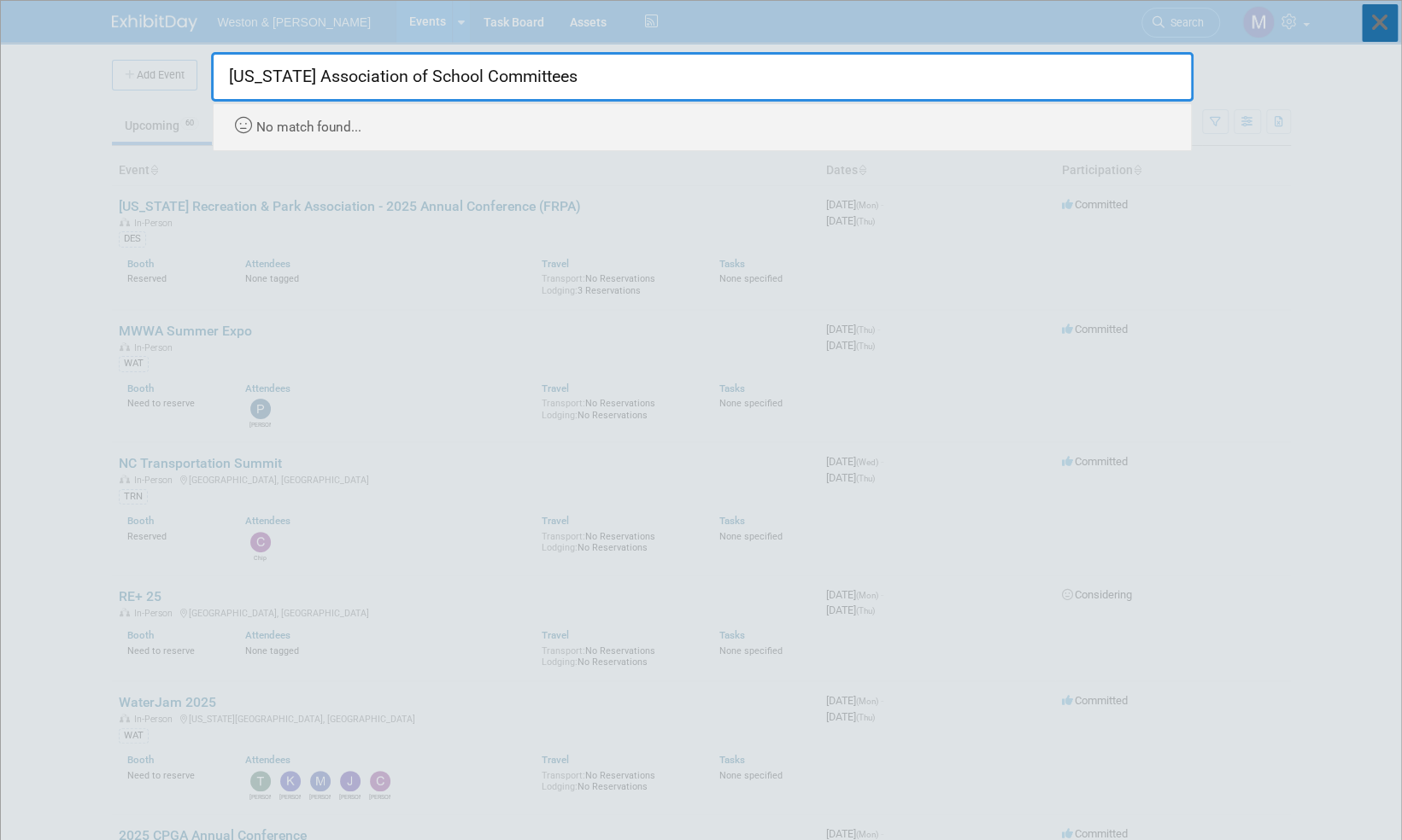
click at [1377, 27] on icon at bounding box center [1379, 23] width 35 height 37
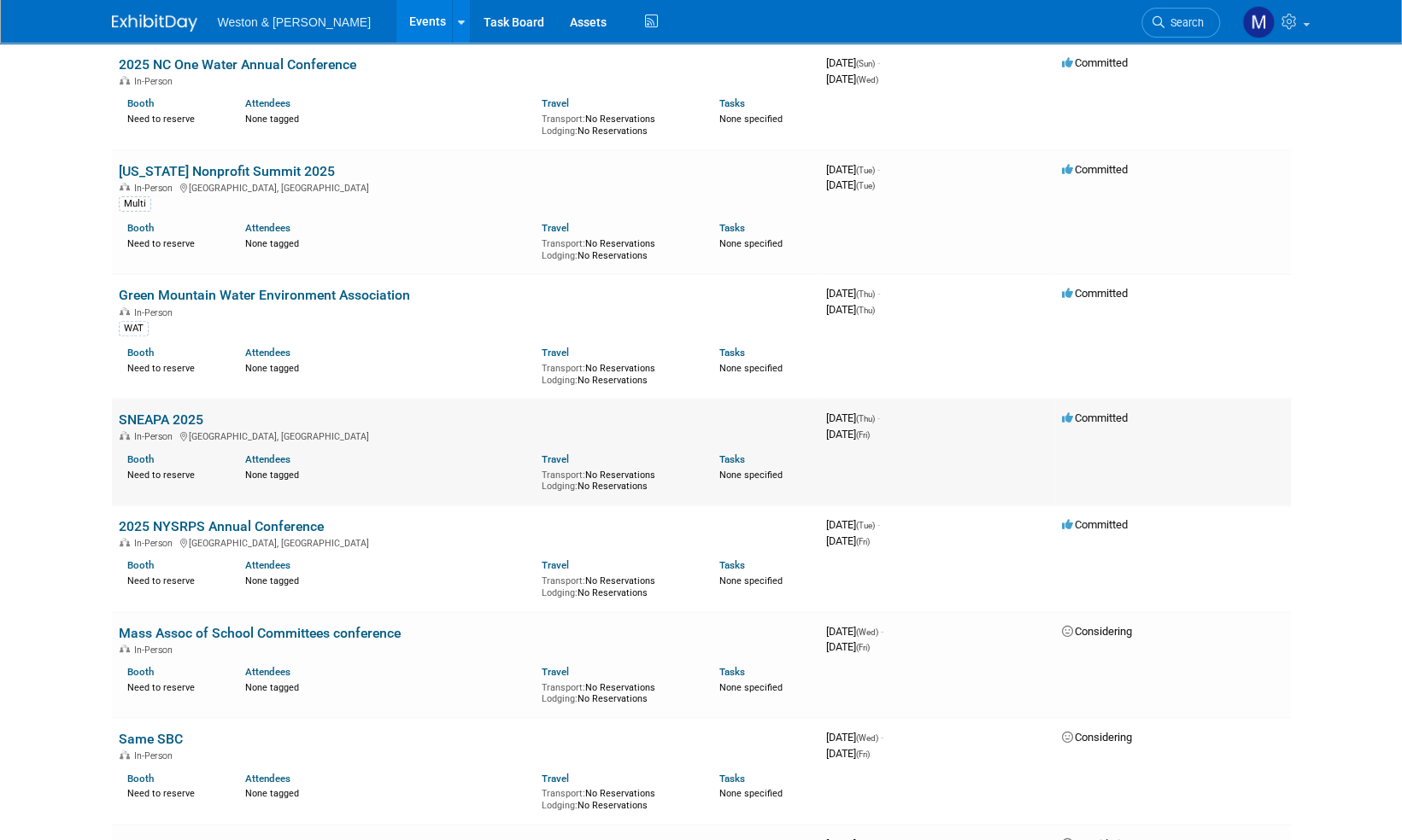
scroll to position [4441, 0]
click at [1188, 24] on span "Search" at bounding box center [1184, 22] width 39 height 12
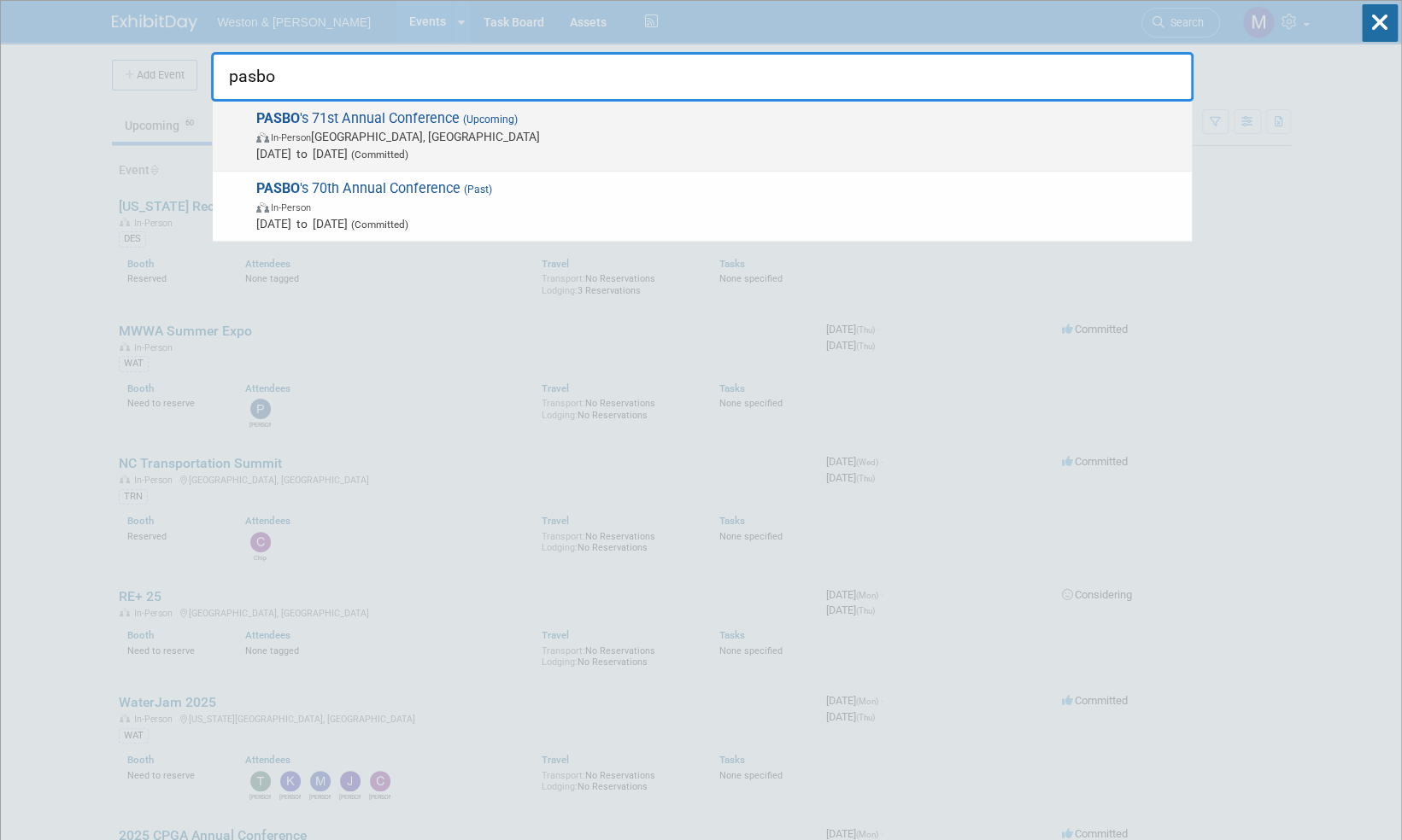
type input "pasbo"
click at [387, 117] on span "PASBO 's 71st Annual Conference (Upcoming) In-Person [GEOGRAPHIC_DATA], [GEOGRA…" at bounding box center [717, 136] width 932 height 52
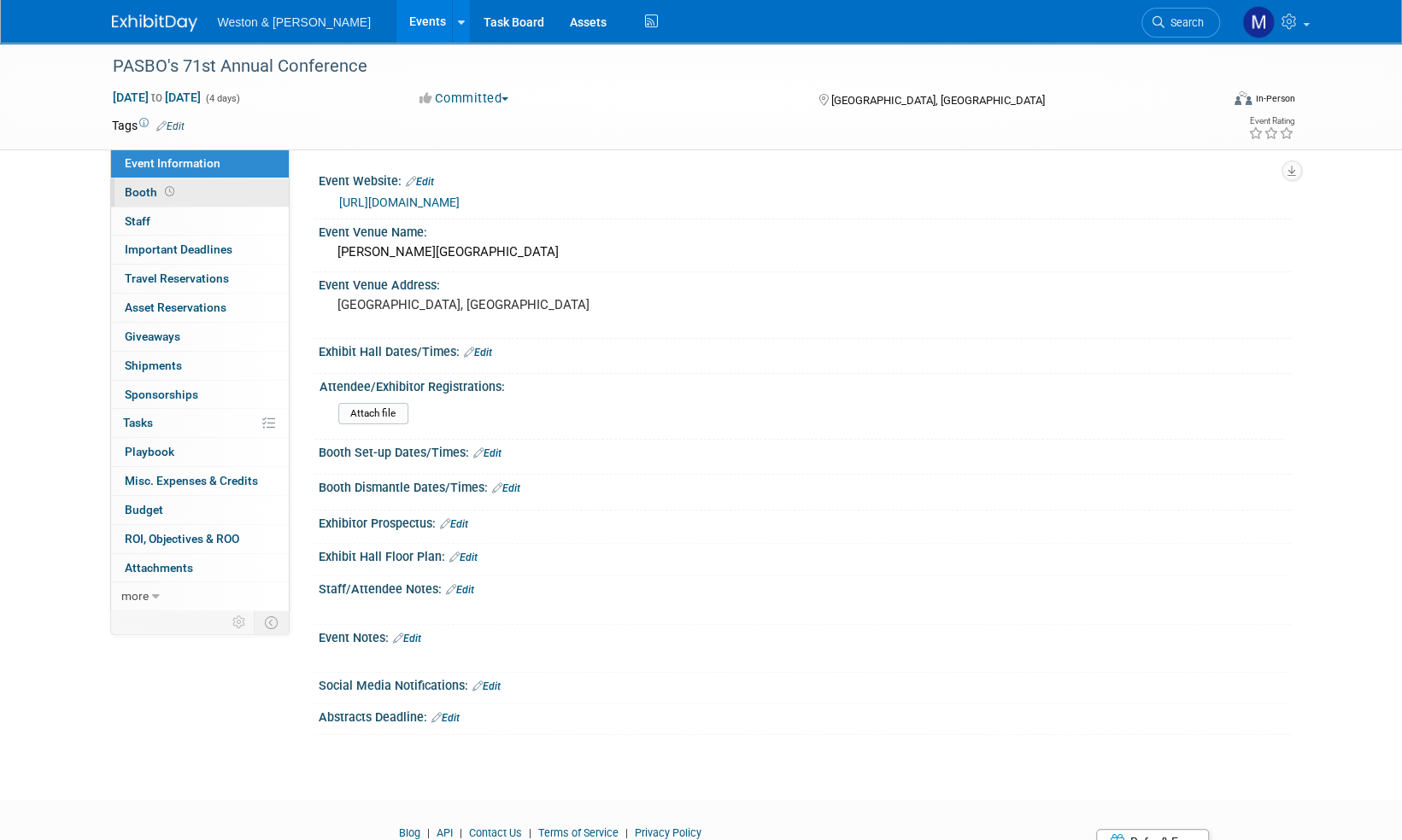
click at [138, 188] on span "Booth" at bounding box center [152, 191] width 53 height 13
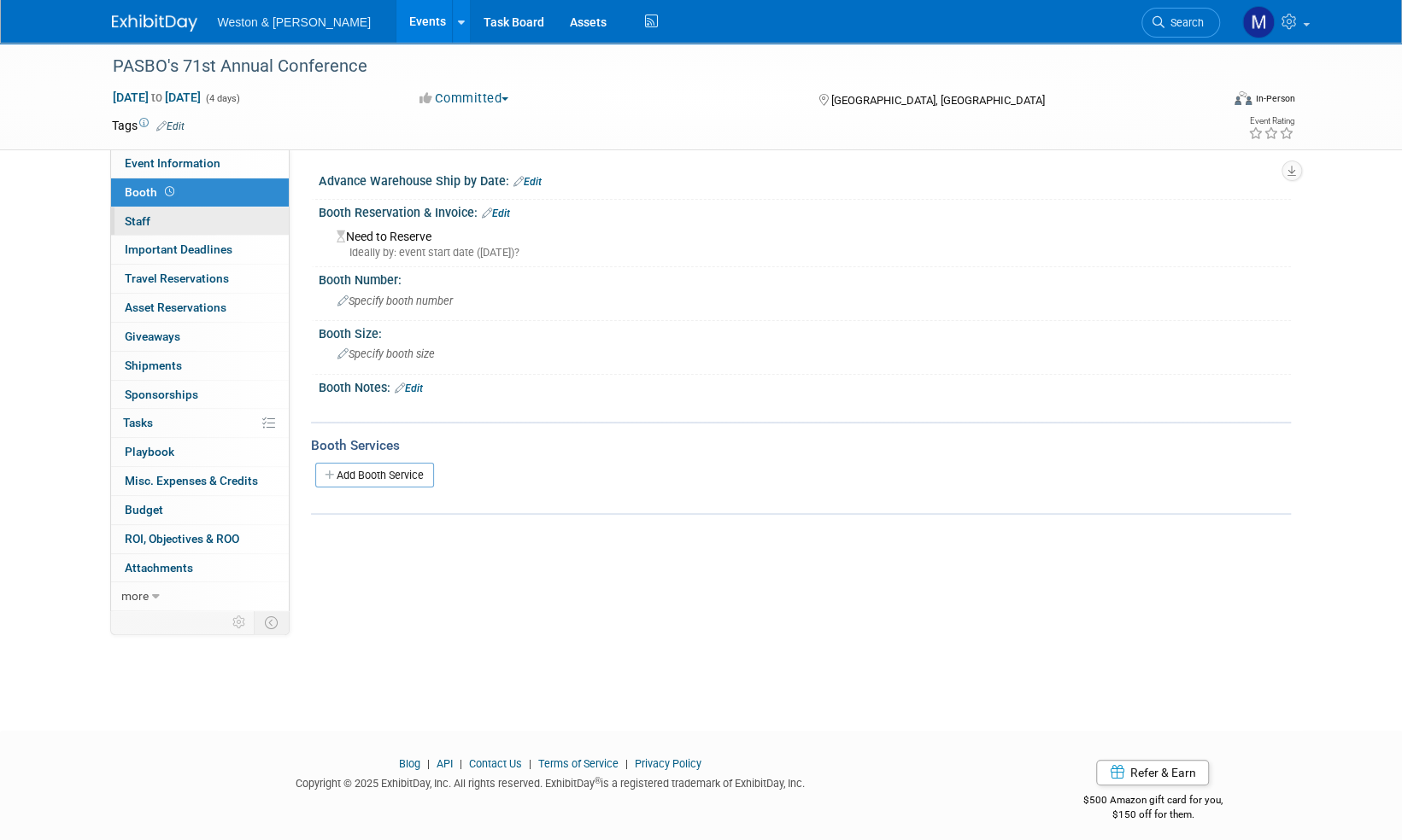
click at [141, 219] on span "Staff 0" at bounding box center [137, 221] width 26 height 13
